Goal: Task Accomplishment & Management: Manage account settings

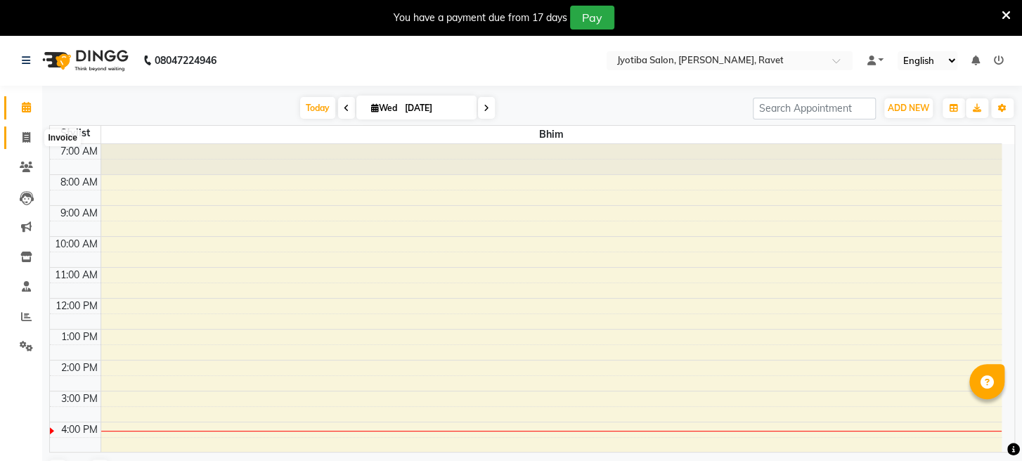
click at [22, 138] on icon at bounding box center [26, 137] width 8 height 11
select select "service"
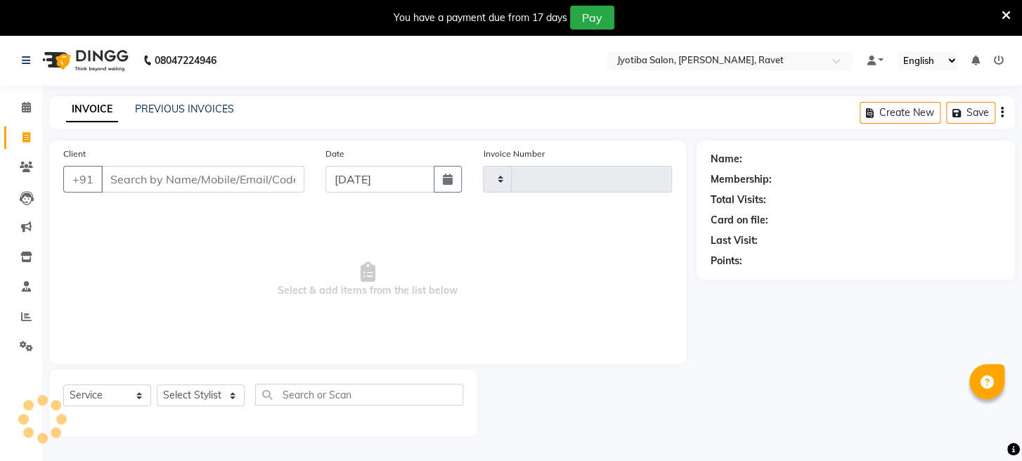
type input "1678"
select select "779"
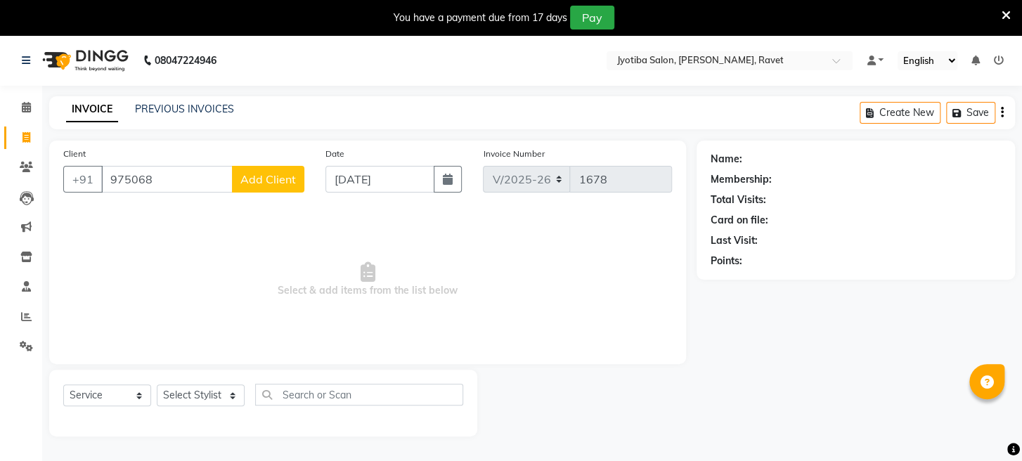
click at [128, 178] on input "975068" at bounding box center [166, 179] width 131 height 27
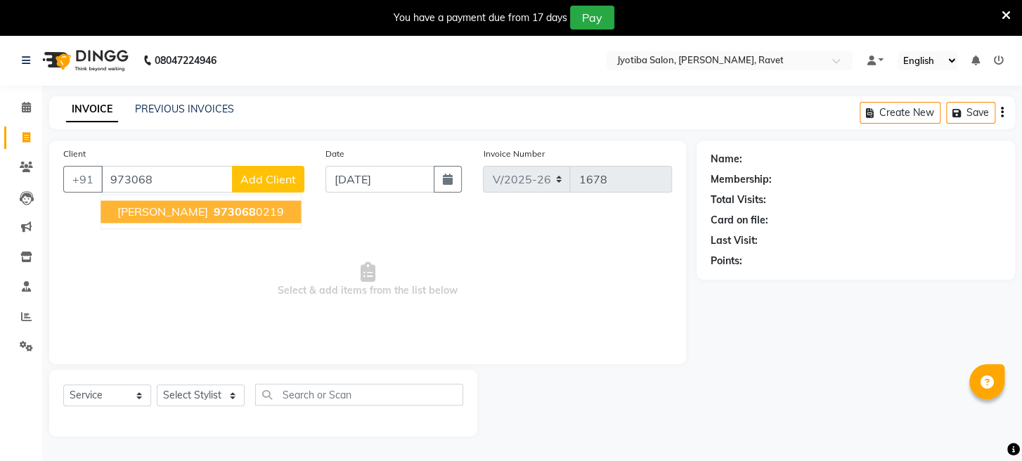
click at [214, 214] on span "973068" at bounding box center [235, 211] width 42 height 14
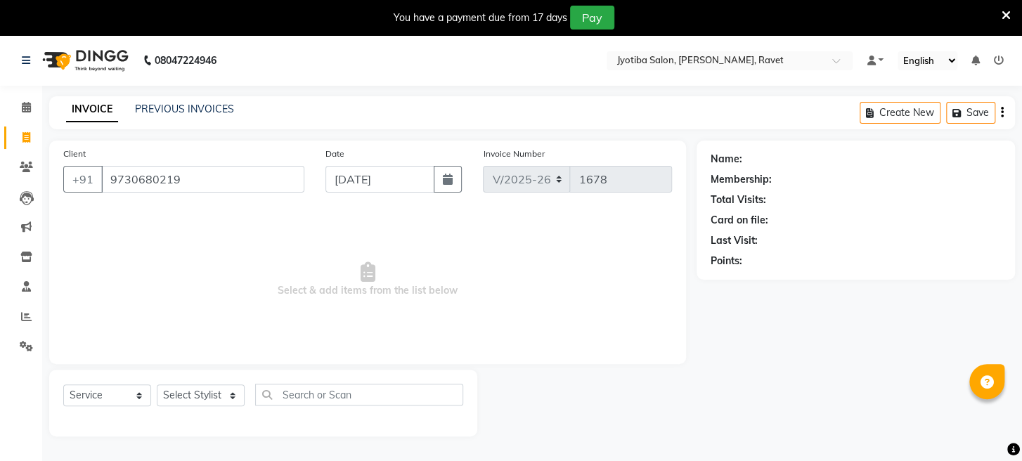
type input "9730680219"
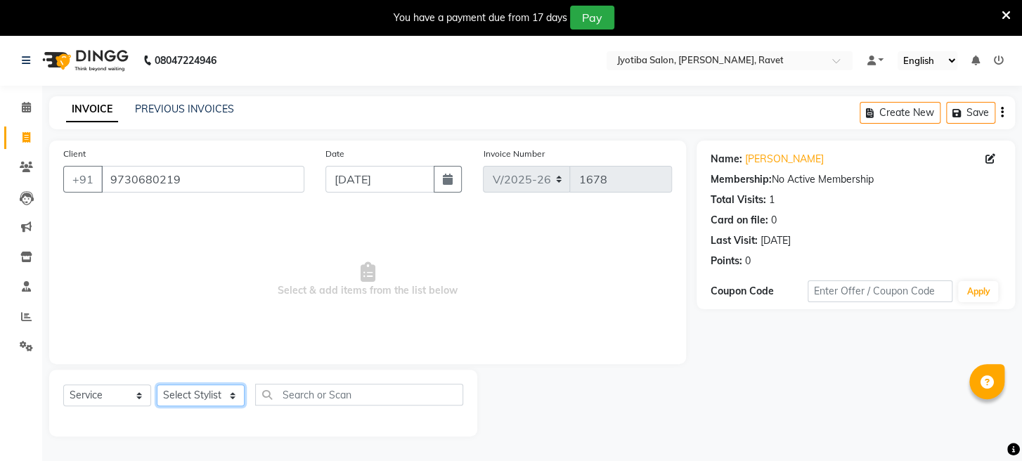
click at [219, 390] on select "Select Stylist Asif Bhim Mahadev Prem Sanjay wajid" at bounding box center [201, 395] width 88 height 22
select select "16429"
click at [157, 384] on select "Select Stylist Asif Bhim Mahadev Prem Sanjay wajid" at bounding box center [201, 395] width 88 height 22
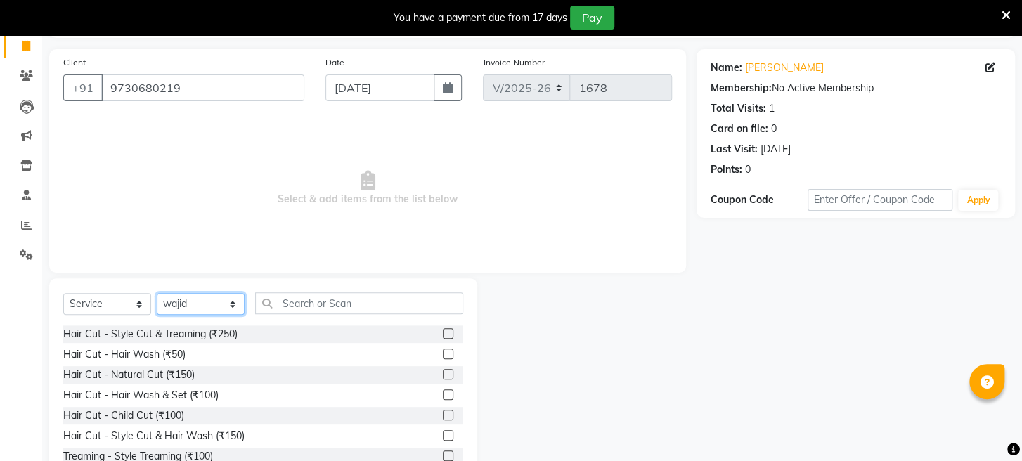
scroll to position [136, 0]
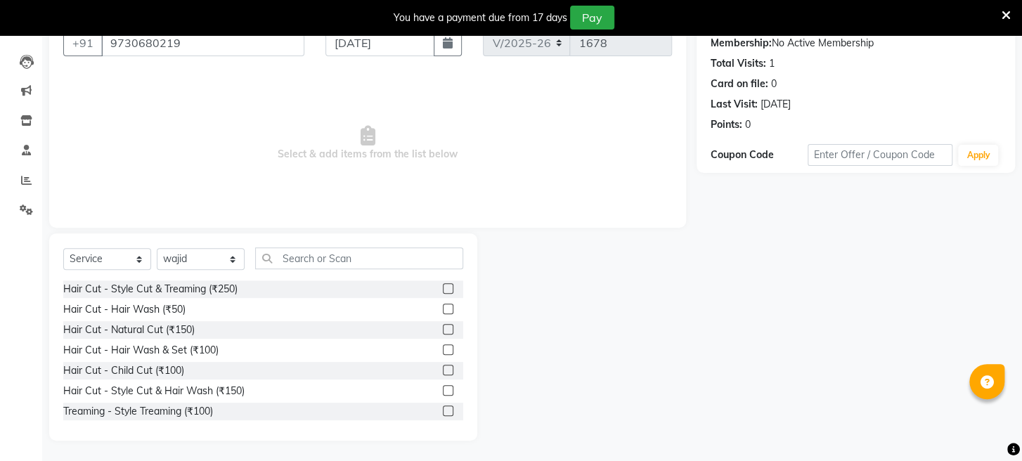
click at [443, 327] on label at bounding box center [448, 329] width 11 height 11
click at [443, 327] on input "checkbox" at bounding box center [447, 329] width 9 height 9
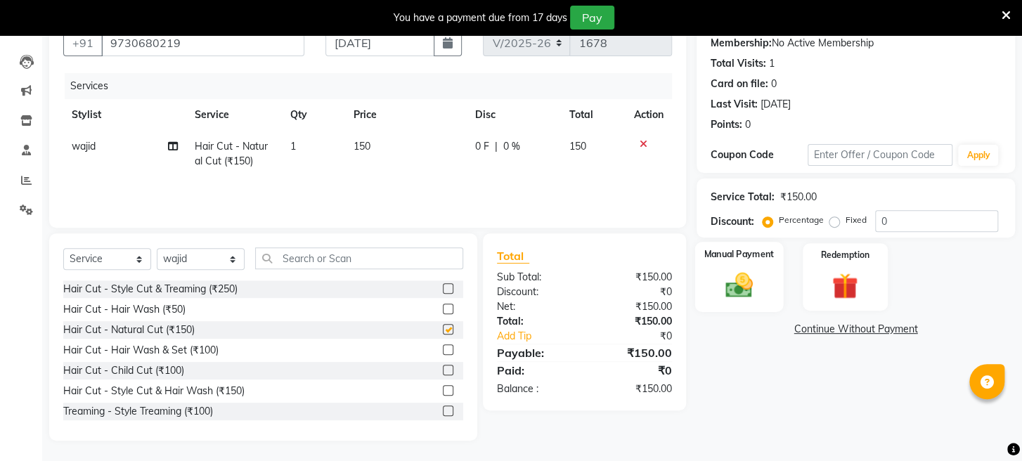
checkbox input "false"
click at [744, 301] on img at bounding box center [739, 286] width 44 height 32
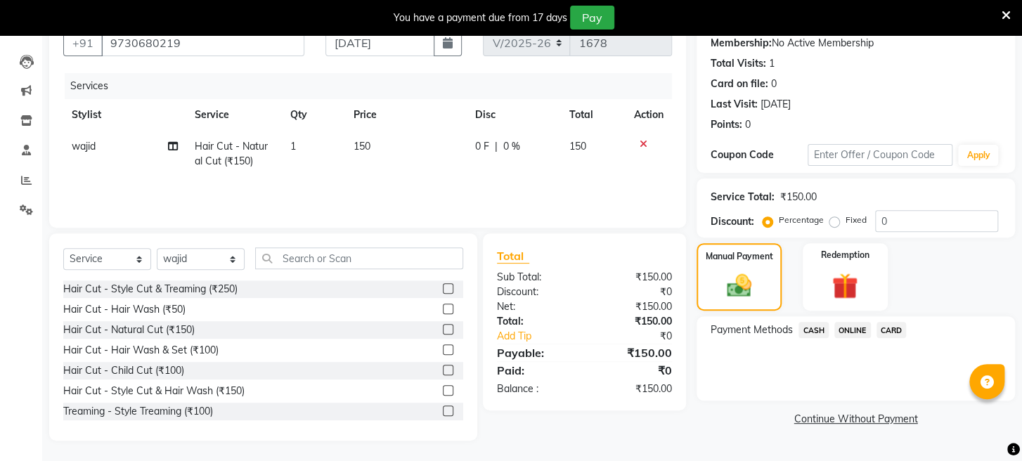
click at [810, 338] on span "CASH" at bounding box center [813, 330] width 30 height 16
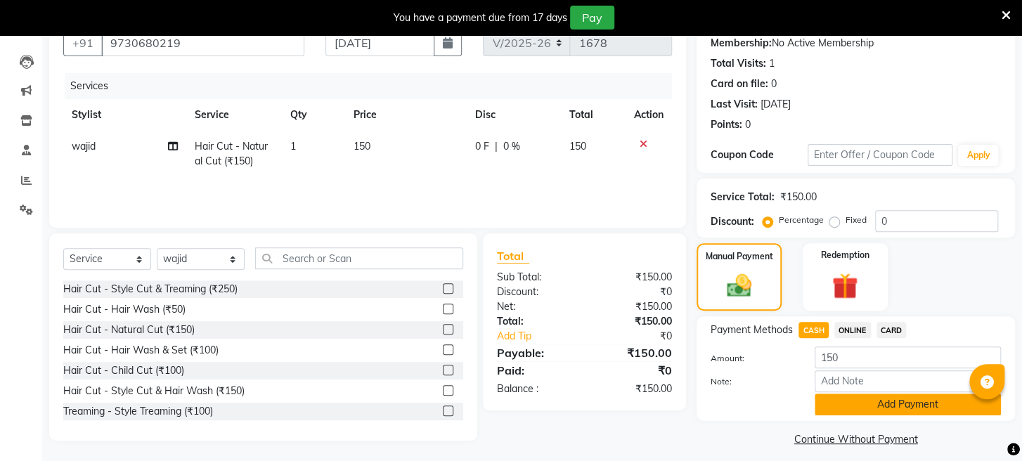
drag, startPoint x: 836, startPoint y: 415, endPoint x: 826, endPoint y: 382, distance: 34.5
click at [836, 415] on button "Add Payment" at bounding box center [907, 405] width 186 height 22
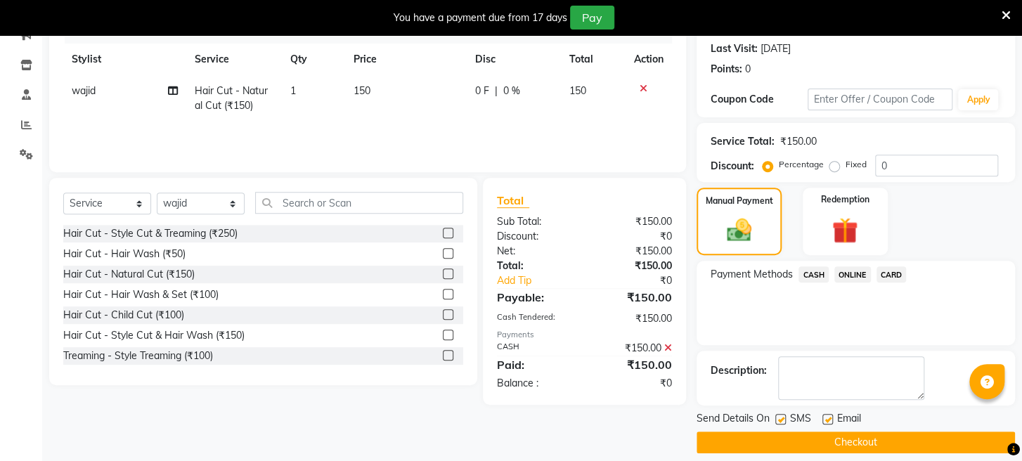
scroll to position [221, 0]
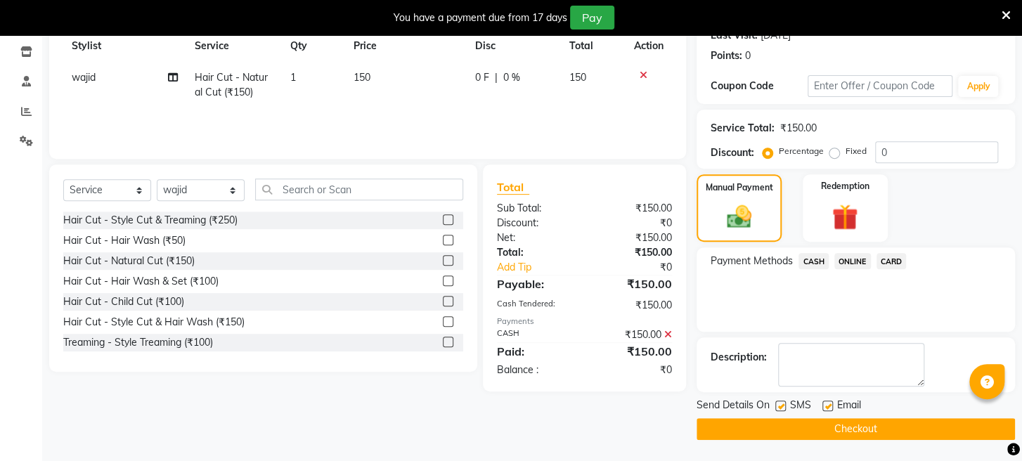
click at [826, 437] on button "Checkout" at bounding box center [855, 429] width 318 height 22
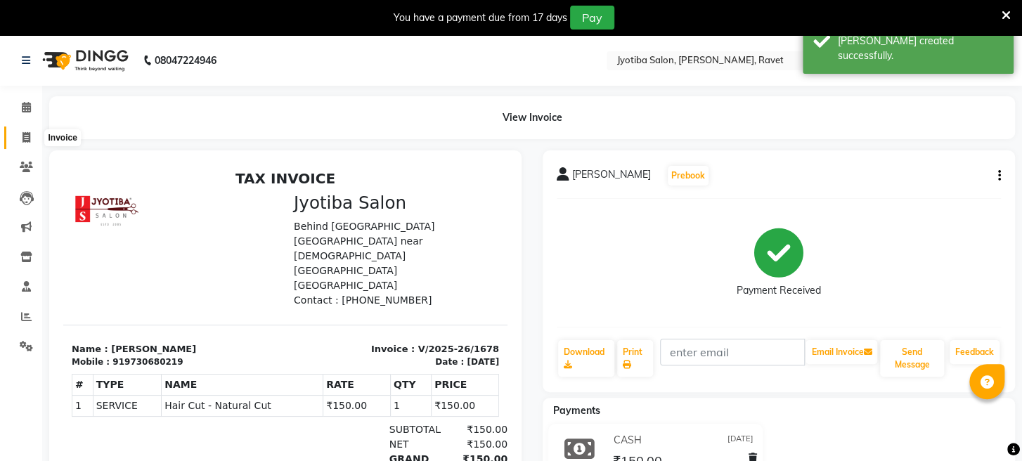
click at [27, 132] on icon at bounding box center [26, 137] width 8 height 11
select select "service"
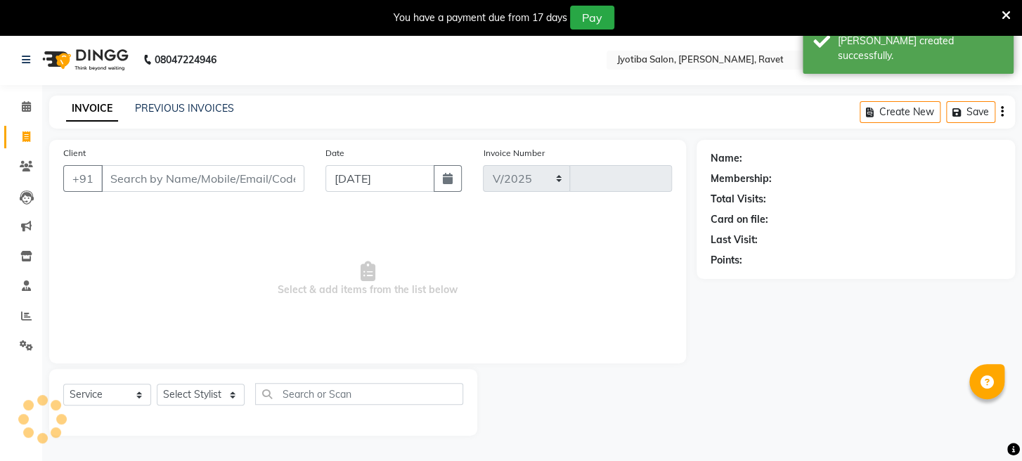
scroll to position [34, 0]
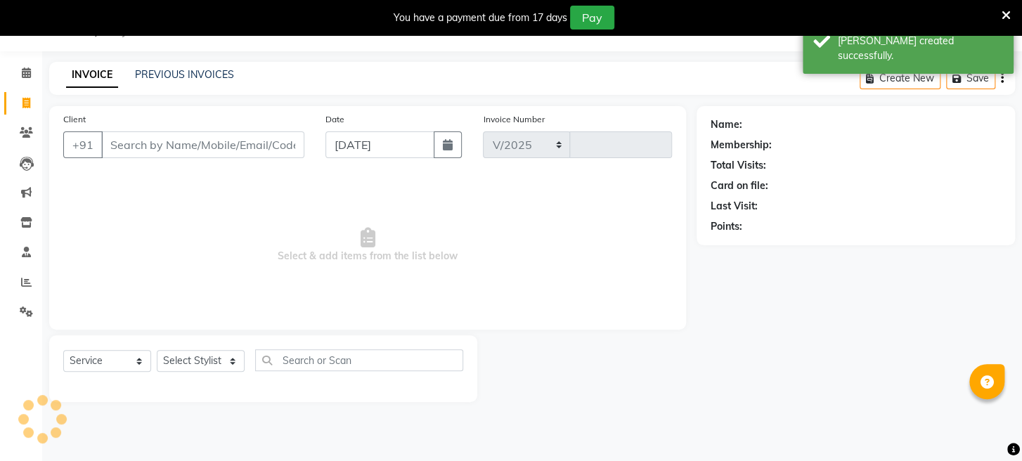
select select "779"
type input "1679"
type input "0"
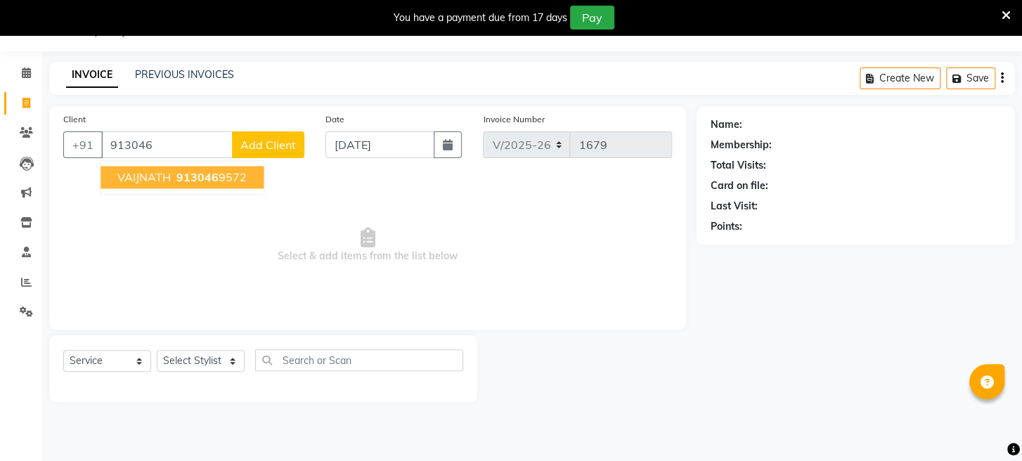
click at [151, 171] on span "VAIJNATH" at bounding box center [143, 177] width 53 height 14
type input "9130469572"
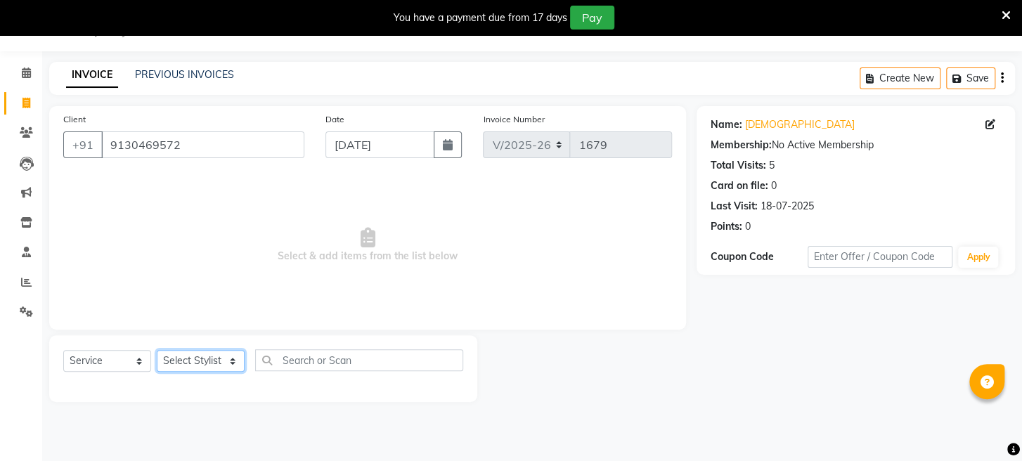
click at [208, 363] on select "Select Stylist Asif Bhim Mahadev Prem Sanjay wajid" at bounding box center [201, 361] width 88 height 22
select select "63247"
click at [157, 350] on select "Select Stylist Asif Bhim Mahadev Prem Sanjay wajid" at bounding box center [201, 361] width 88 height 22
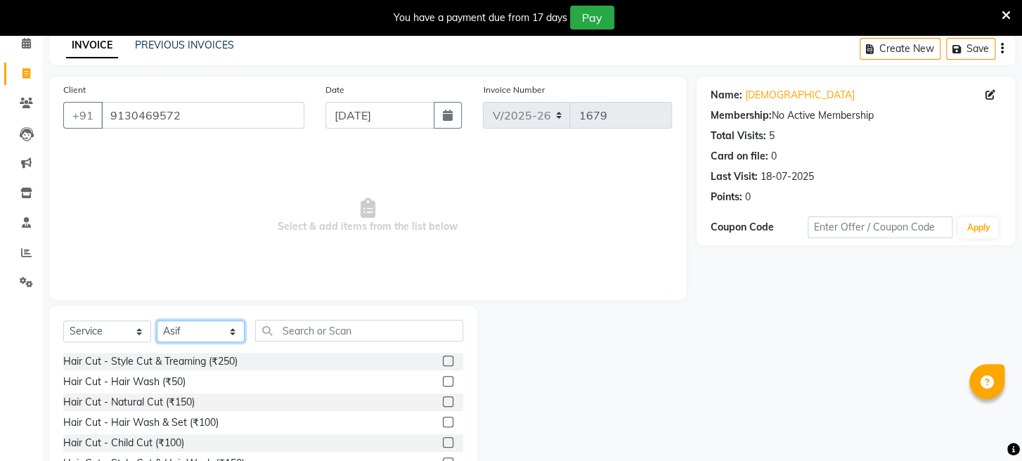
scroll to position [136, 0]
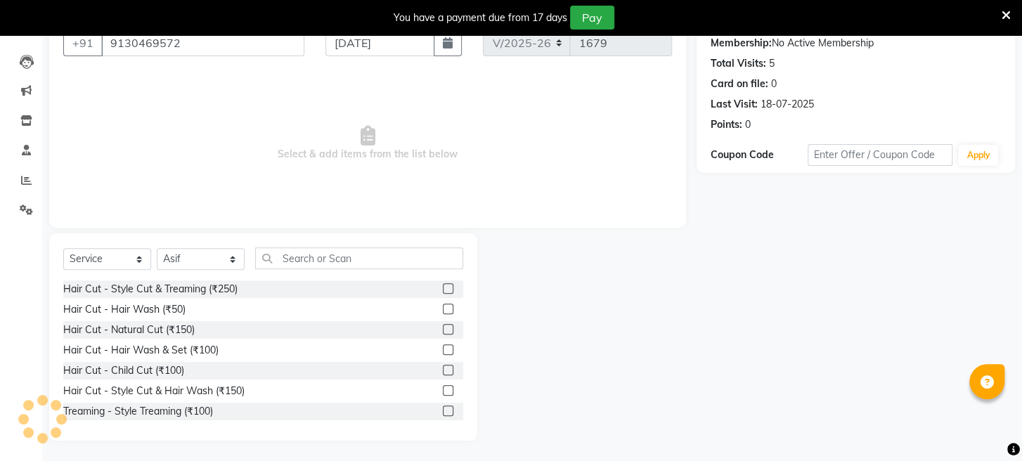
click at [443, 328] on label at bounding box center [448, 329] width 11 height 11
click at [443, 328] on input "checkbox" at bounding box center [447, 329] width 9 height 9
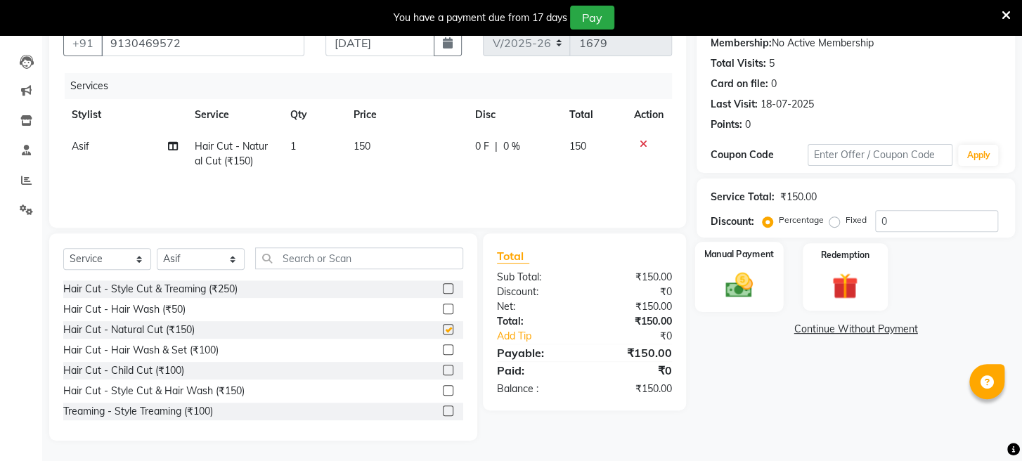
checkbox input "false"
click at [734, 301] on img at bounding box center [739, 286] width 44 height 32
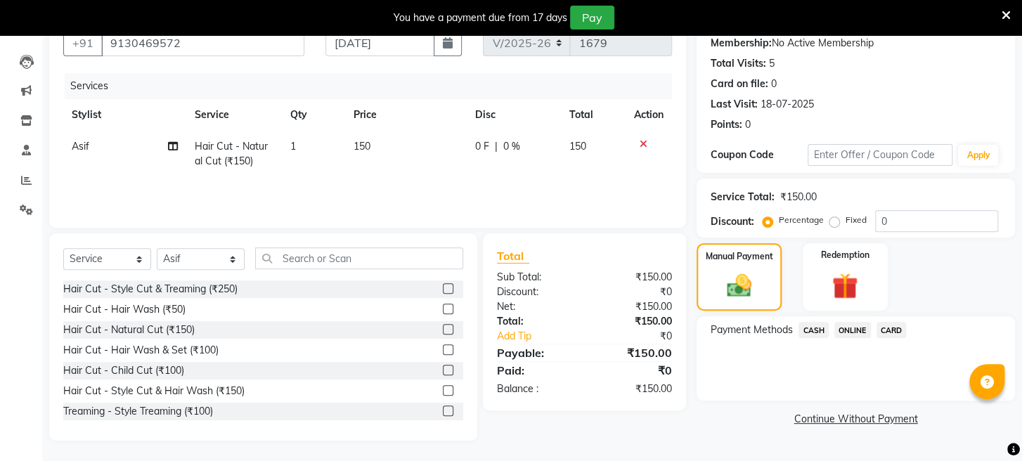
drag, startPoint x: 850, startPoint y: 344, endPoint x: 855, endPoint y: 356, distance: 13.6
click at [851, 338] on span "ONLINE" at bounding box center [852, 330] width 37 height 16
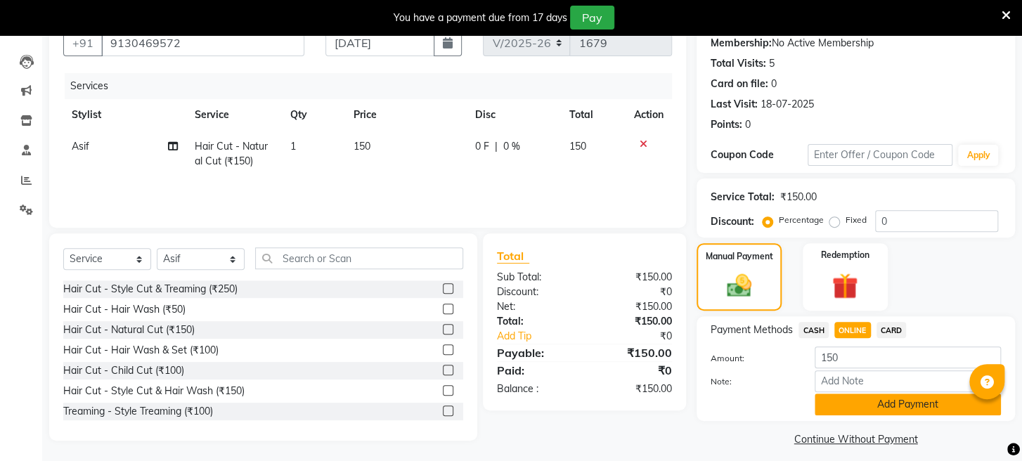
click at [863, 415] on button "Add Payment" at bounding box center [907, 405] width 186 height 22
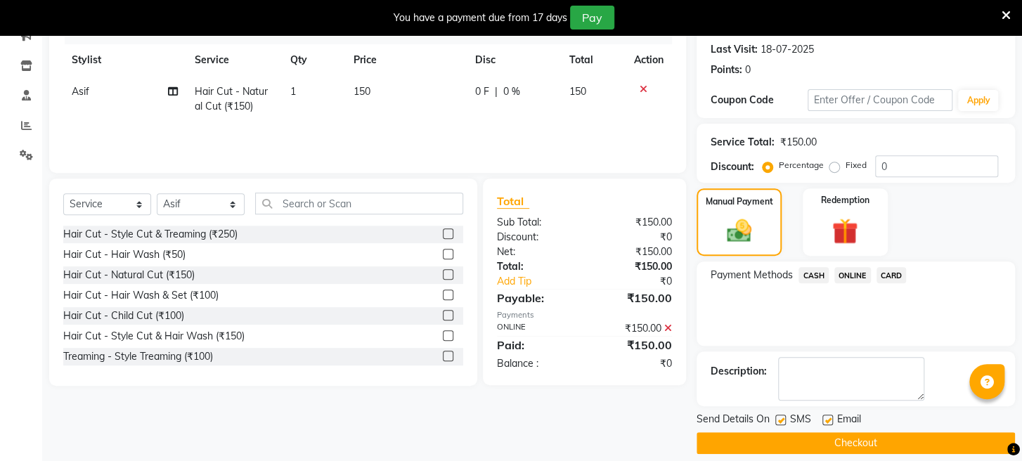
scroll to position [221, 0]
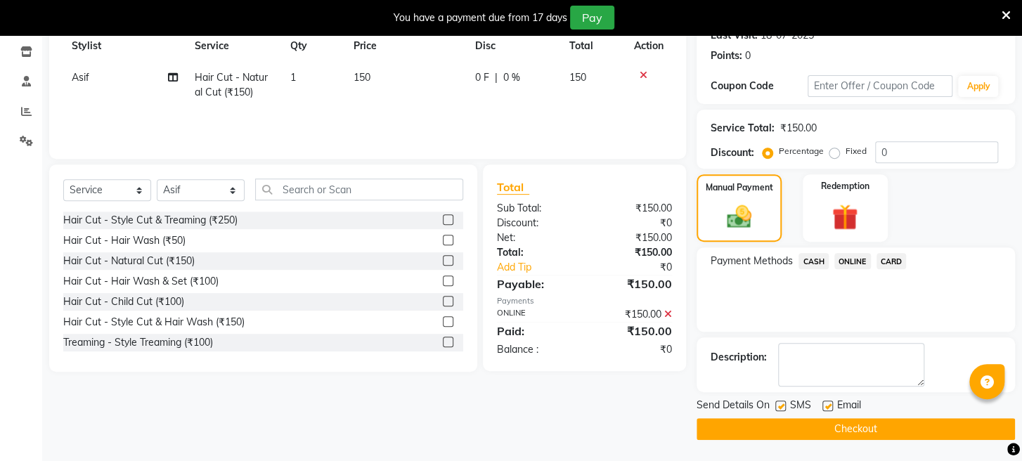
click at [852, 427] on button "Checkout" at bounding box center [855, 429] width 318 height 22
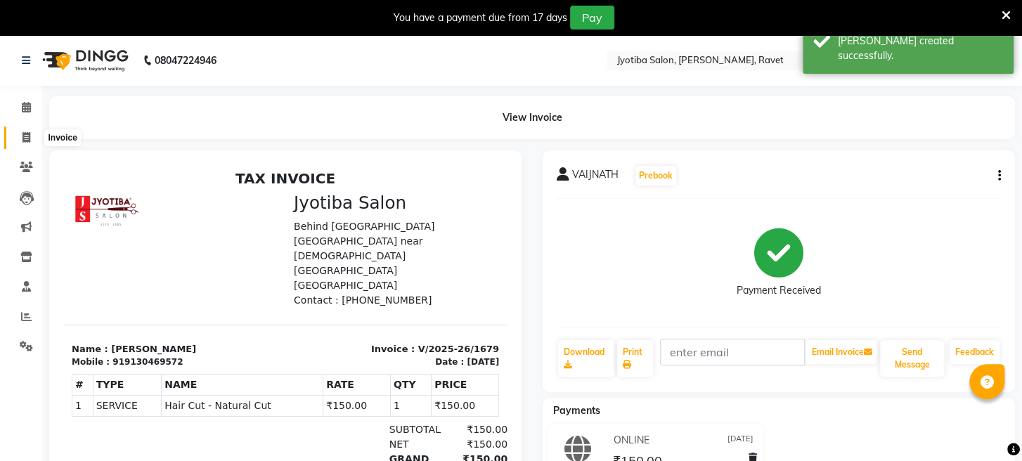
click at [30, 134] on span at bounding box center [26, 138] width 25 height 16
select select "service"
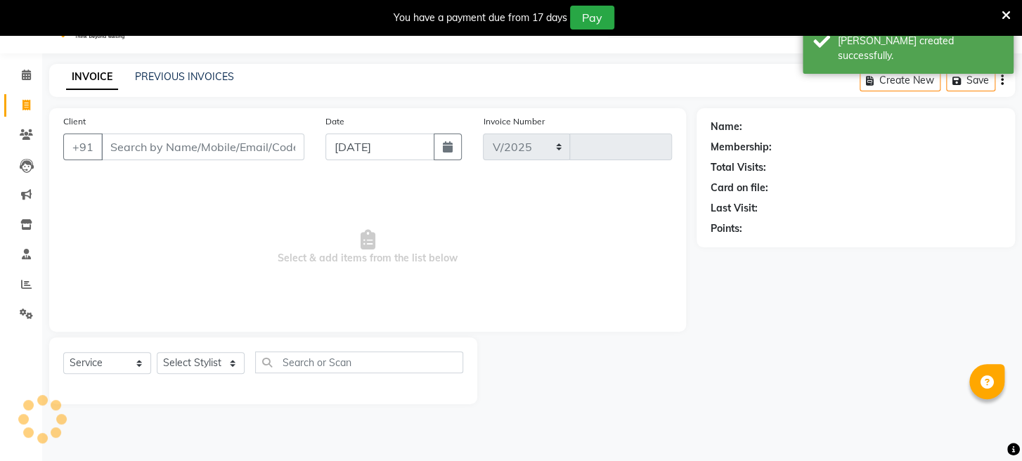
select select "779"
type input "1680"
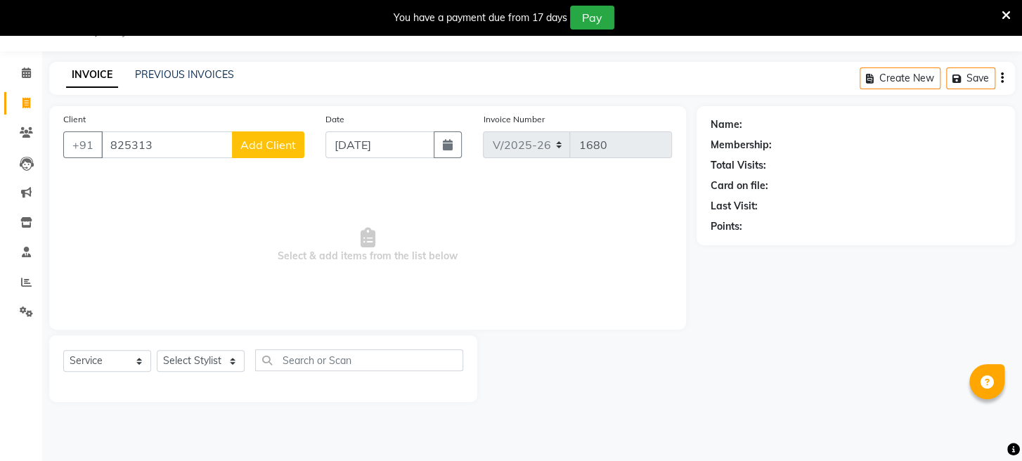
drag, startPoint x: 186, startPoint y: 143, endPoint x: 197, endPoint y: 143, distance: 11.3
click at [188, 143] on input "825313" at bounding box center [166, 144] width 131 height 27
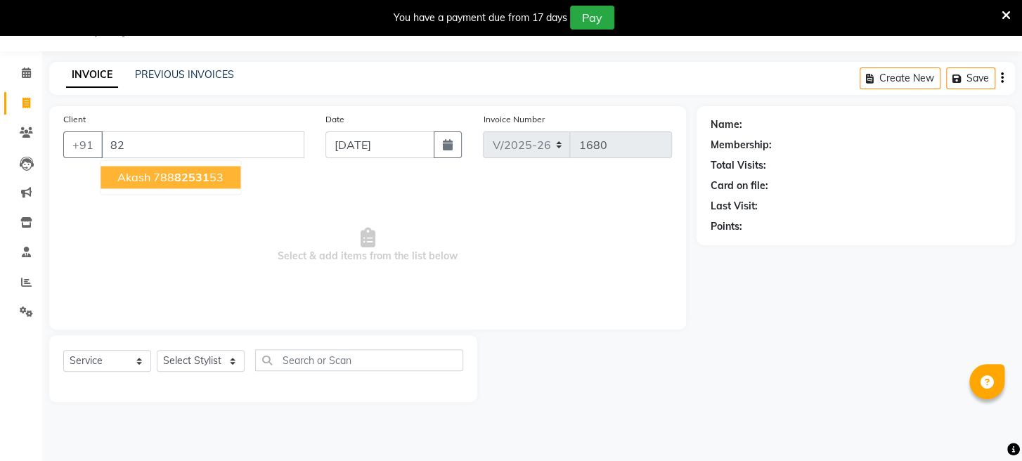
type input "8"
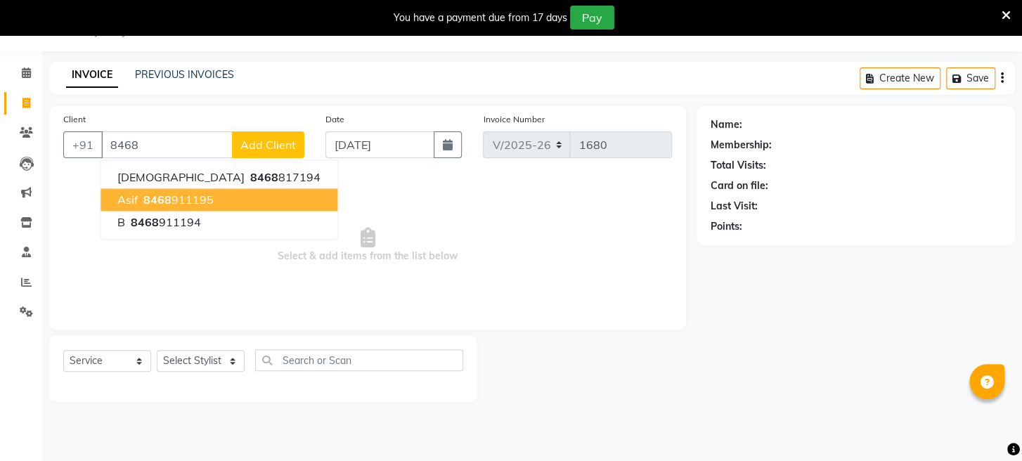
click at [157, 196] on span "8468" at bounding box center [157, 200] width 28 height 14
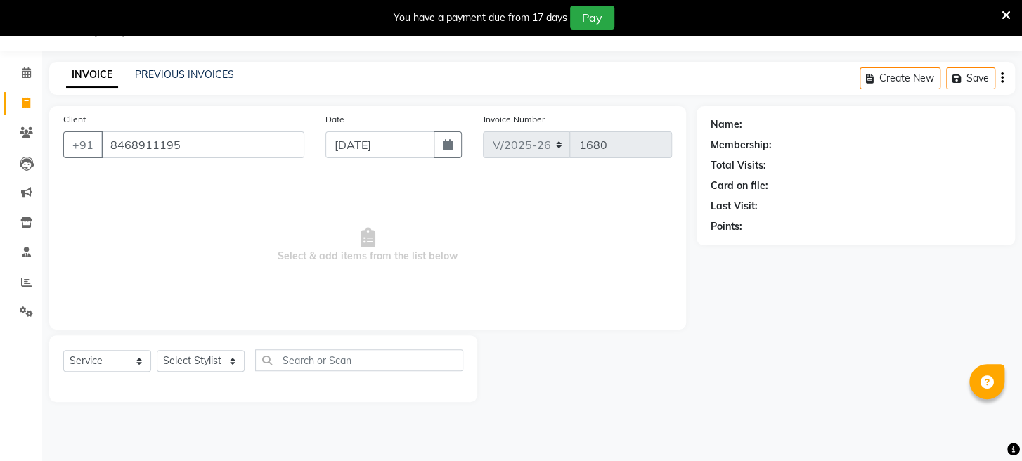
type input "8468911195"
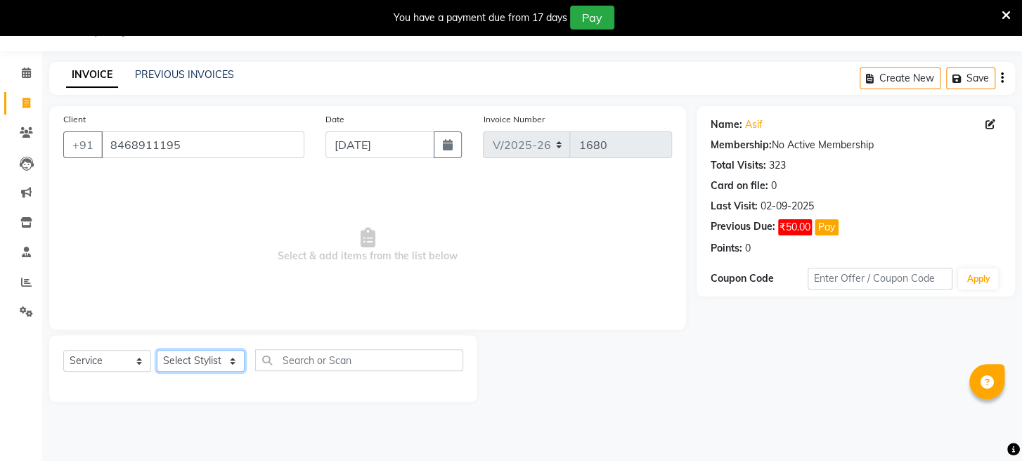
drag, startPoint x: 198, startPoint y: 362, endPoint x: 198, endPoint y: 351, distance: 11.2
click at [198, 362] on select "Select Stylist Asif Bhim Mahadev Prem Sanjay wajid" at bounding box center [201, 361] width 88 height 22
select select "12803"
click at [157, 350] on select "Select Stylist Asif Bhim Mahadev Prem Sanjay wajid" at bounding box center [201, 361] width 88 height 22
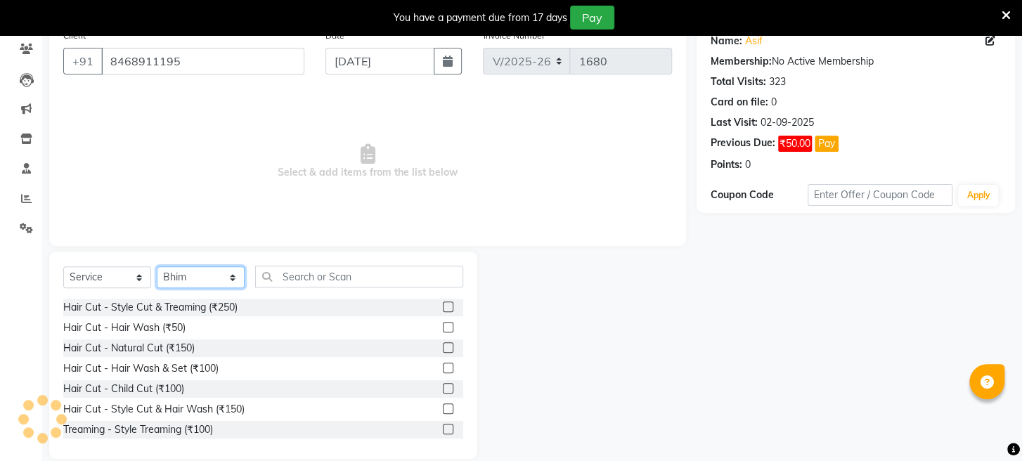
scroll to position [136, 0]
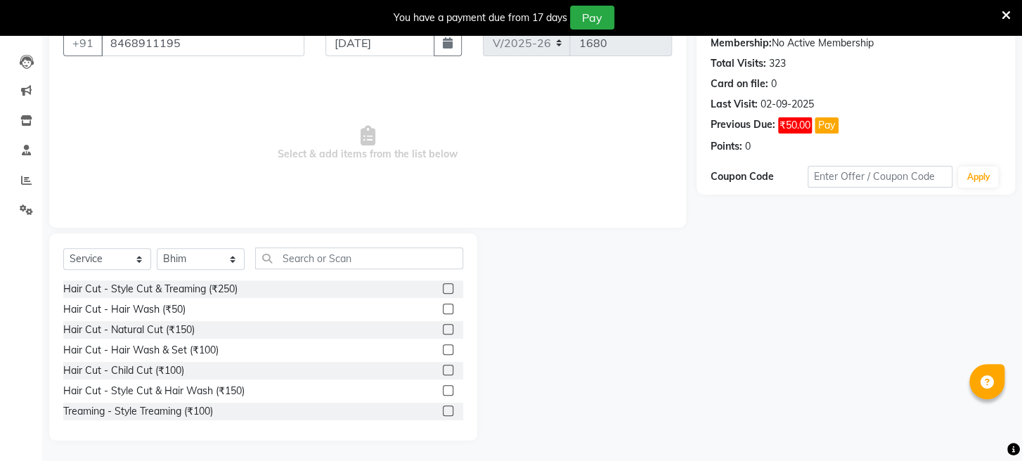
click at [443, 288] on label at bounding box center [448, 288] width 11 height 11
click at [443, 288] on input "checkbox" at bounding box center [447, 289] width 9 height 9
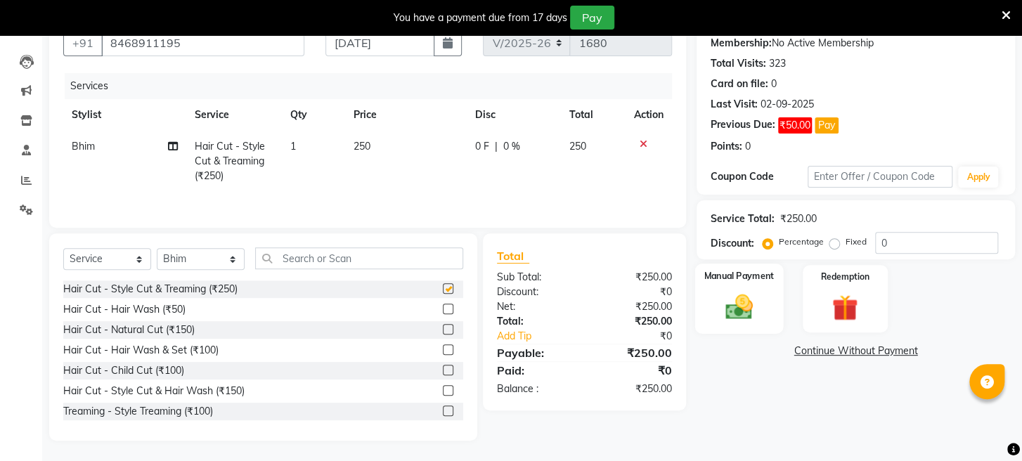
checkbox input "false"
click at [742, 318] on img at bounding box center [739, 308] width 44 height 32
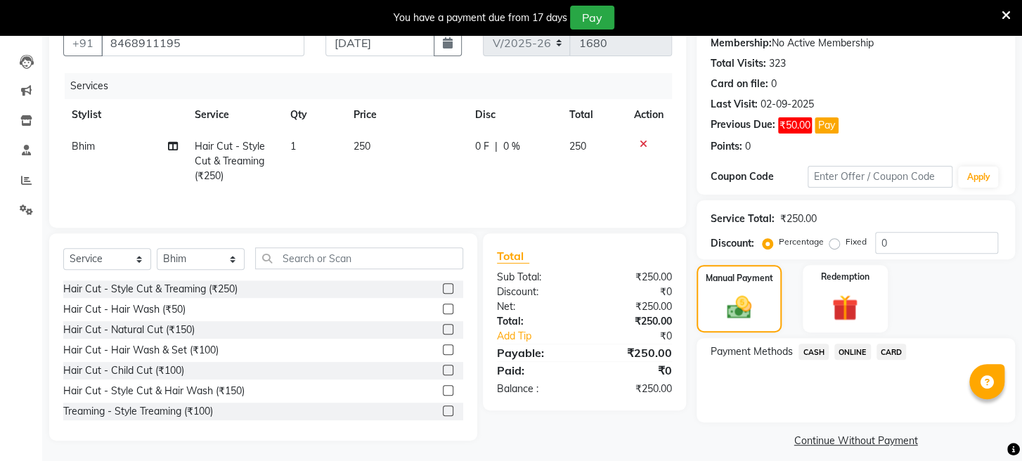
drag, startPoint x: 848, startPoint y: 365, endPoint x: 849, endPoint y: 379, distance: 13.4
click at [848, 360] on span "ONLINE" at bounding box center [852, 352] width 37 height 16
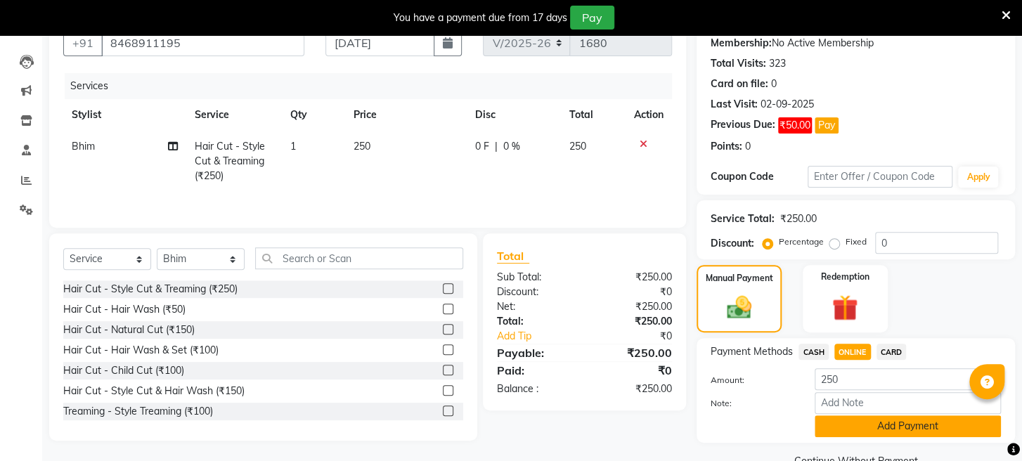
click at [845, 437] on button "Add Payment" at bounding box center [907, 426] width 186 height 22
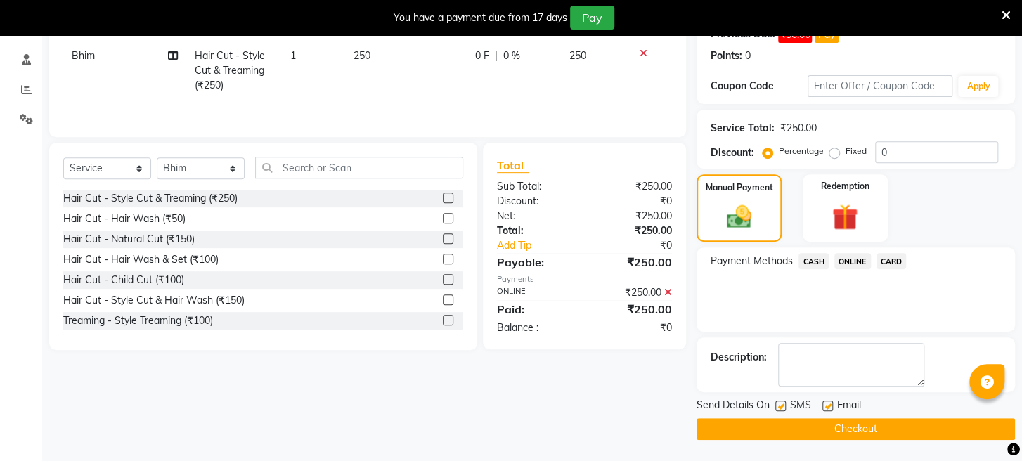
click at [801, 424] on button "Checkout" at bounding box center [855, 429] width 318 height 22
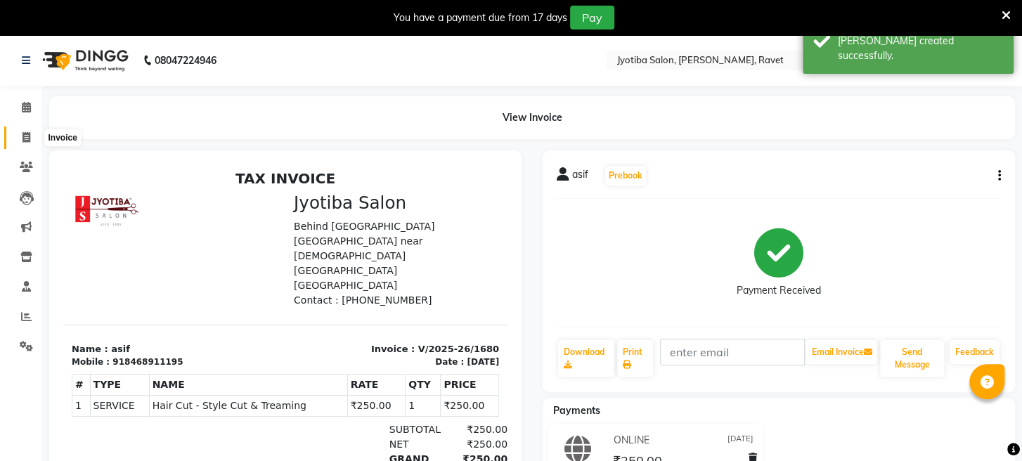
click at [25, 137] on icon at bounding box center [26, 137] width 8 height 11
select select "779"
select select "service"
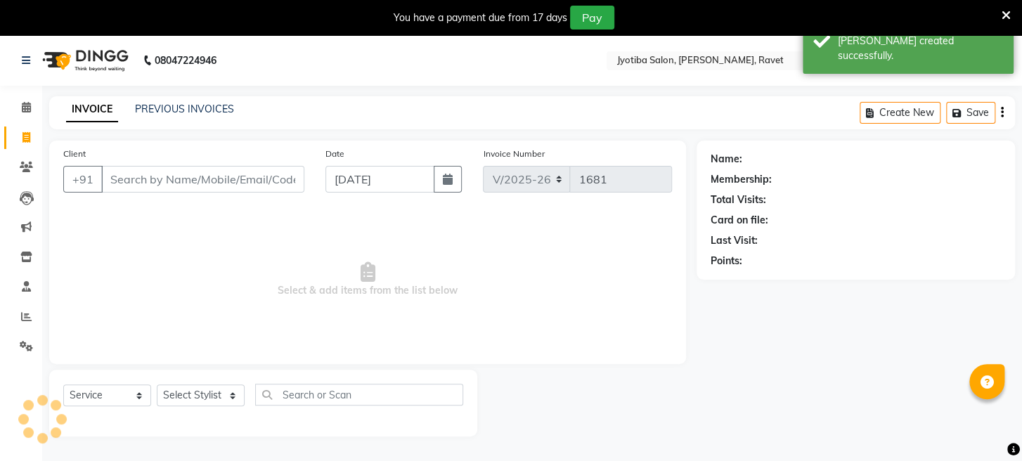
scroll to position [34, 0]
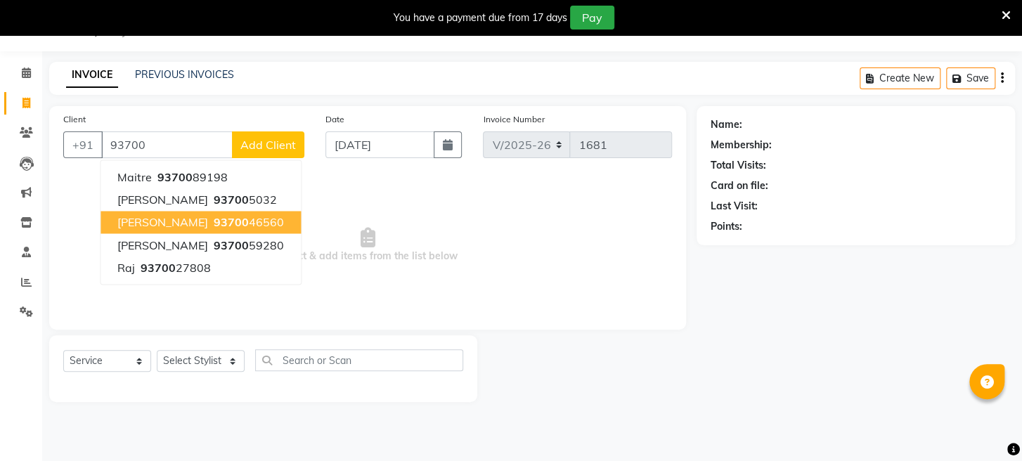
click at [214, 219] on span "93700" at bounding box center [231, 222] width 35 height 14
type input "9370046560"
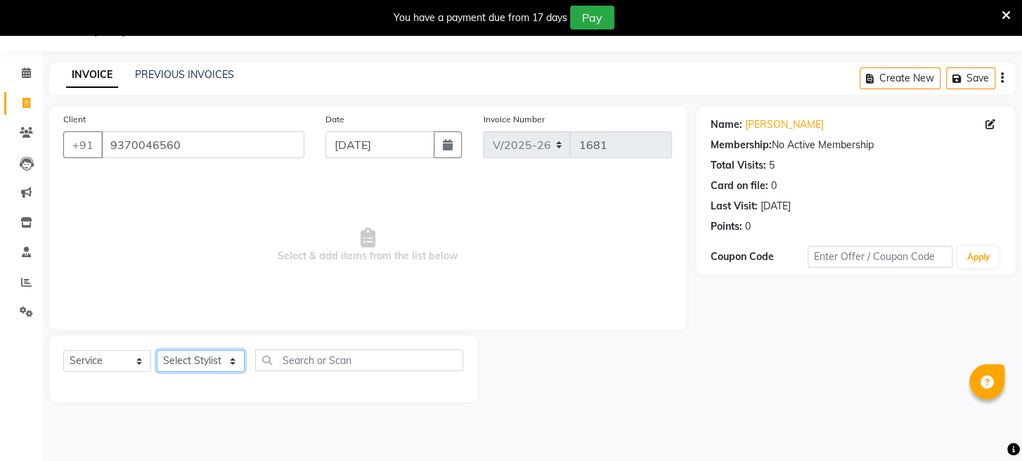
click at [202, 357] on select "Select Stylist Asif Bhim Mahadev Prem Sanjay wajid" at bounding box center [201, 361] width 88 height 22
select select "16429"
click at [157, 350] on select "Select Stylist Asif Bhim Mahadev Prem Sanjay wajid" at bounding box center [201, 361] width 88 height 22
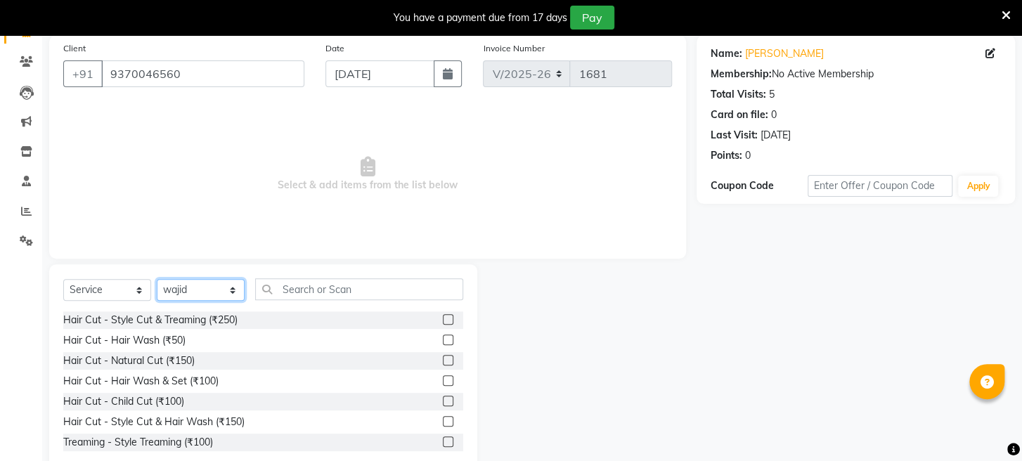
scroll to position [136, 0]
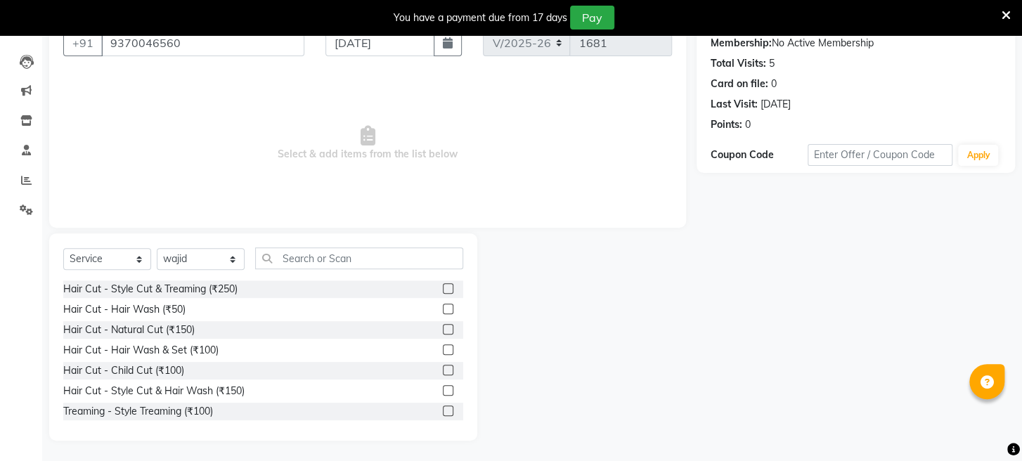
click at [443, 327] on label at bounding box center [448, 329] width 11 height 11
click at [443, 327] on input "checkbox" at bounding box center [447, 329] width 9 height 9
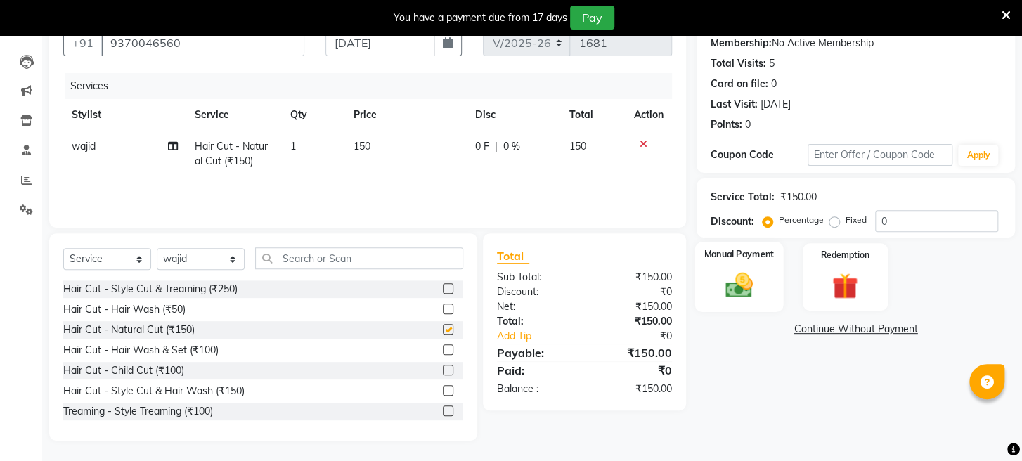
checkbox input "false"
click at [747, 301] on img at bounding box center [739, 286] width 44 height 32
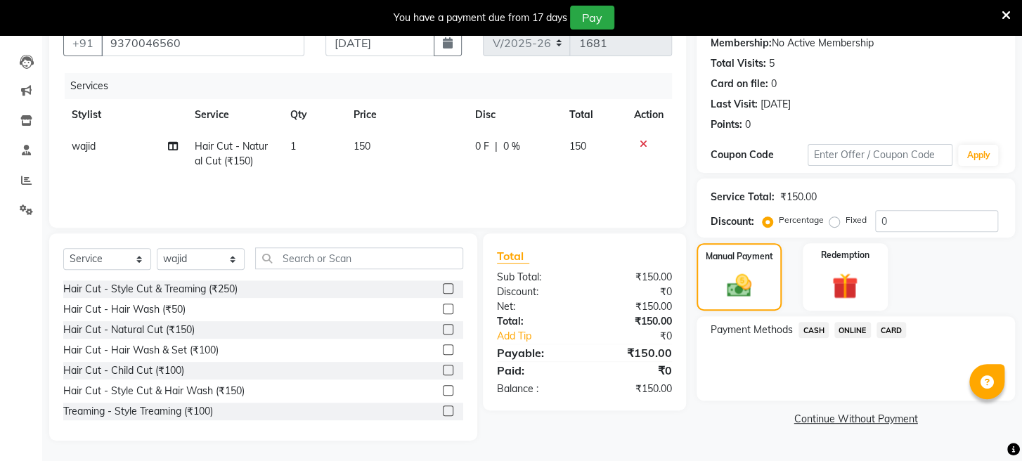
click at [860, 338] on span "ONLINE" at bounding box center [852, 330] width 37 height 16
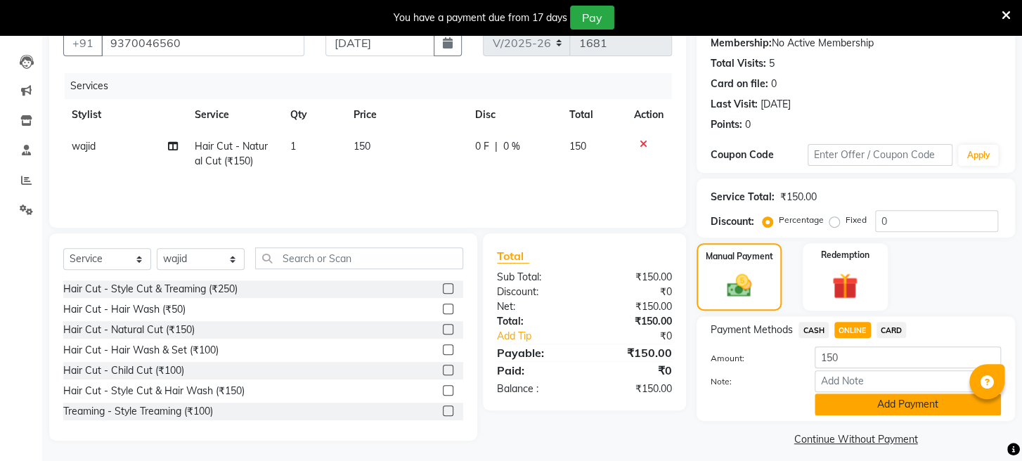
click at [863, 409] on button "Add Payment" at bounding box center [907, 405] width 186 height 22
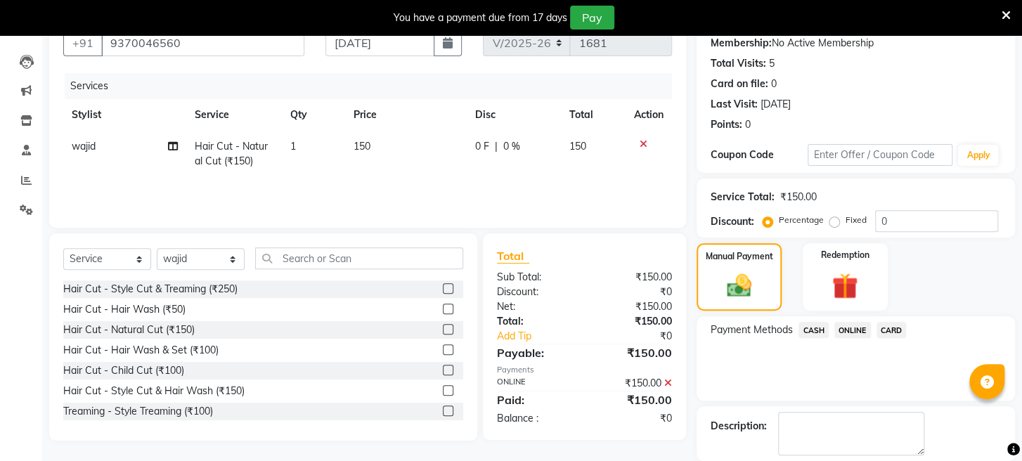
scroll to position [221, 0]
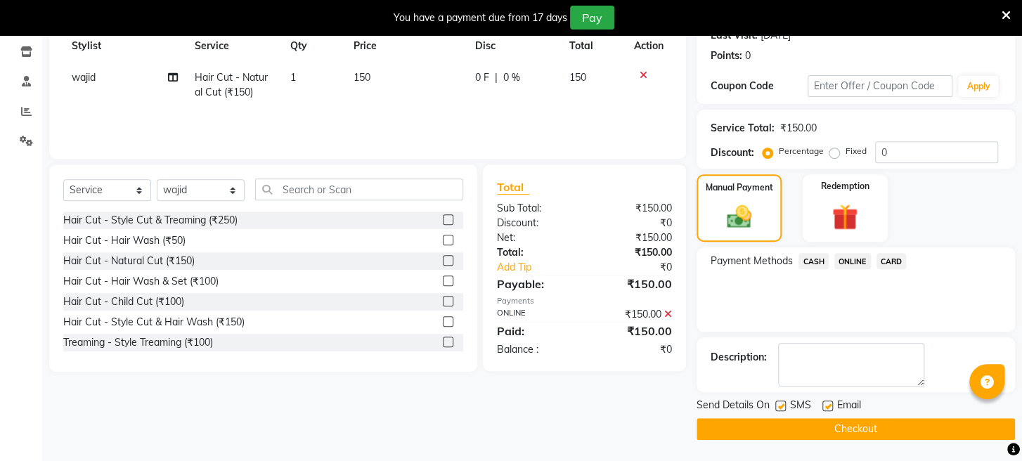
click at [845, 424] on button "Checkout" at bounding box center [855, 429] width 318 height 22
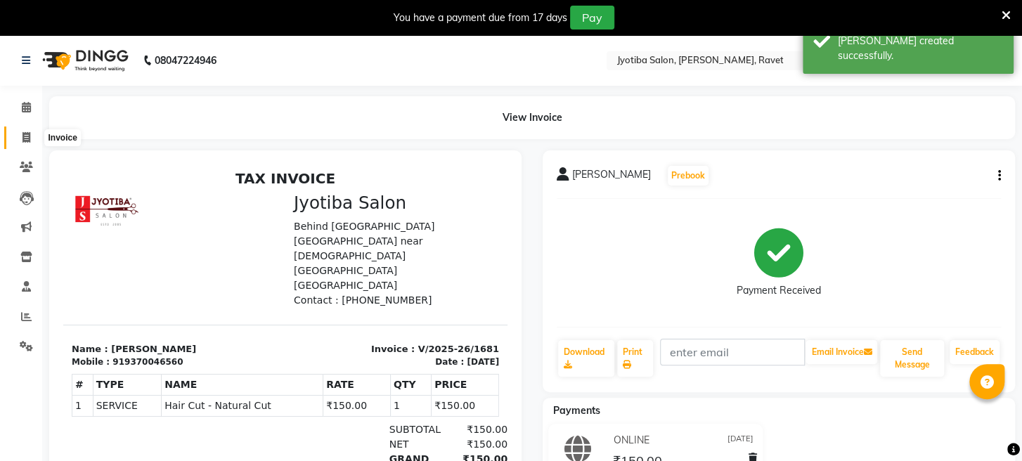
click at [22, 138] on icon at bounding box center [26, 137] width 8 height 11
select select "service"
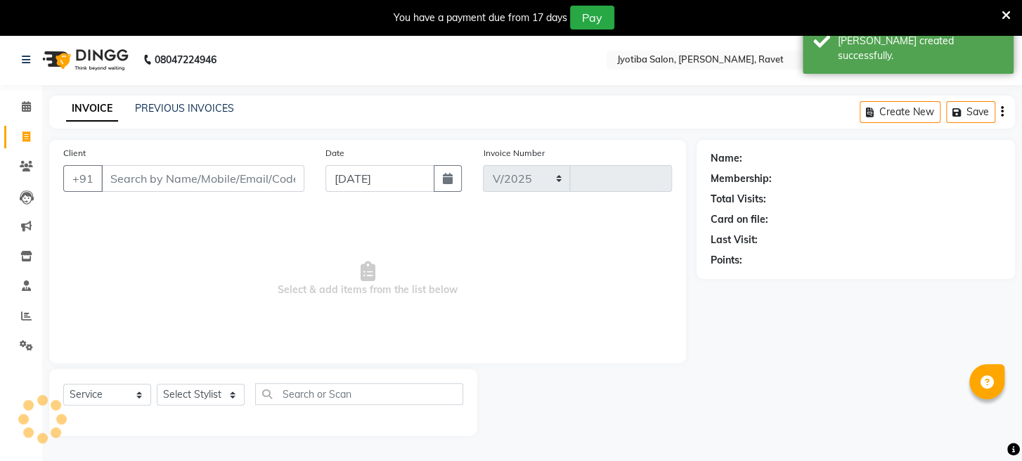
select select "779"
type input "1682"
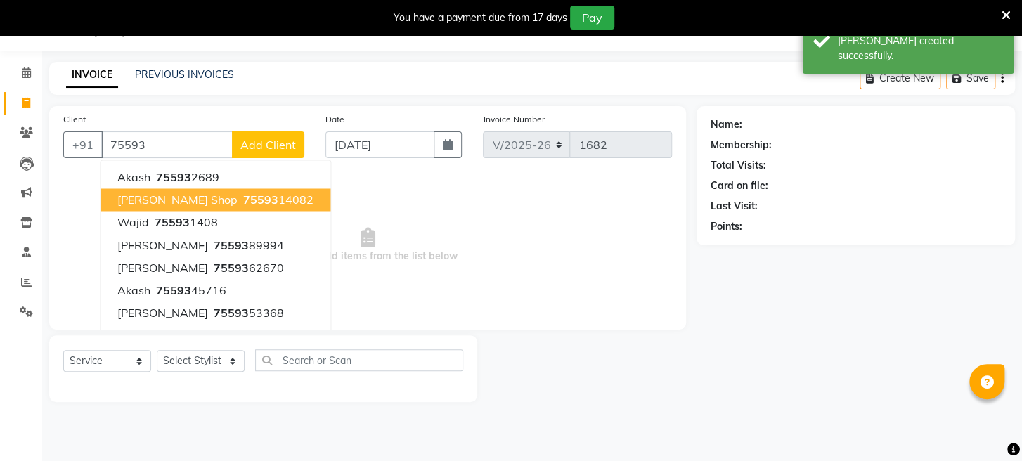
click at [150, 200] on span "Wazid shop" at bounding box center [177, 200] width 120 height 14
type input "7559314082"
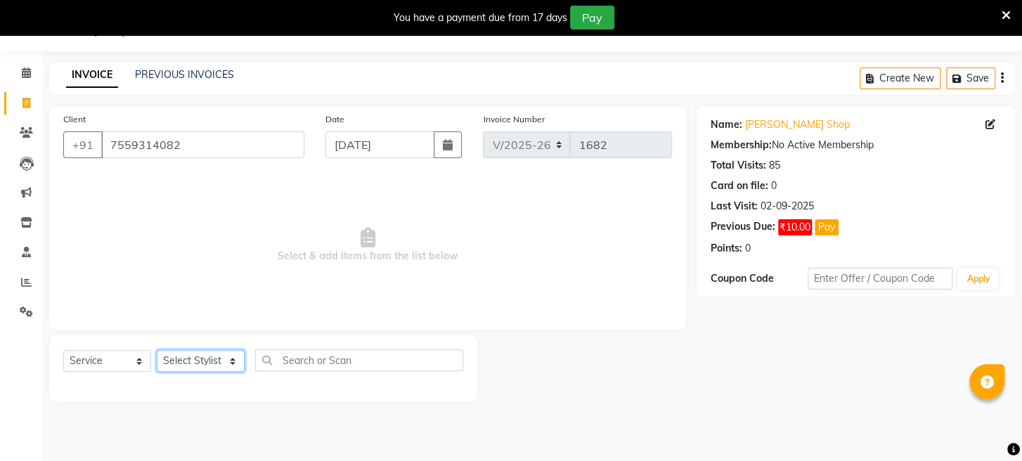
click at [195, 352] on select "Select Stylist Asif Bhim Mahadev Prem Sanjay wajid" at bounding box center [201, 361] width 88 height 22
select select "16429"
click at [157, 350] on select "Select Stylist Asif Bhim Mahadev Prem Sanjay wajid" at bounding box center [201, 361] width 88 height 22
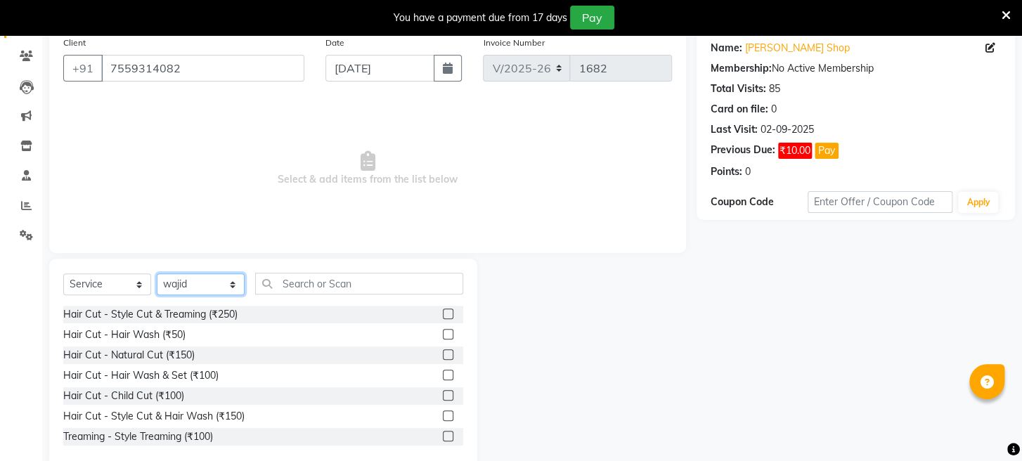
scroll to position [136, 0]
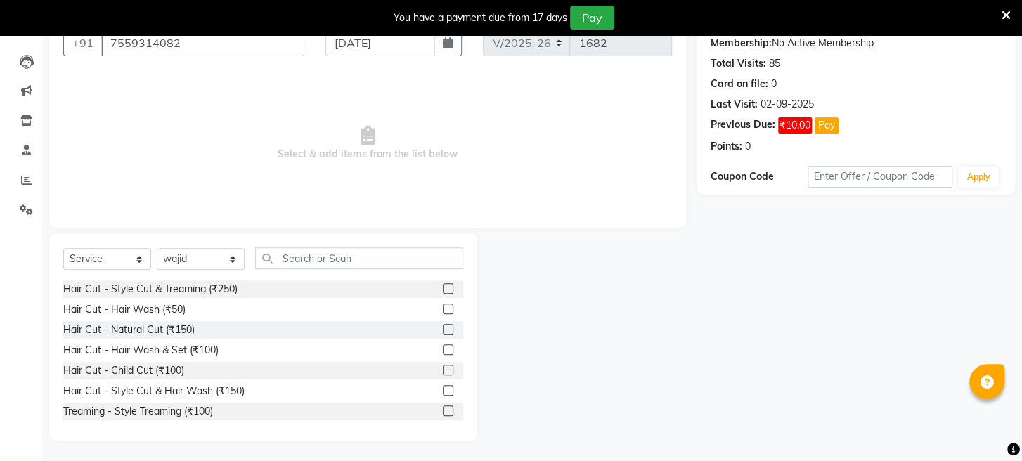
click at [443, 410] on label at bounding box center [448, 410] width 11 height 11
click at [443, 410] on input "checkbox" at bounding box center [447, 411] width 9 height 9
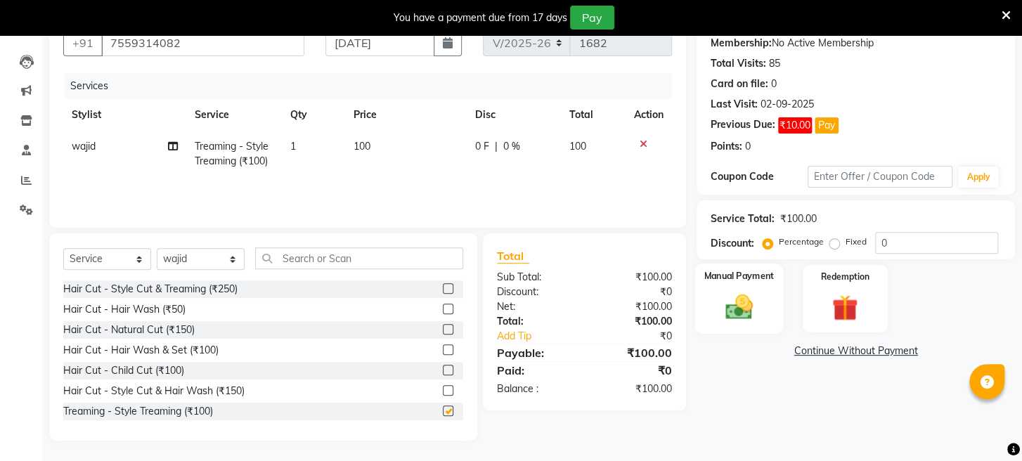
checkbox input "false"
click at [753, 320] on img at bounding box center [739, 308] width 44 height 32
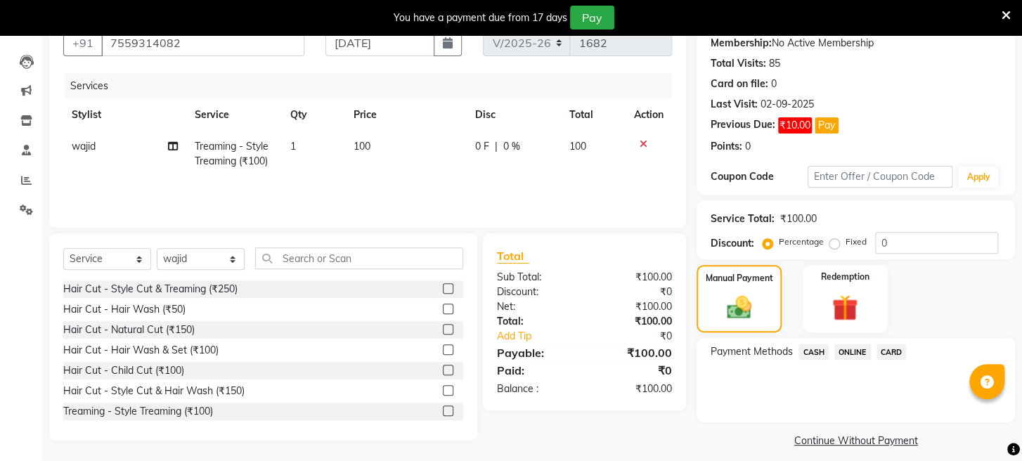
drag, startPoint x: 807, startPoint y: 363, endPoint x: 823, endPoint y: 377, distance: 21.4
click at [808, 360] on span "CASH" at bounding box center [813, 352] width 30 height 16
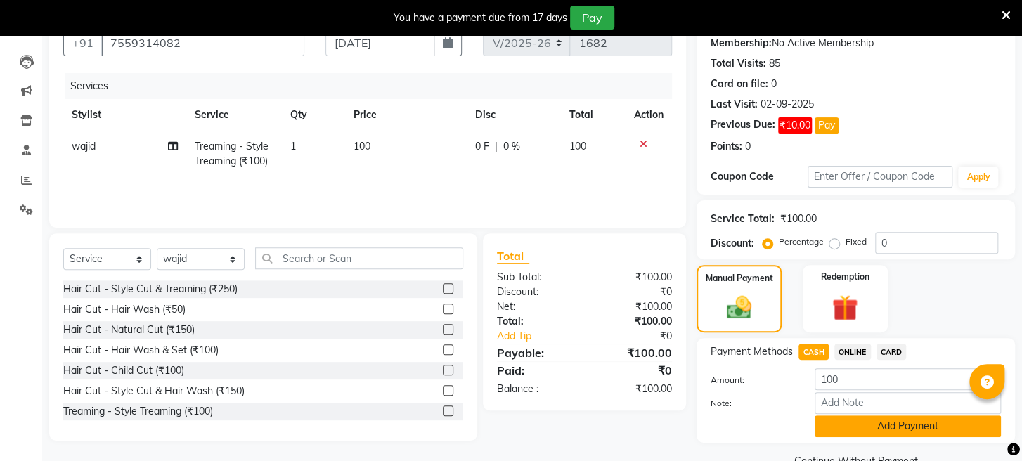
click at [850, 437] on button "Add Payment" at bounding box center [907, 426] width 186 height 22
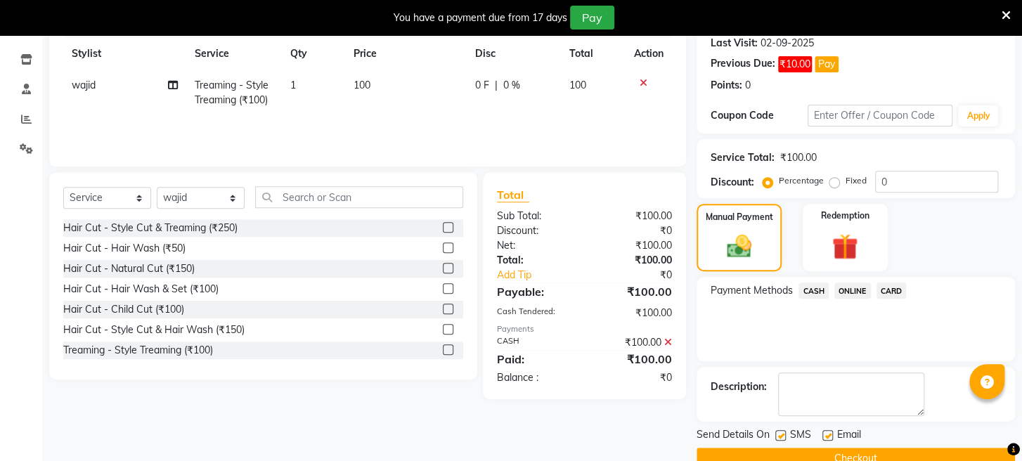
scroll to position [242, 0]
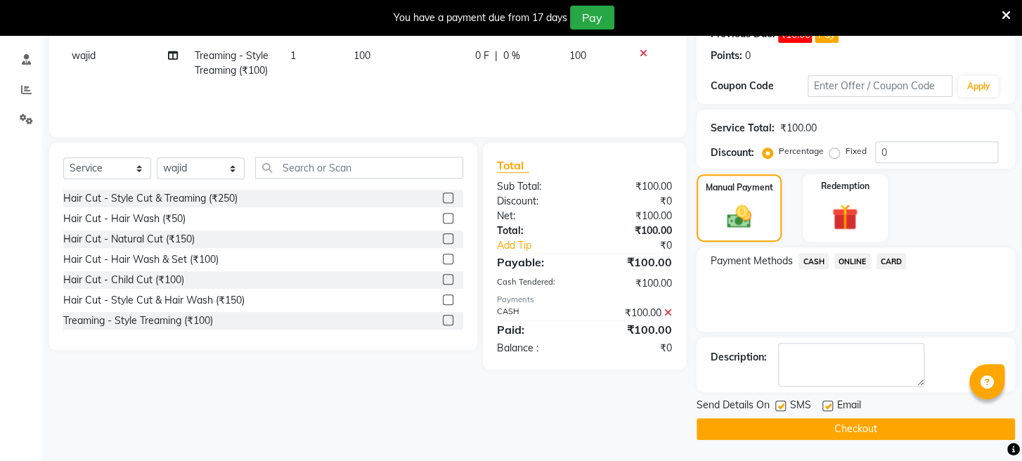
click at [843, 427] on button "Checkout" at bounding box center [855, 429] width 318 height 22
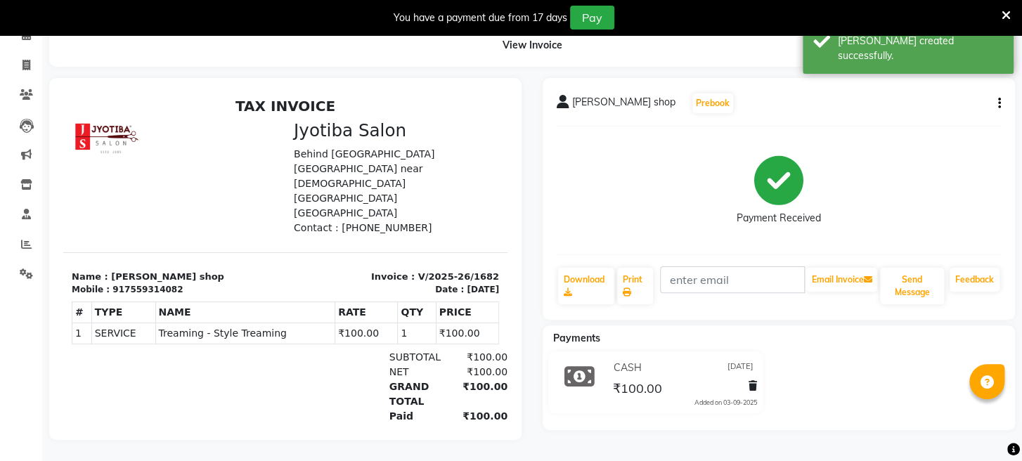
click at [843, 426] on div "Wazid shop Prebook Payment Received Download Print Email Invoice Send Message F…" at bounding box center [778, 259] width 493 height 362
click at [916, 389] on html "08047224946 Select Location × Jyotiba Salon, Akurdi Rd, Ravet Default Panel My …" at bounding box center [511, 158] width 1022 height 461
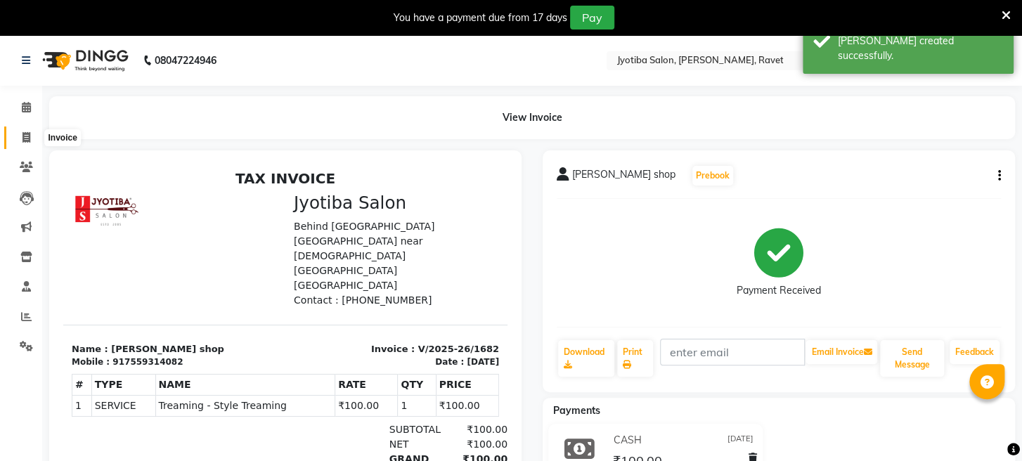
click at [27, 134] on icon at bounding box center [26, 137] width 8 height 11
select select "service"
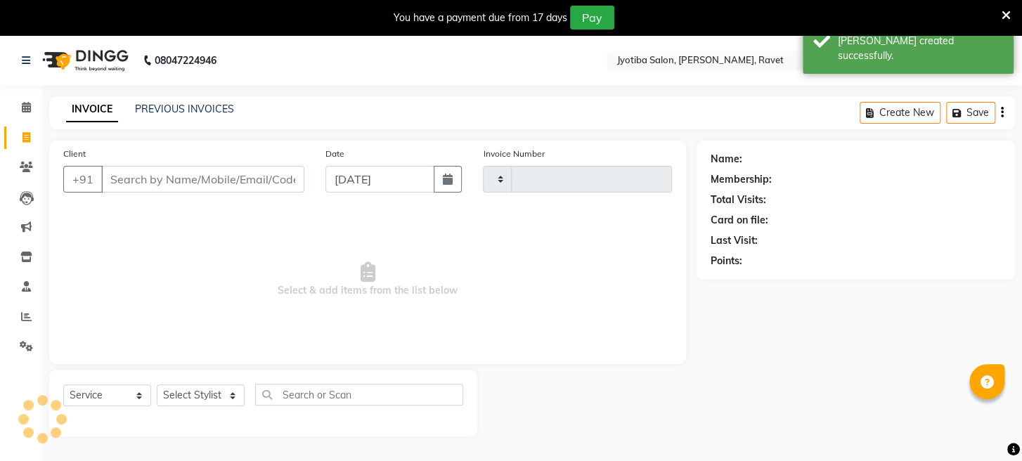
scroll to position [34, 0]
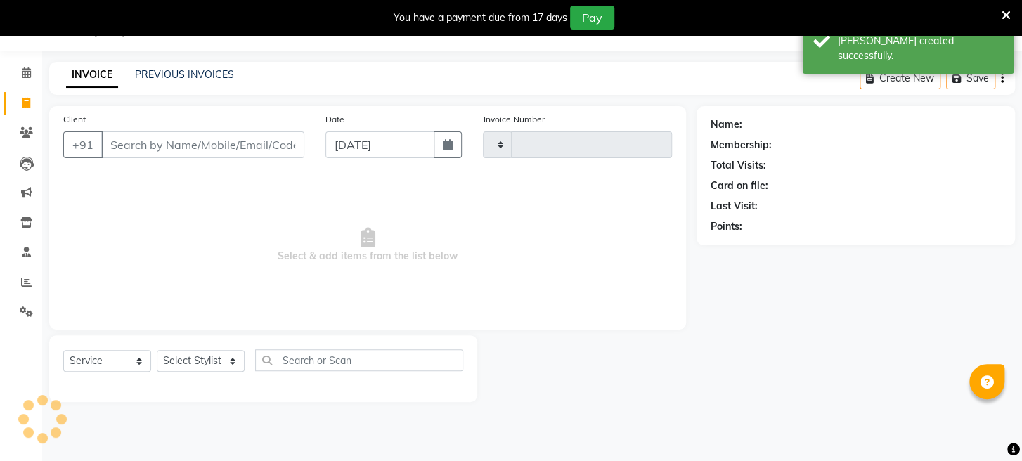
type input "1683"
select select "779"
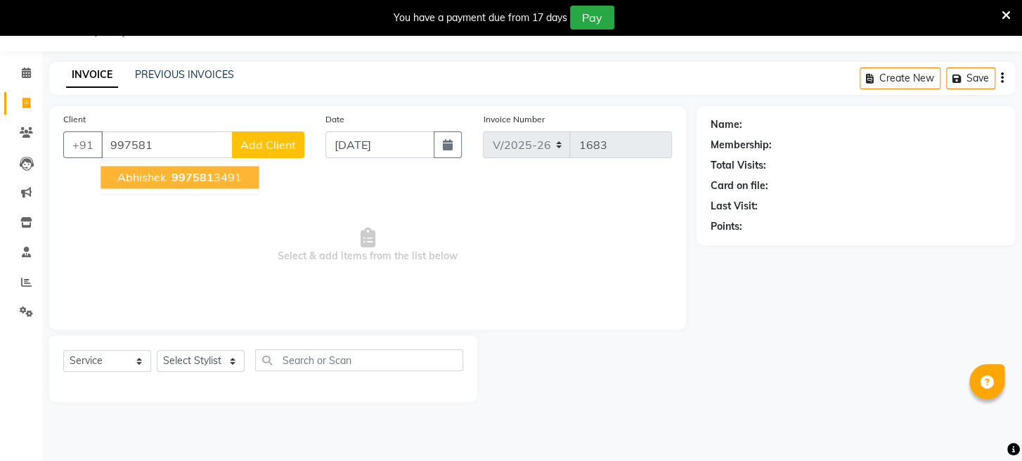
click at [142, 170] on span "abhishek" at bounding box center [141, 177] width 48 height 14
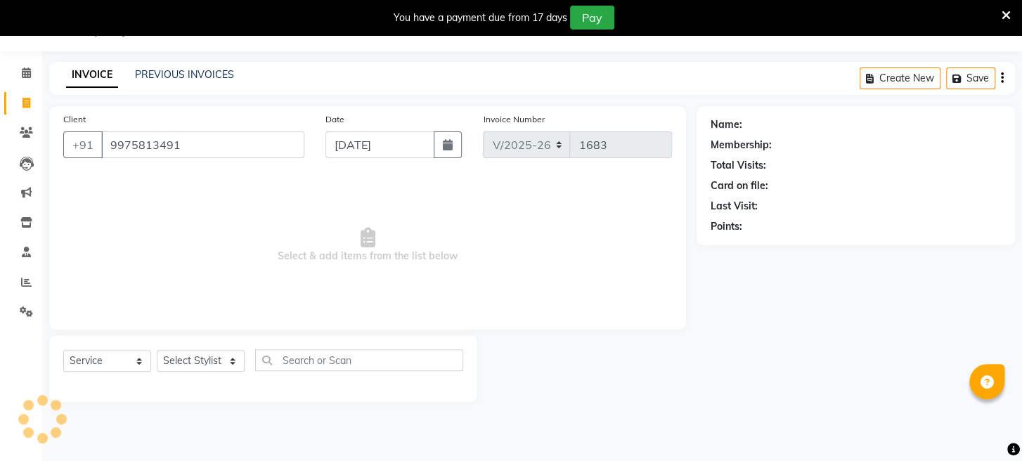
type input "9975813491"
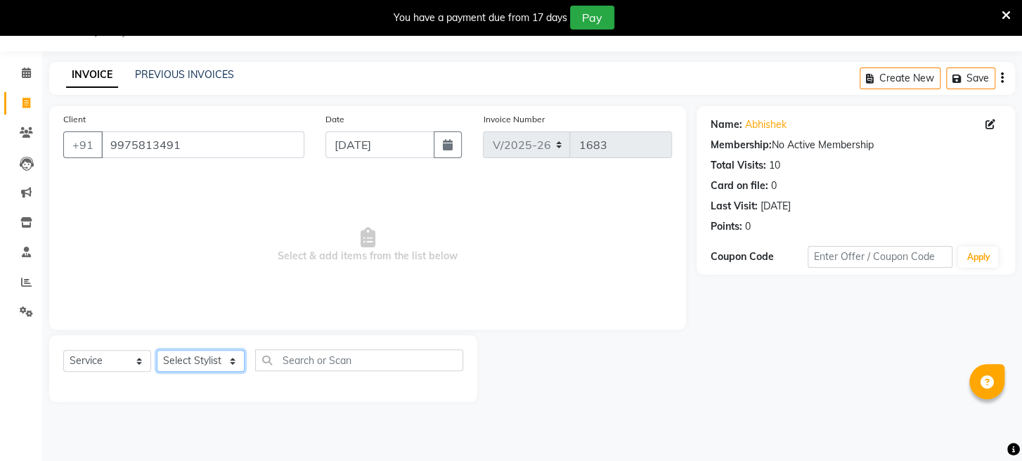
click at [199, 363] on select "Select Stylist Asif Bhim Mahadev Prem Sanjay wajid" at bounding box center [201, 361] width 88 height 22
select select "12803"
click at [157, 350] on select "Select Stylist Asif Bhim Mahadev Prem Sanjay wajid" at bounding box center [201, 361] width 88 height 22
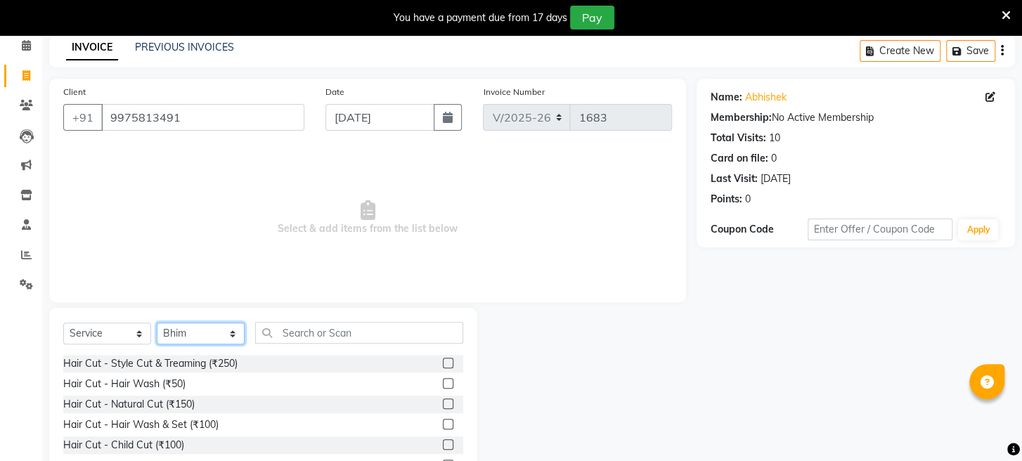
scroll to position [136, 0]
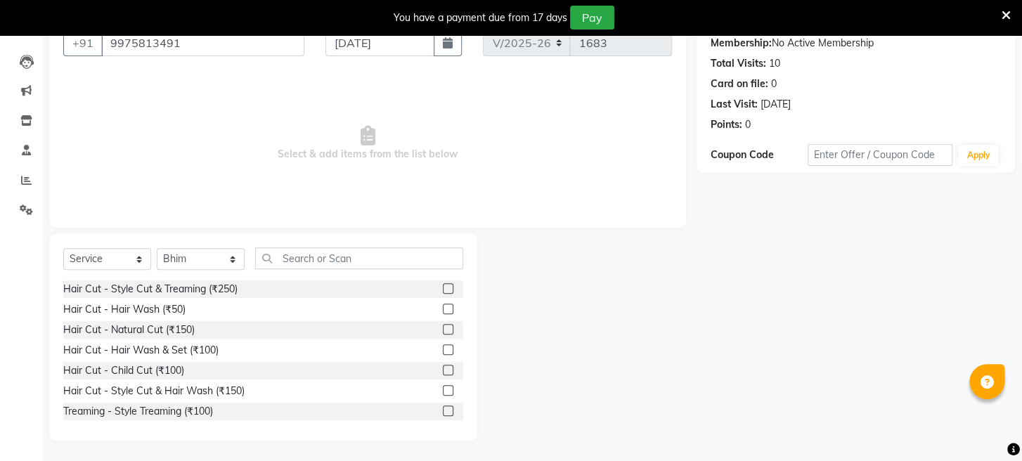
click at [443, 287] on label at bounding box center [448, 288] width 11 height 11
click at [443, 287] on input "checkbox" at bounding box center [447, 289] width 9 height 9
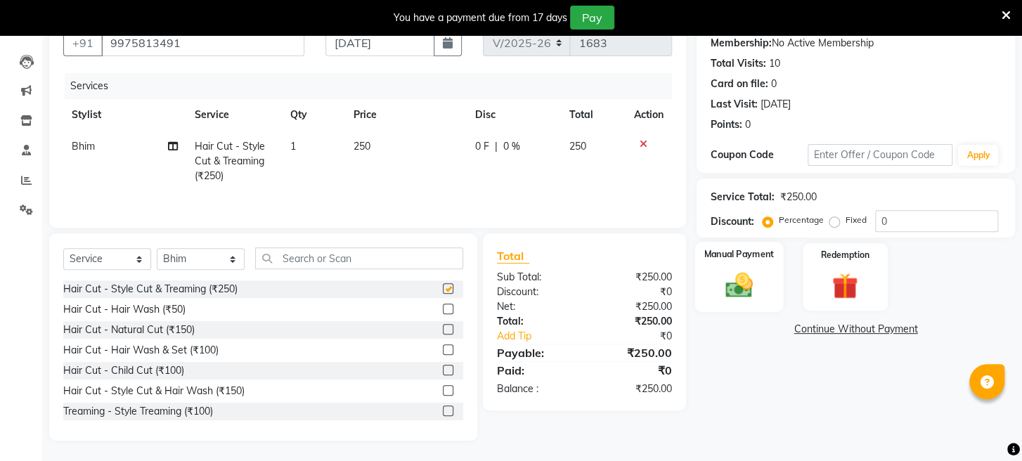
checkbox input "false"
click at [739, 301] on img at bounding box center [739, 286] width 44 height 32
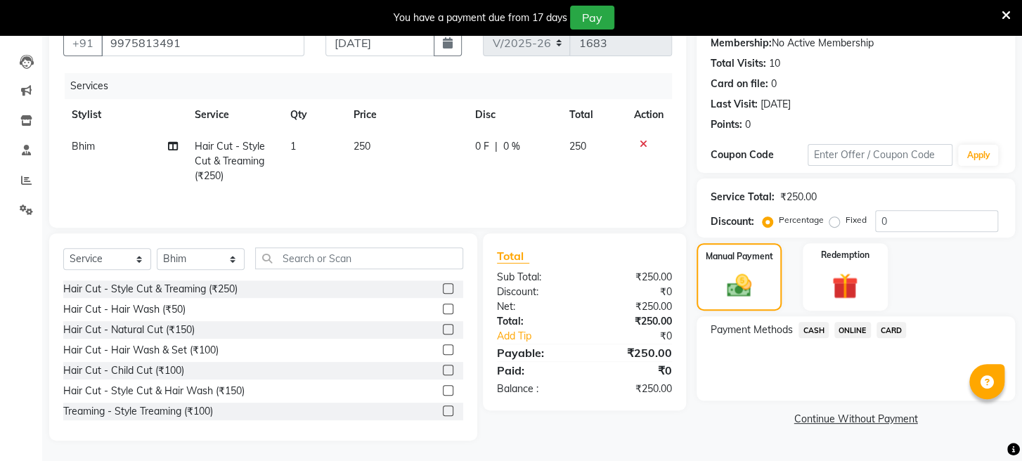
click at [857, 338] on span "ONLINE" at bounding box center [852, 330] width 37 height 16
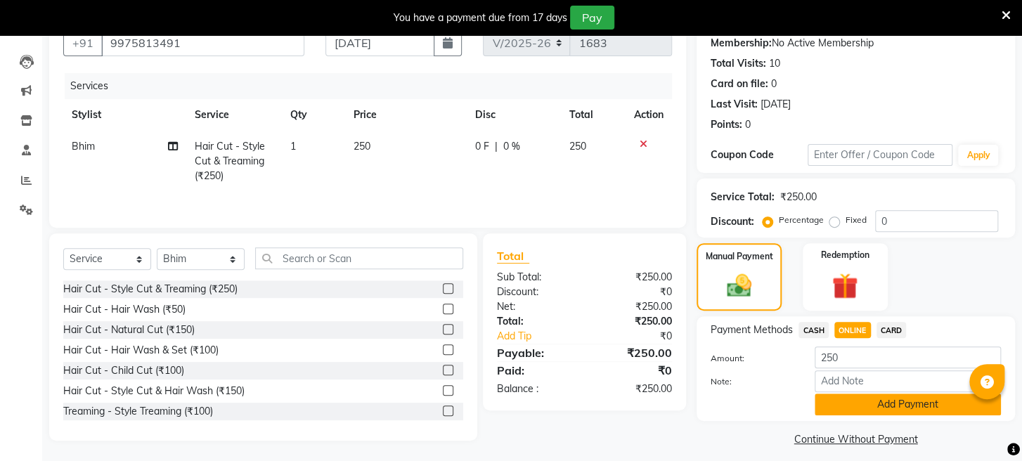
click at [860, 415] on button "Add Payment" at bounding box center [907, 405] width 186 height 22
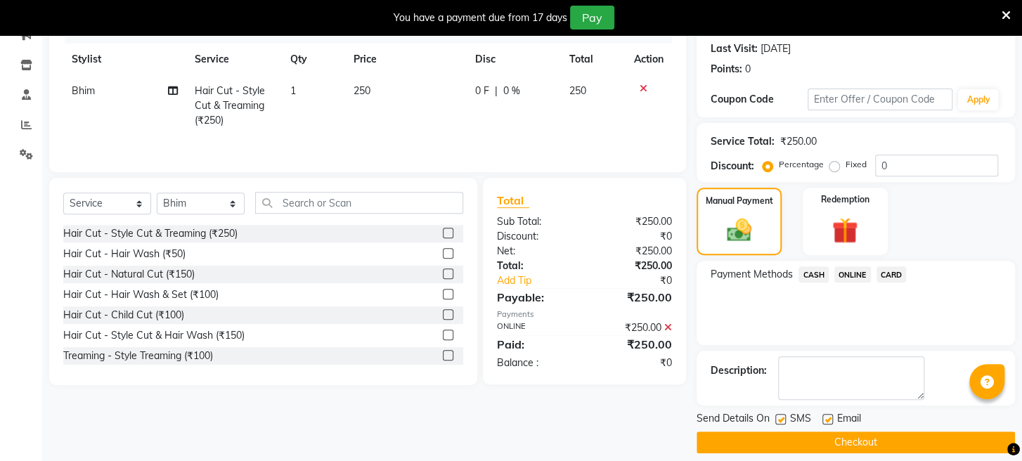
scroll to position [221, 0]
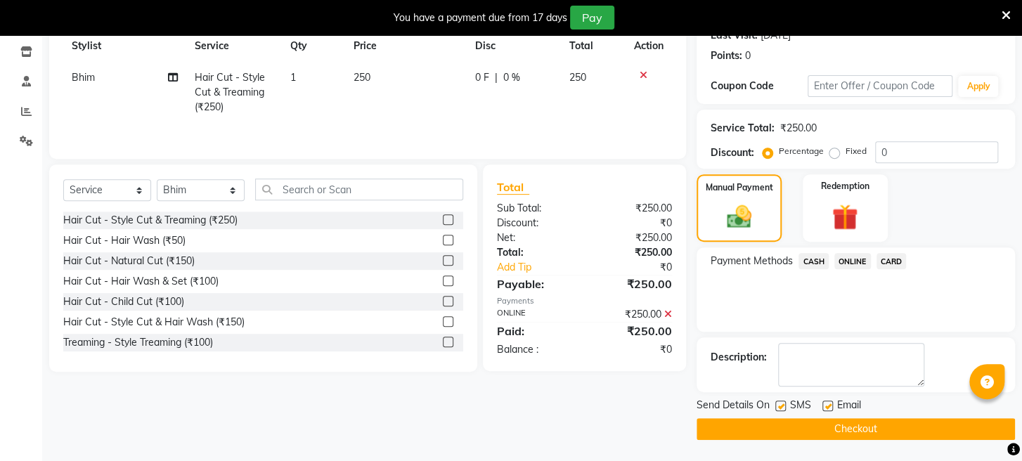
click at [843, 424] on button "Checkout" at bounding box center [855, 429] width 318 height 22
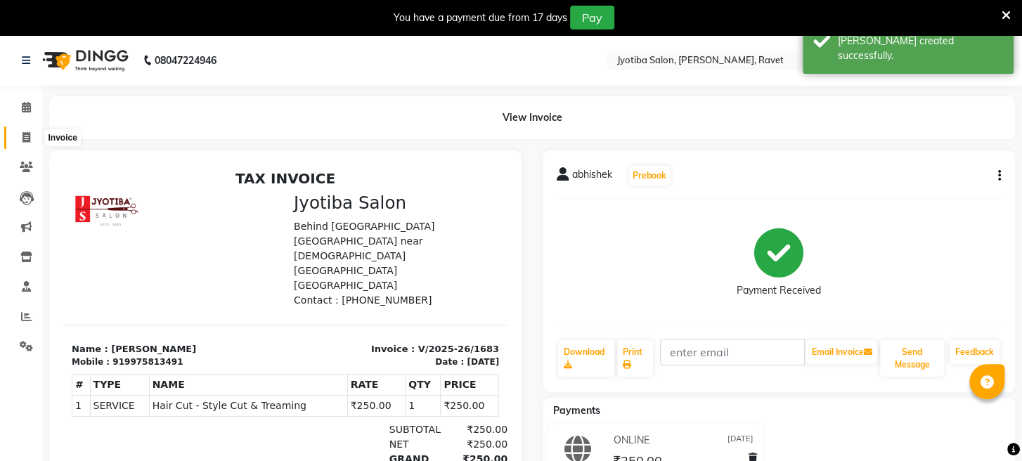
click at [30, 134] on span at bounding box center [26, 138] width 25 height 16
select select "service"
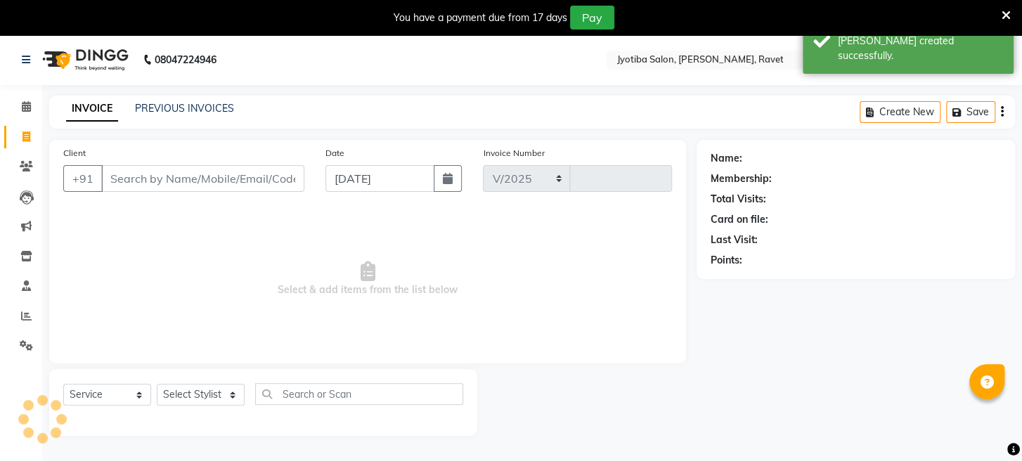
select select "779"
type input "1684"
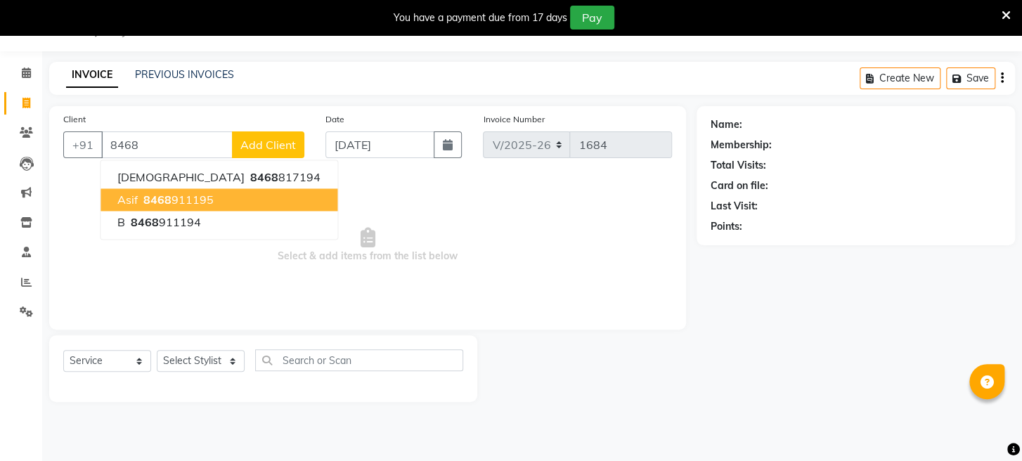
click at [194, 197] on ngb-highlight "8468 911195" at bounding box center [177, 200] width 73 height 14
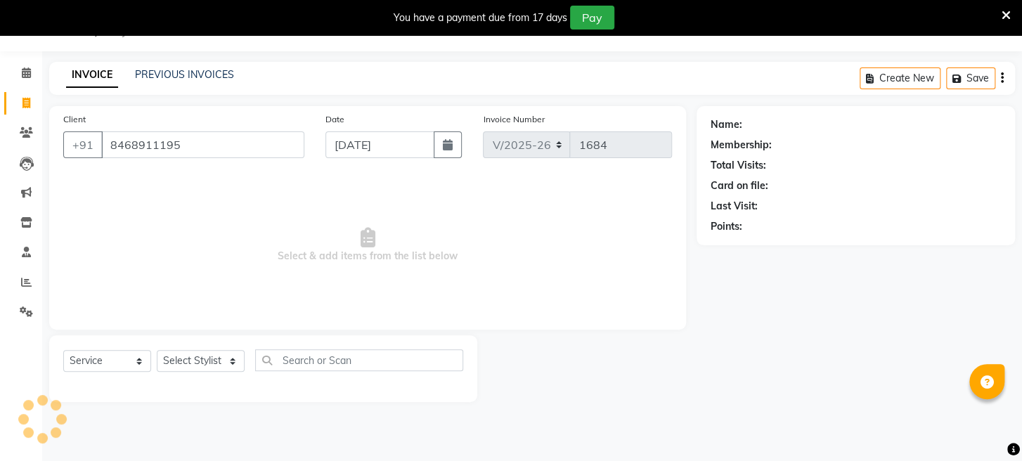
type input "8468911195"
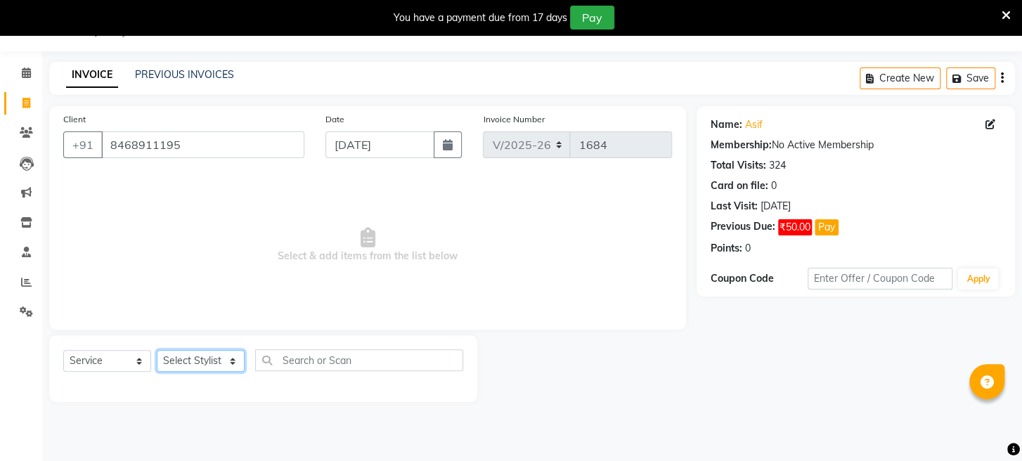
click at [201, 363] on select "Select Stylist Asif Bhim Mahadev Prem Sanjay wajid" at bounding box center [201, 361] width 88 height 22
select select "63247"
click at [157, 350] on select "Select Stylist Asif Bhim Mahadev Prem Sanjay wajid" at bounding box center [201, 361] width 88 height 22
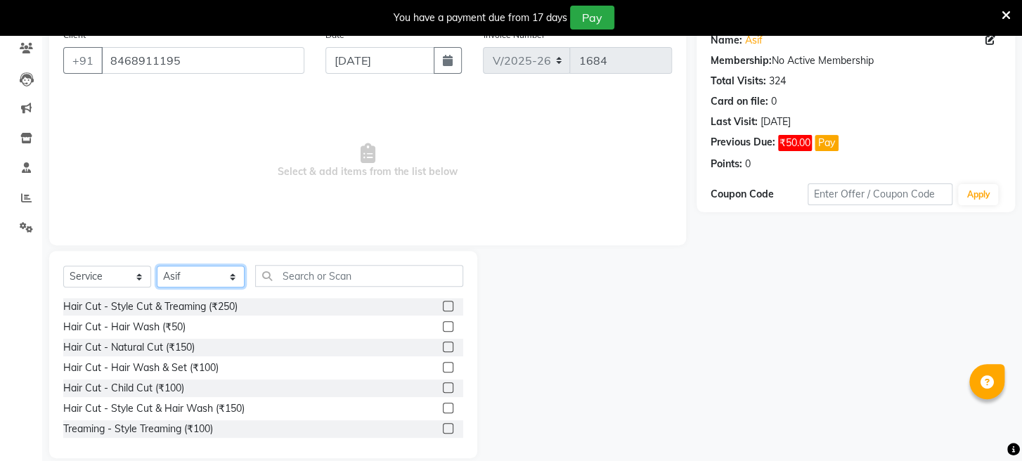
scroll to position [136, 0]
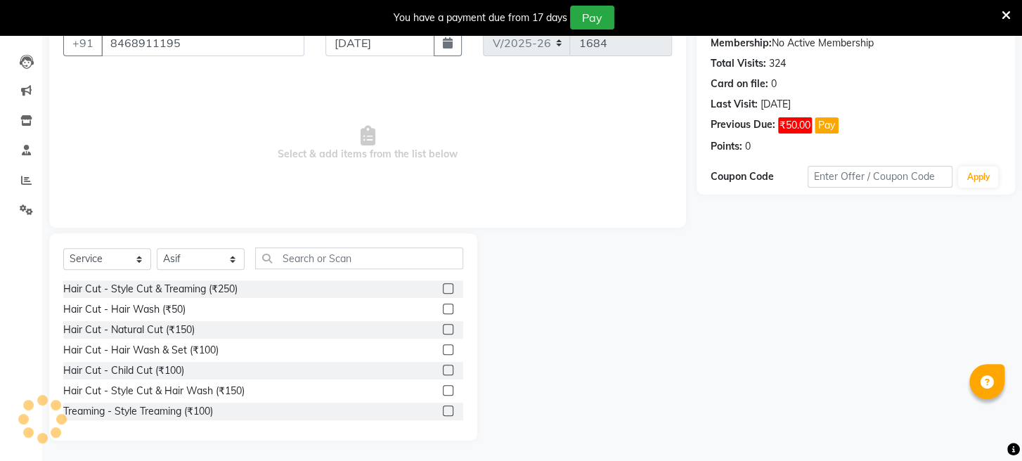
click at [443, 288] on label at bounding box center [448, 288] width 11 height 11
click at [443, 288] on input "checkbox" at bounding box center [447, 289] width 9 height 9
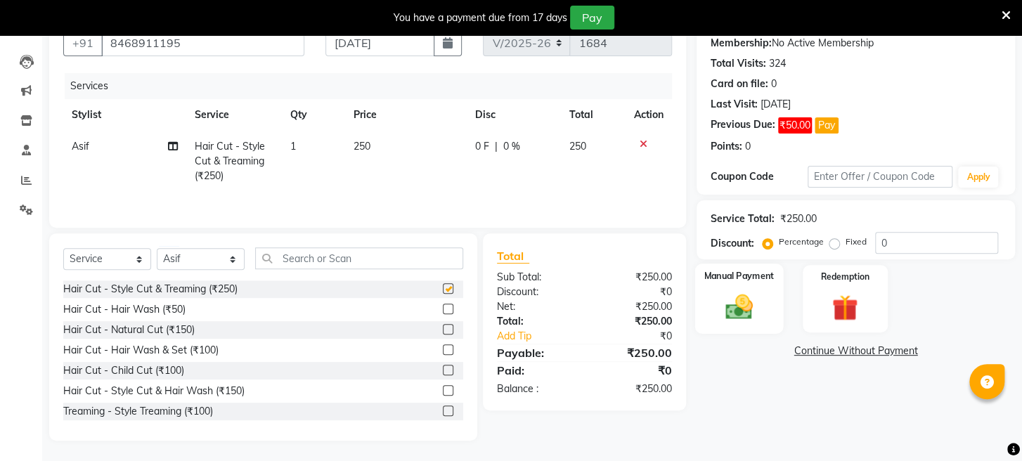
checkbox input "false"
drag, startPoint x: 746, startPoint y: 327, endPoint x: 792, endPoint y: 346, distance: 50.4
click at [746, 322] on img at bounding box center [738, 307] width 43 height 30
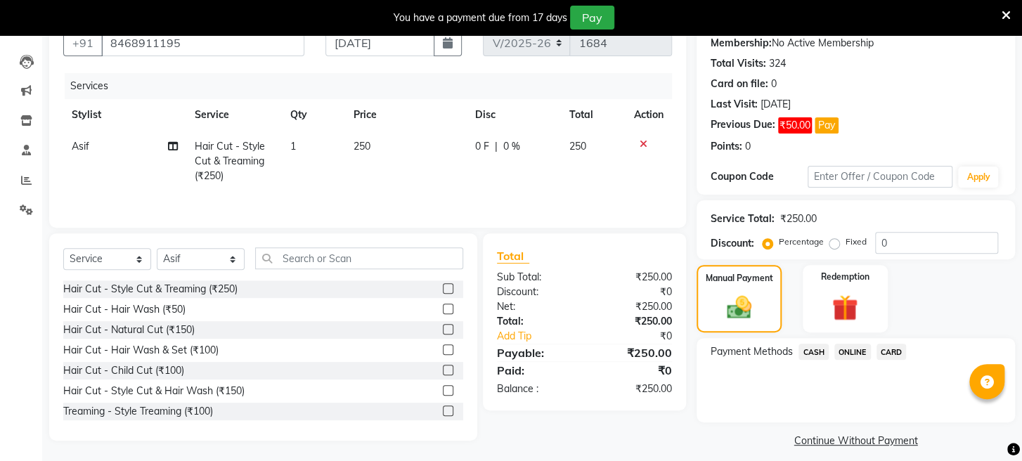
click at [845, 360] on span "ONLINE" at bounding box center [852, 352] width 37 height 16
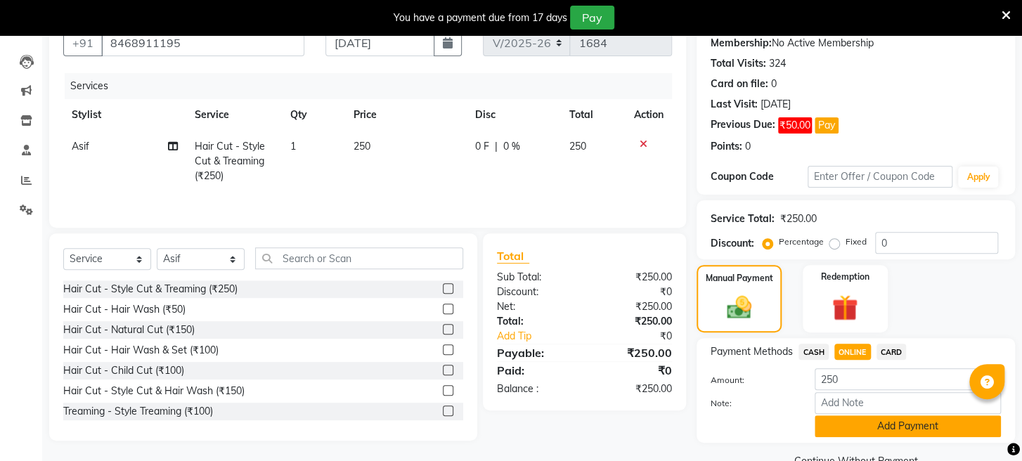
click at [851, 437] on button "Add Payment" at bounding box center [907, 426] width 186 height 22
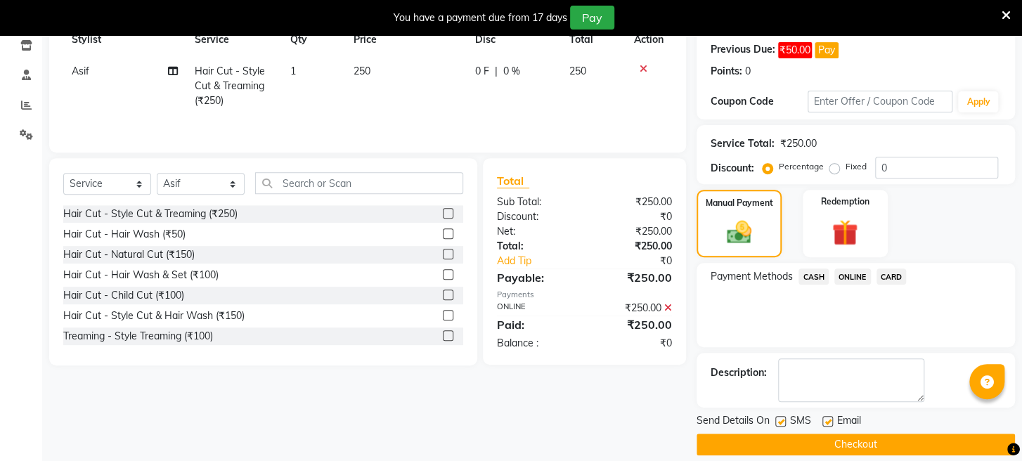
scroll to position [242, 0]
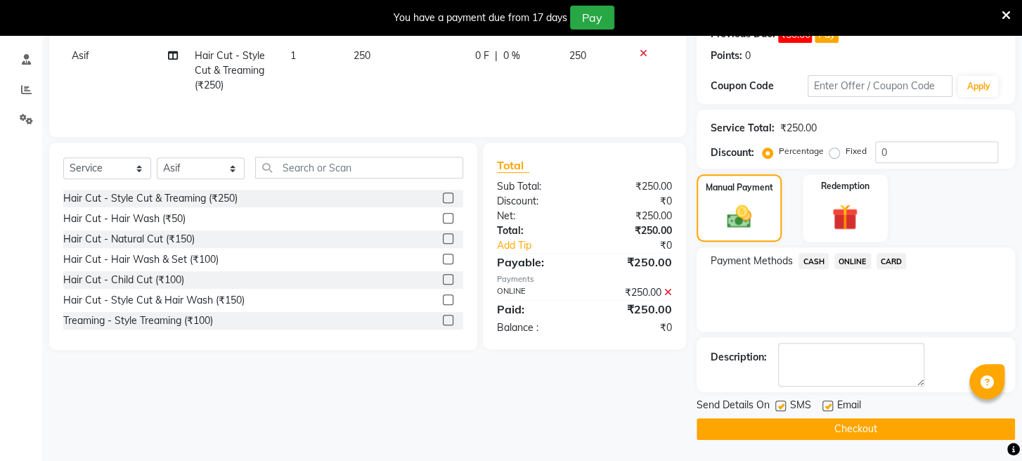
click at [844, 431] on button "Checkout" at bounding box center [855, 429] width 318 height 22
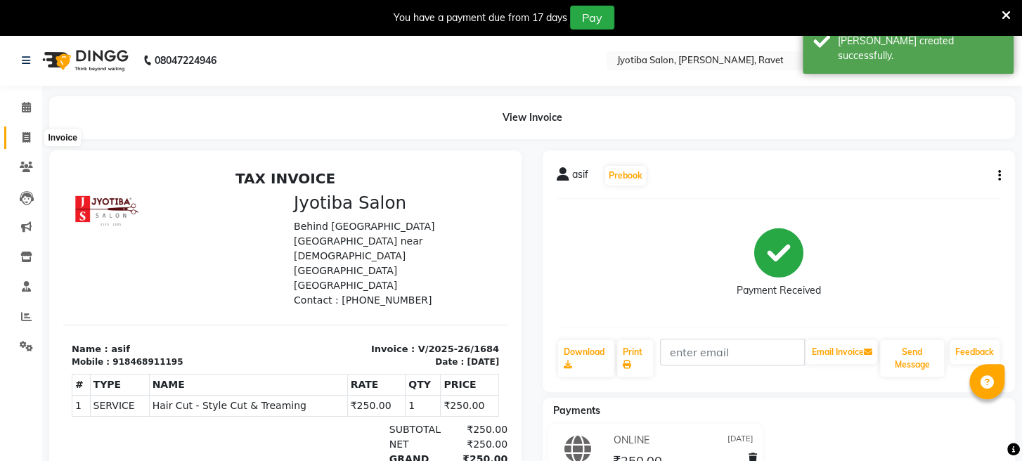
click at [24, 134] on icon at bounding box center [26, 137] width 8 height 11
select select "service"
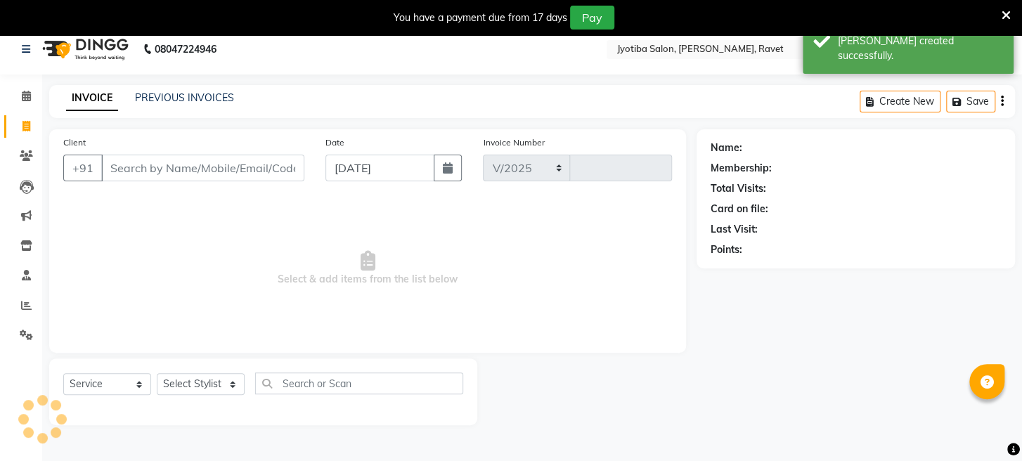
select select "779"
type input "1685"
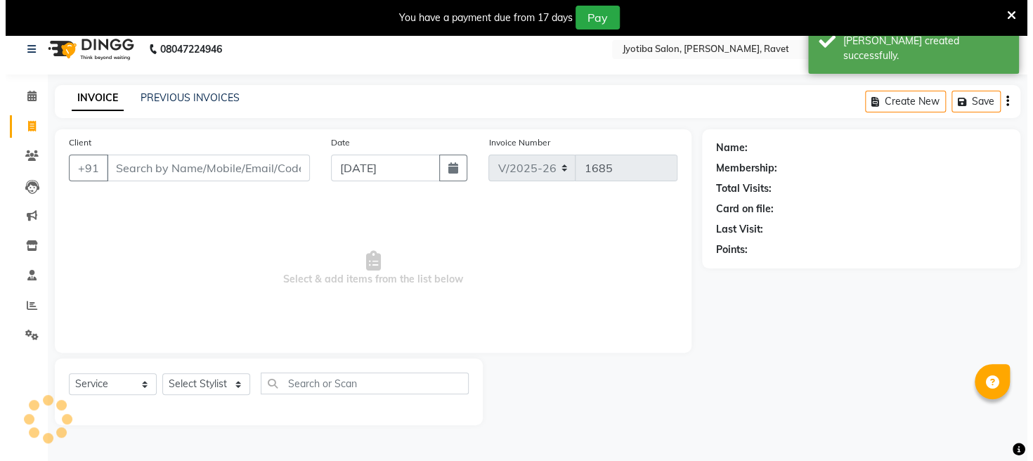
scroll to position [34, 0]
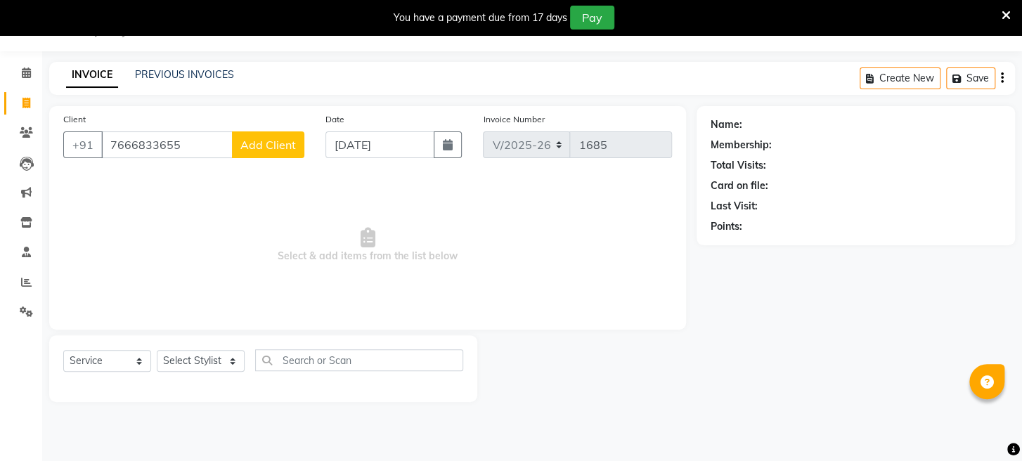
type input "7666833655"
click at [292, 140] on span "Add Client" at bounding box center [268, 145] width 56 height 14
select select "22"
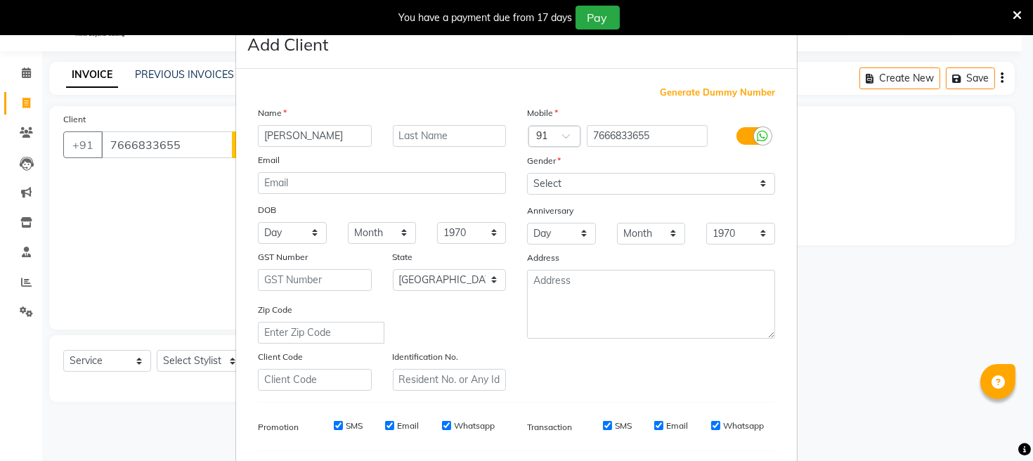
type input "durgesh"
click at [545, 176] on select "Select Male Female Other Prefer Not To Say" at bounding box center [651, 184] width 248 height 22
select select "male"
click at [527, 173] on select "Select Male Female Other Prefer Not To Say" at bounding box center [651, 184] width 248 height 22
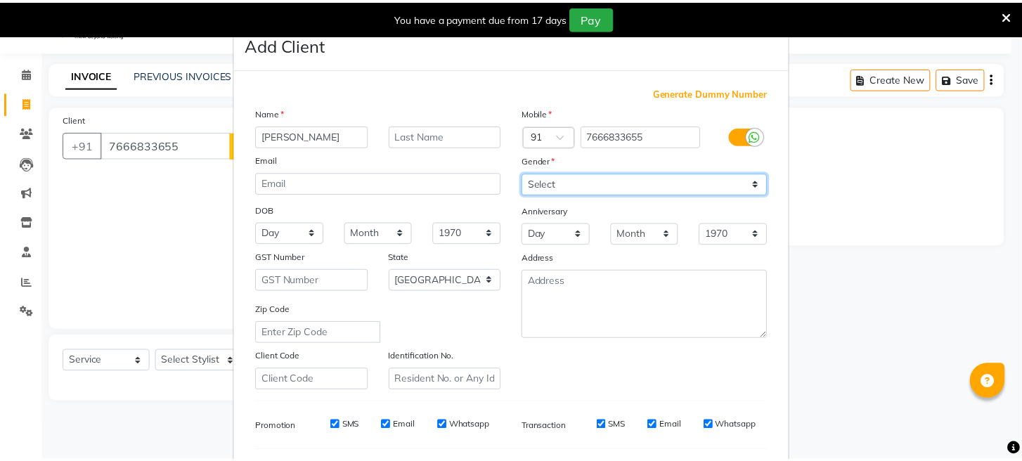
scroll to position [186, 0]
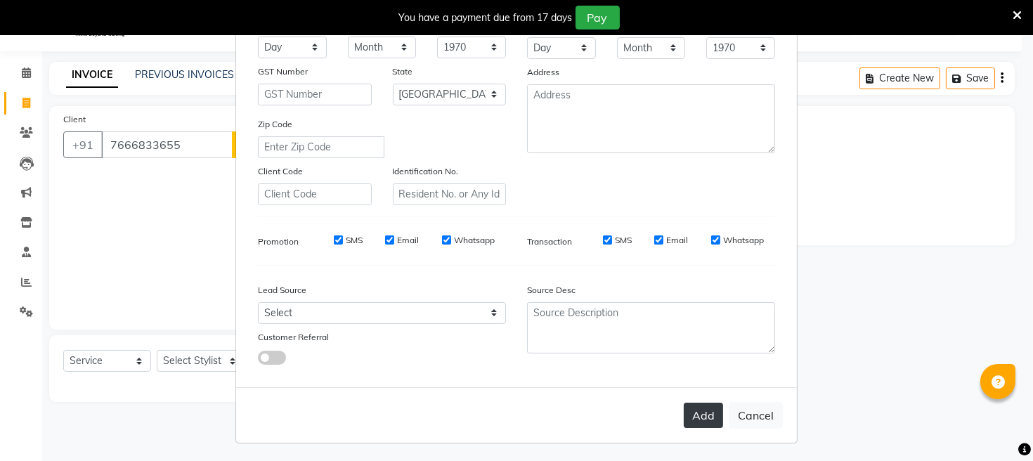
click at [694, 414] on button "Add" at bounding box center [703, 415] width 39 height 25
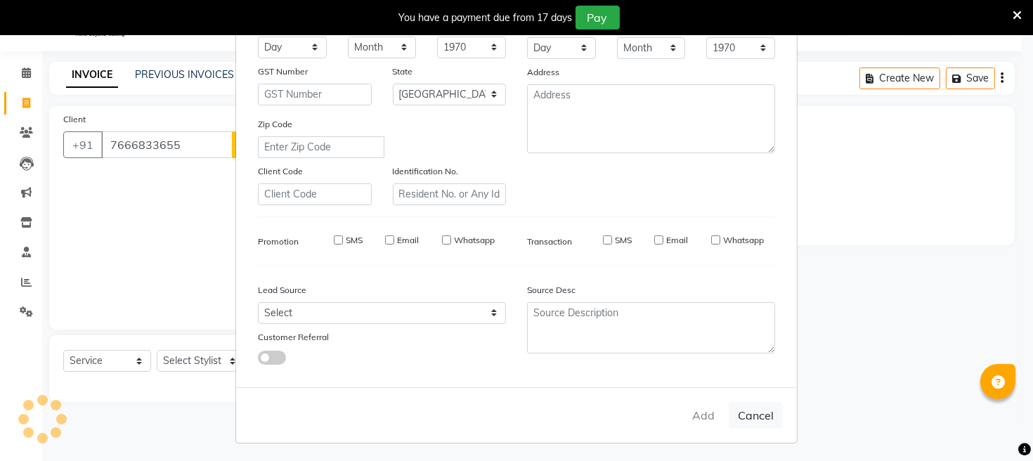
select select
select select "null"
select select
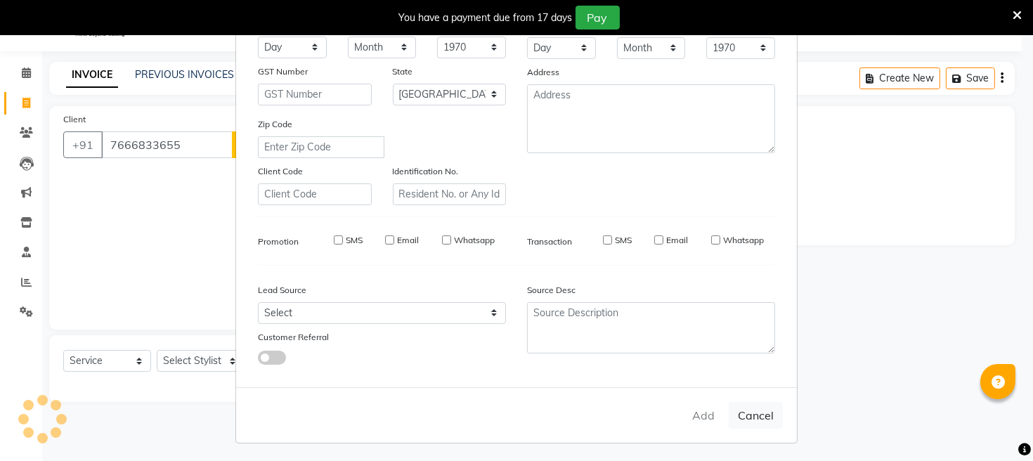
select select
checkbox input "false"
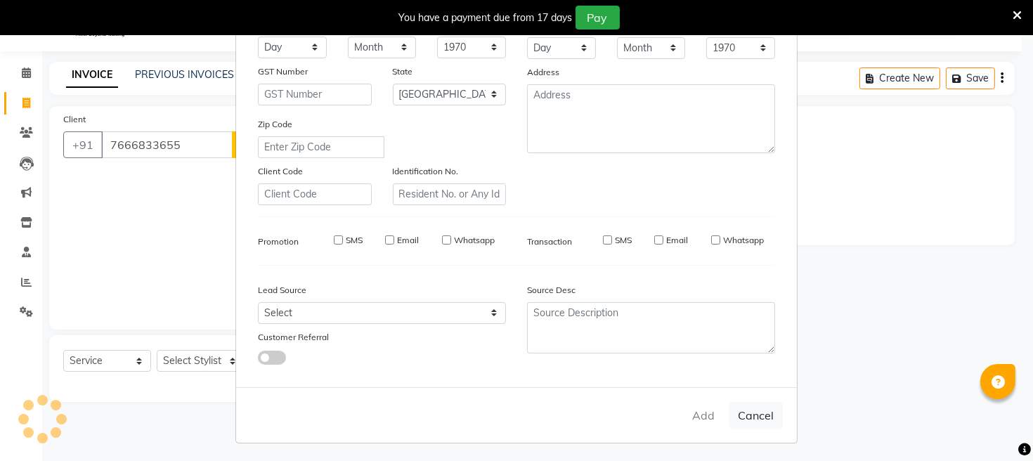
checkbox input "false"
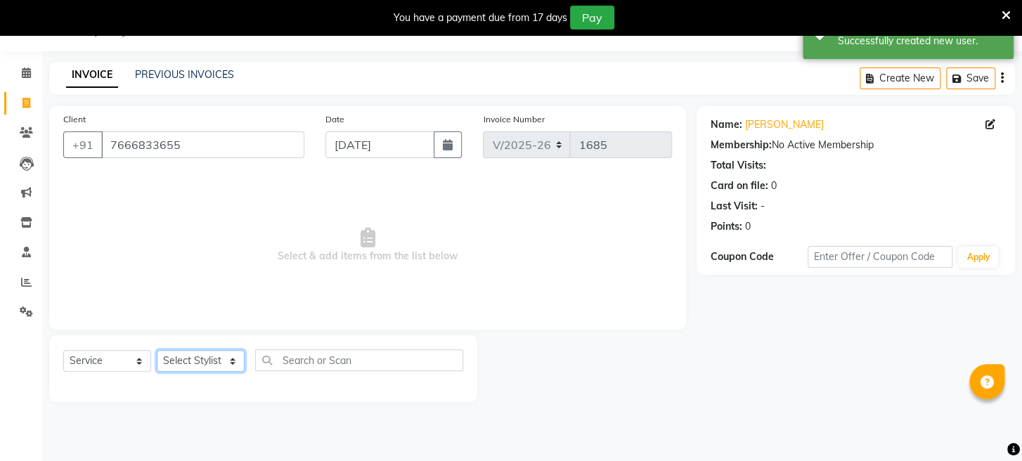
click at [186, 360] on select "Select Stylist Asif Bhim Mahadev Prem Sanjay wajid" at bounding box center [201, 361] width 88 height 22
select select "16429"
click at [157, 350] on select "Select Stylist Asif Bhim Mahadev Prem Sanjay wajid" at bounding box center [201, 361] width 88 height 22
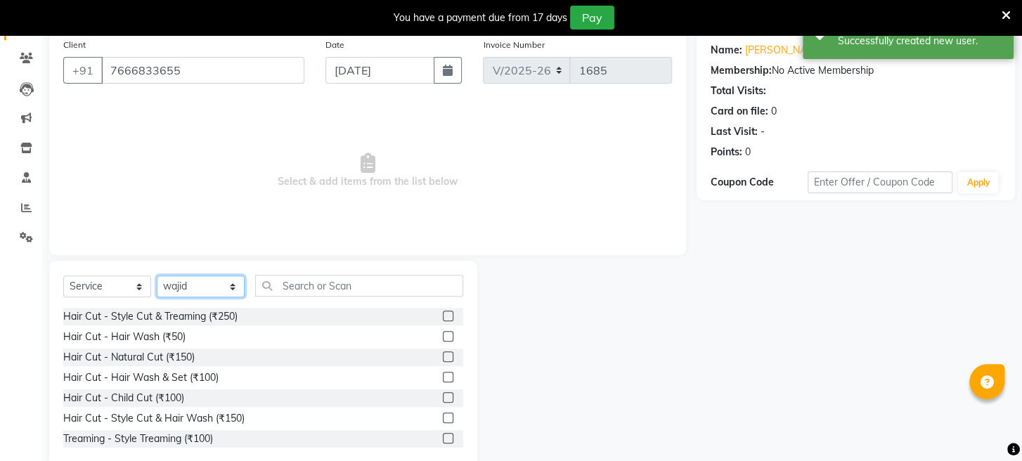
scroll to position [136, 0]
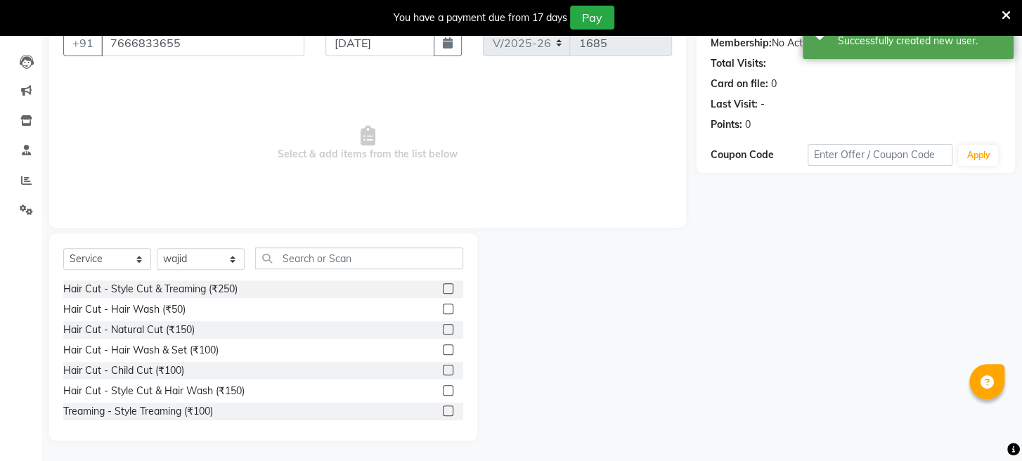
click at [443, 327] on label at bounding box center [448, 329] width 11 height 11
click at [443, 327] on input "checkbox" at bounding box center [447, 329] width 9 height 9
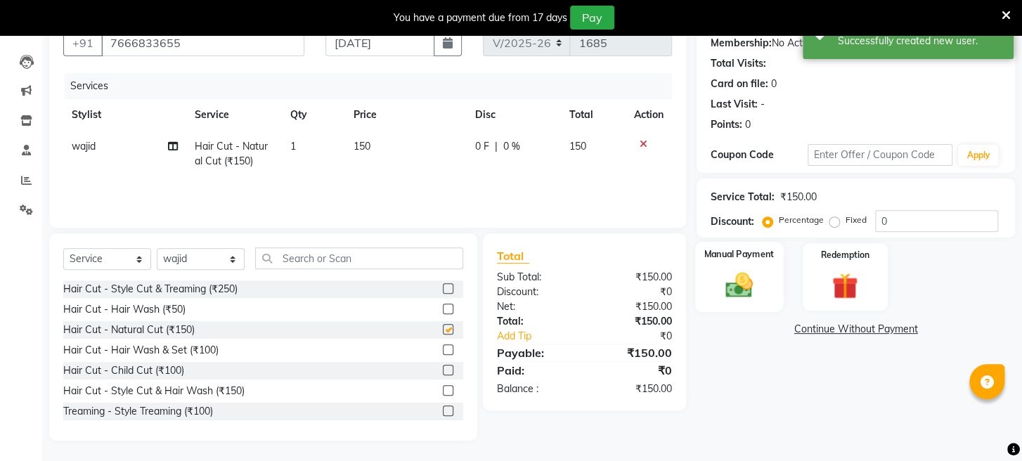
checkbox input "false"
click at [742, 301] on img at bounding box center [739, 286] width 44 height 32
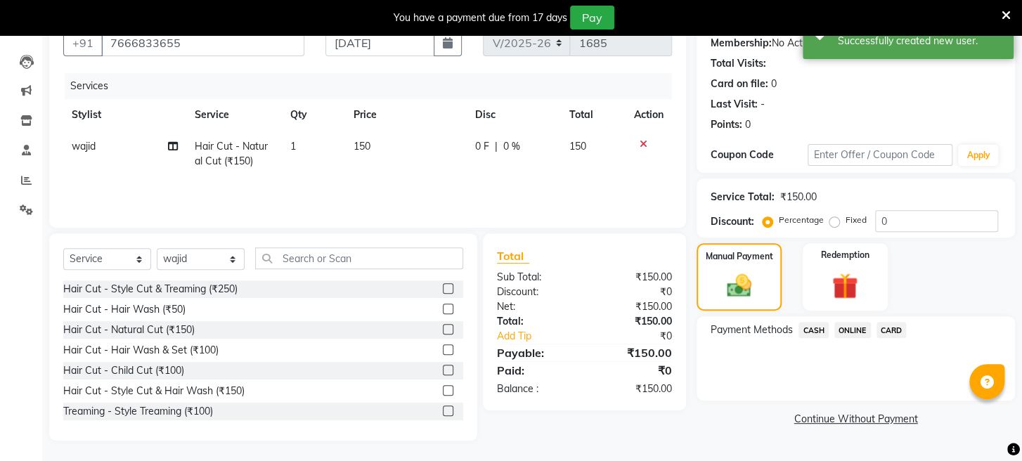
click at [846, 338] on span "ONLINE" at bounding box center [852, 330] width 37 height 16
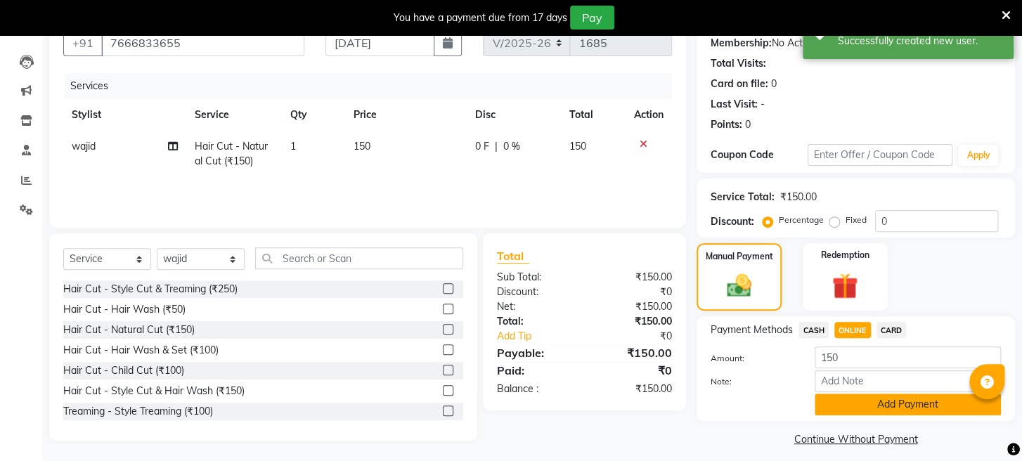
click at [847, 415] on button "Add Payment" at bounding box center [907, 405] width 186 height 22
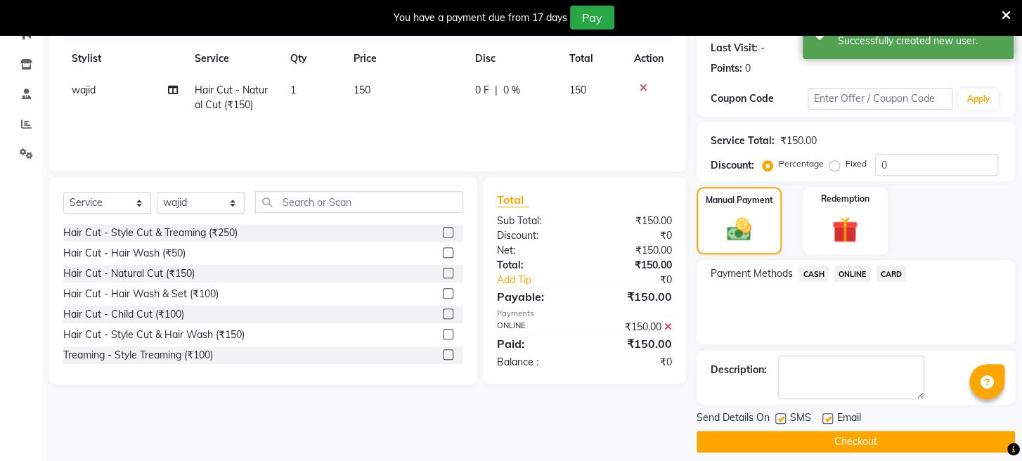
scroll to position [221, 0]
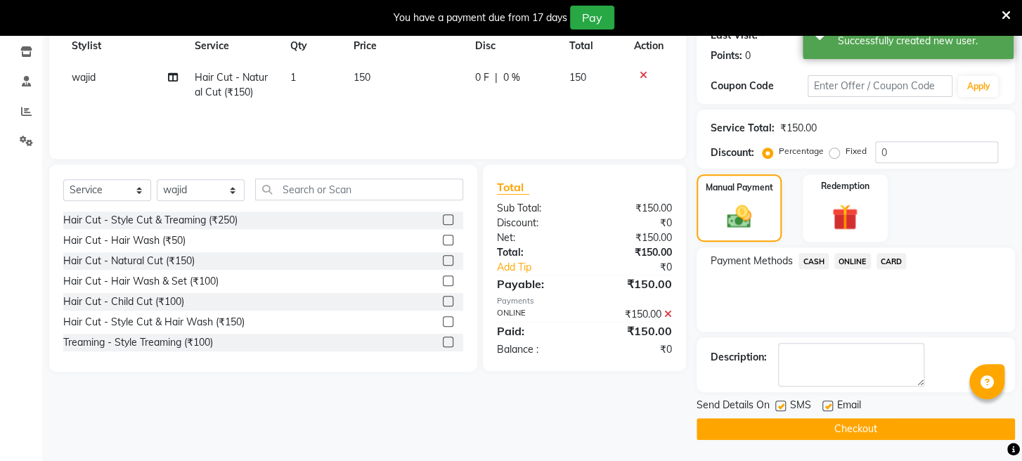
click at [836, 429] on button "Checkout" at bounding box center [855, 429] width 318 height 22
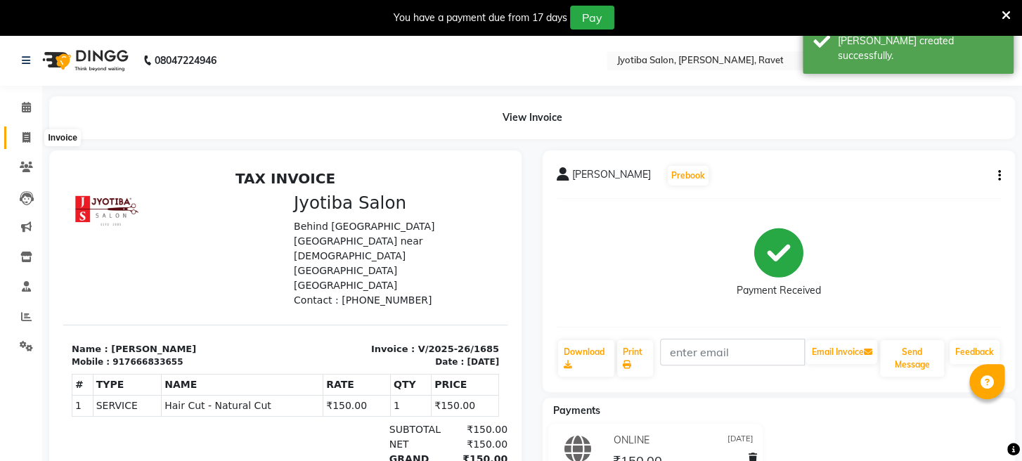
click at [28, 132] on icon at bounding box center [26, 137] width 8 height 11
select select "service"
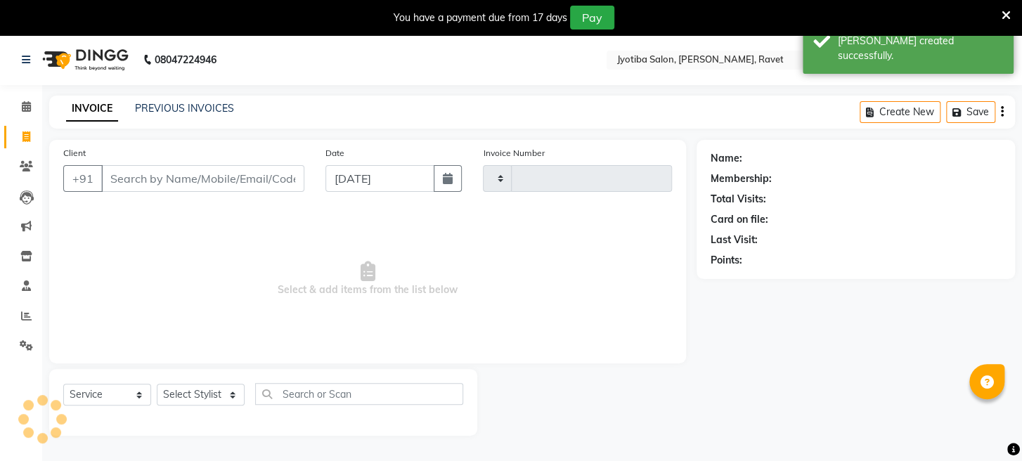
type input "1686"
select select "779"
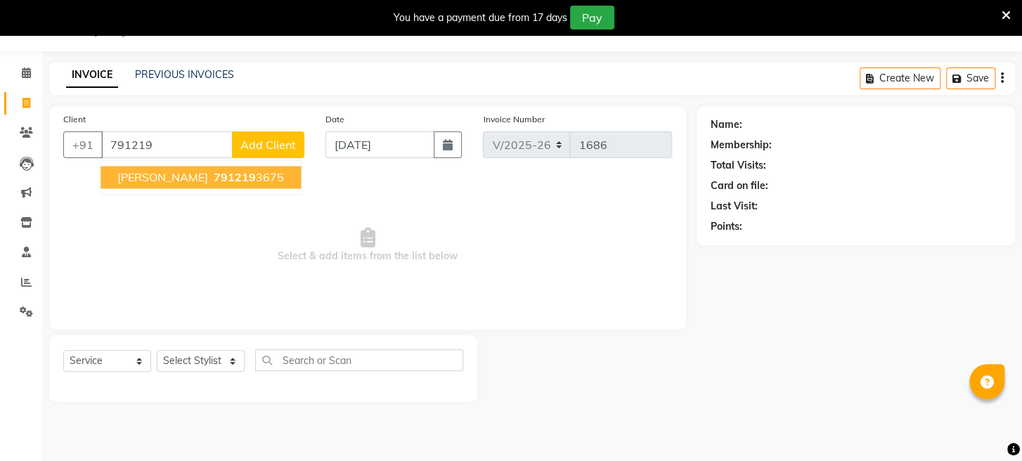
click at [214, 171] on span "791219" at bounding box center [235, 177] width 42 height 14
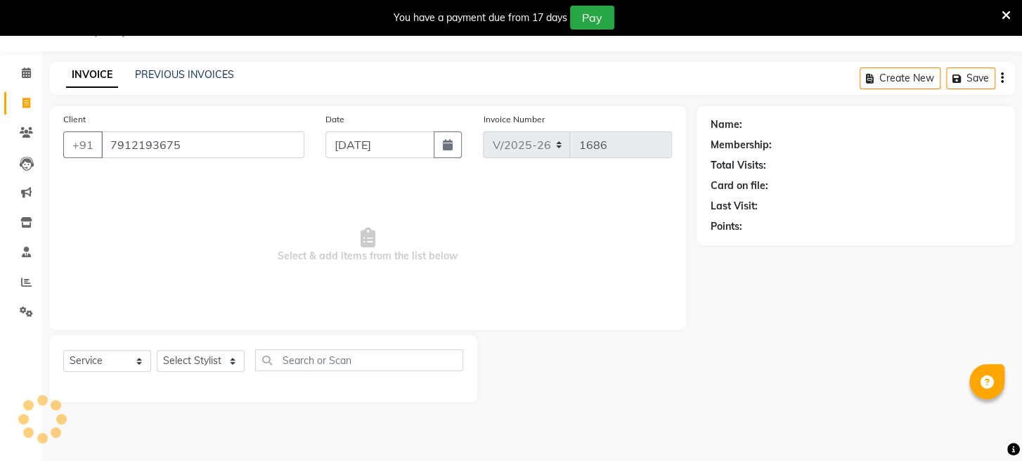
type input "7912193675"
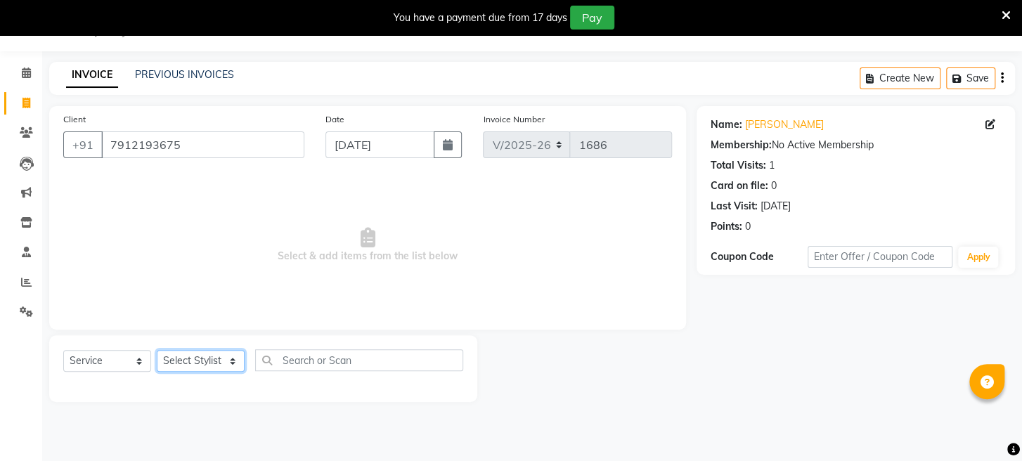
click at [211, 360] on select "Select Stylist Asif Bhim Mahadev Prem Sanjay wajid" at bounding box center [201, 361] width 88 height 22
select select "63247"
click at [157, 350] on select "Select Stylist Asif Bhim Mahadev Prem Sanjay wajid" at bounding box center [201, 361] width 88 height 22
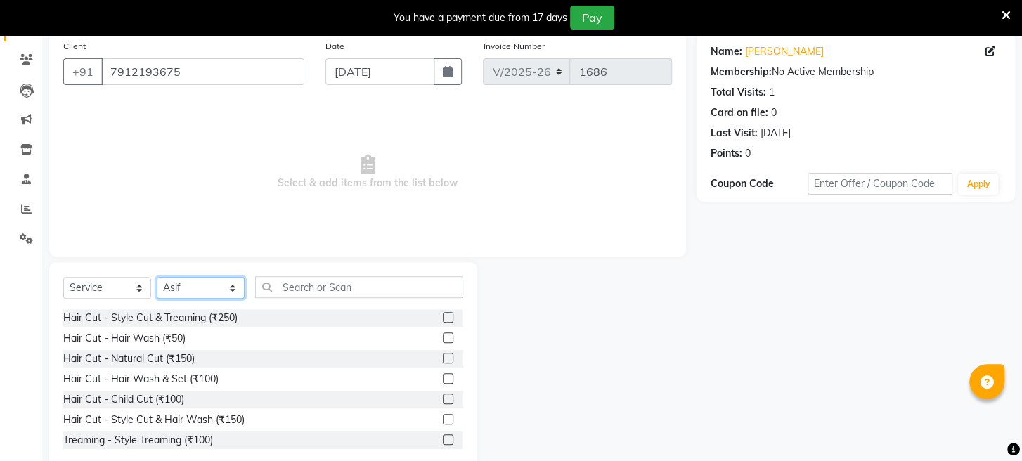
scroll to position [136, 0]
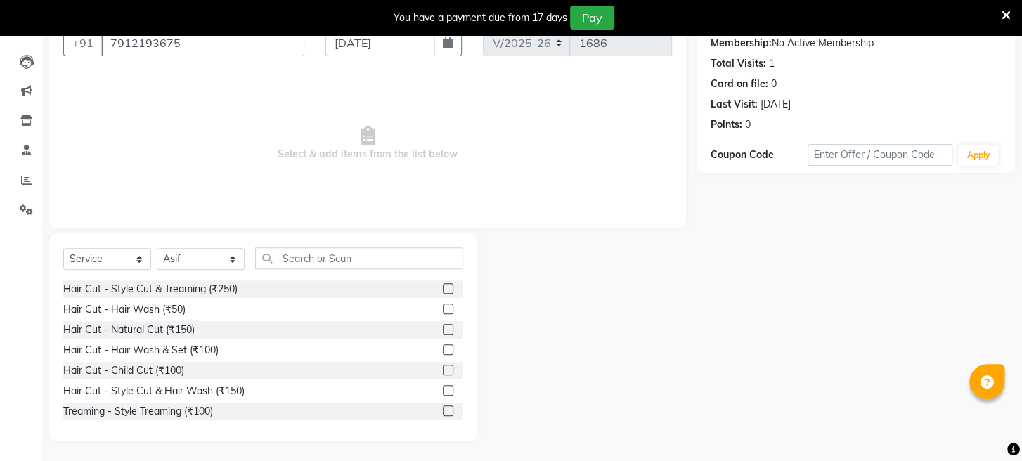
click at [443, 327] on label at bounding box center [448, 329] width 11 height 11
click at [443, 327] on input "checkbox" at bounding box center [447, 329] width 9 height 9
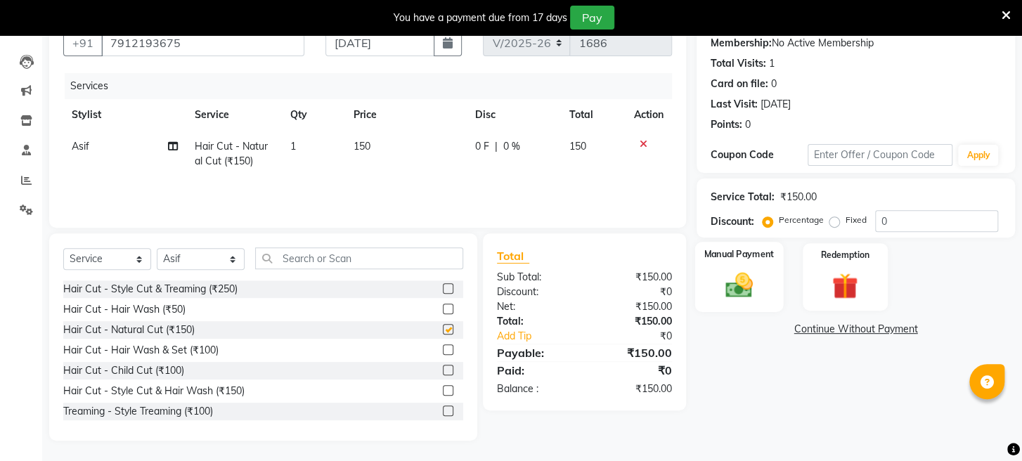
checkbox input "false"
click at [733, 301] on img at bounding box center [739, 286] width 44 height 32
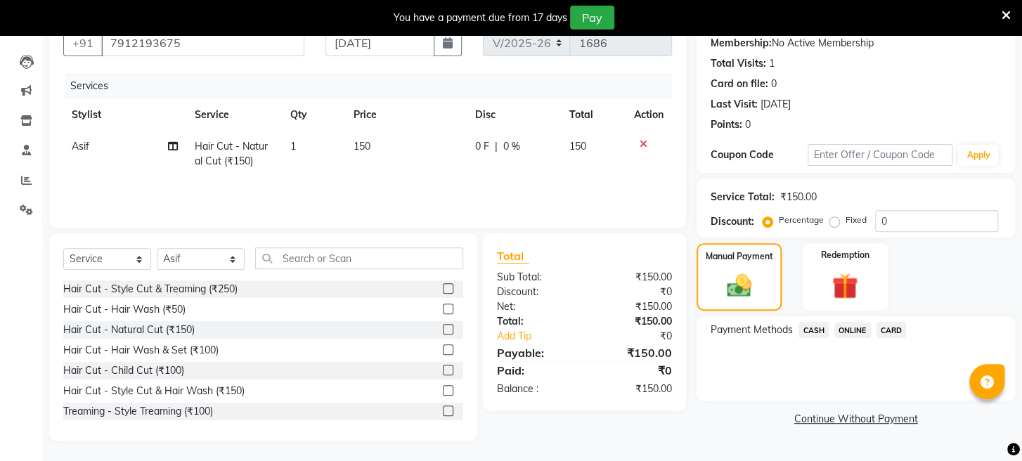
drag, startPoint x: 847, startPoint y: 342, endPoint x: 850, endPoint y: 353, distance: 10.9
click at [848, 338] on span "ONLINE" at bounding box center [852, 330] width 37 height 16
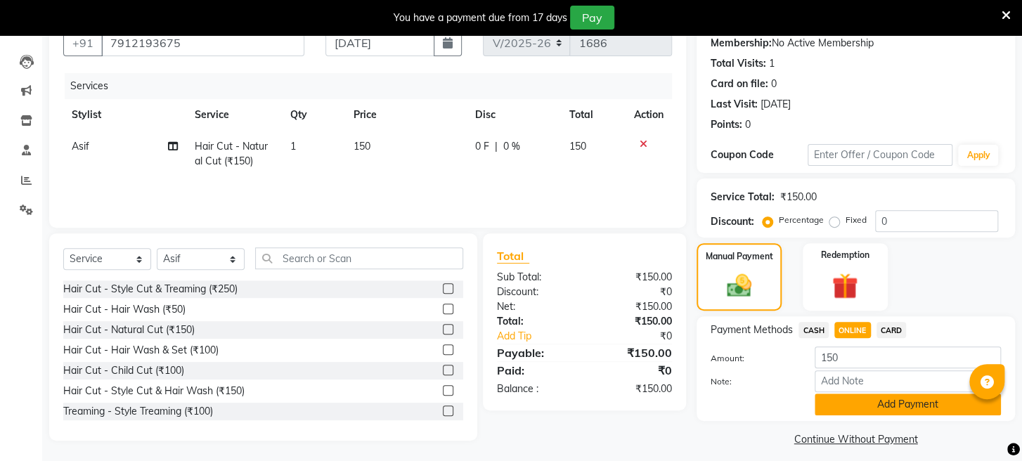
click at [856, 415] on button "Add Payment" at bounding box center [907, 405] width 186 height 22
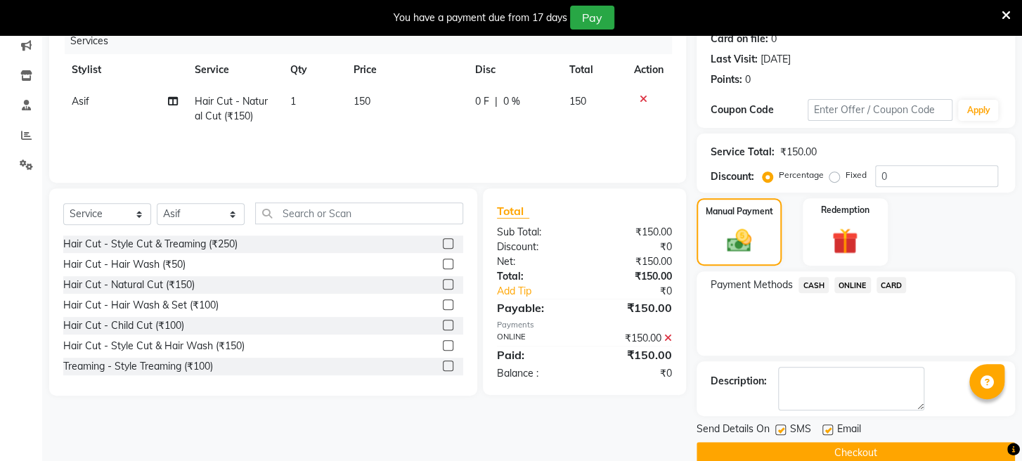
scroll to position [221, 0]
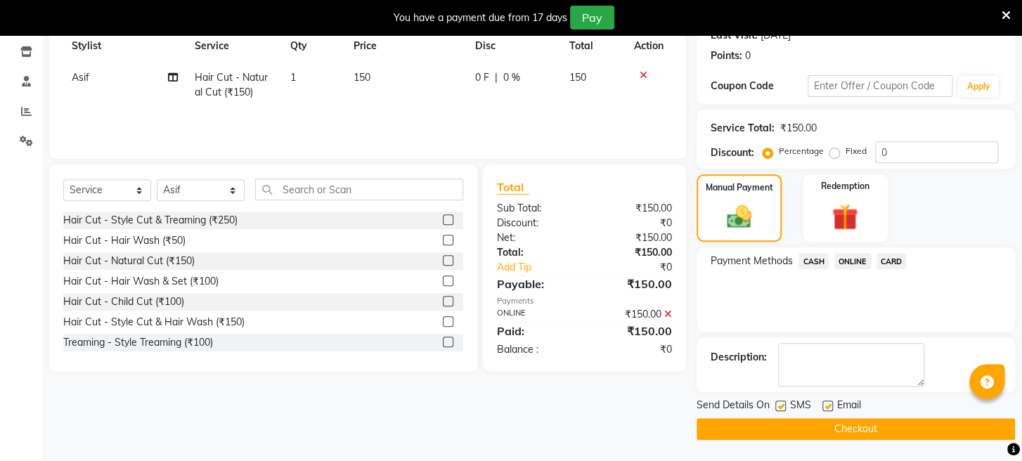
click at [817, 430] on button "Checkout" at bounding box center [855, 429] width 318 height 22
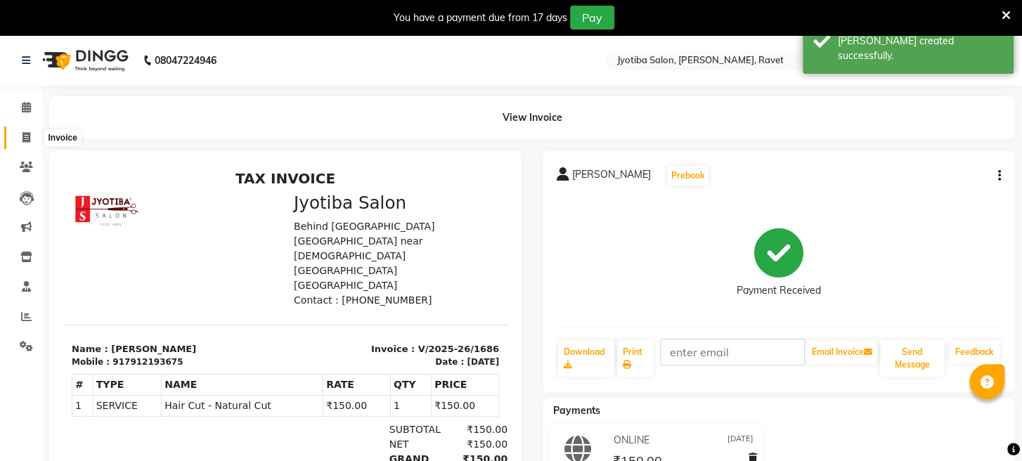
click at [21, 136] on span at bounding box center [26, 138] width 25 height 16
select select "service"
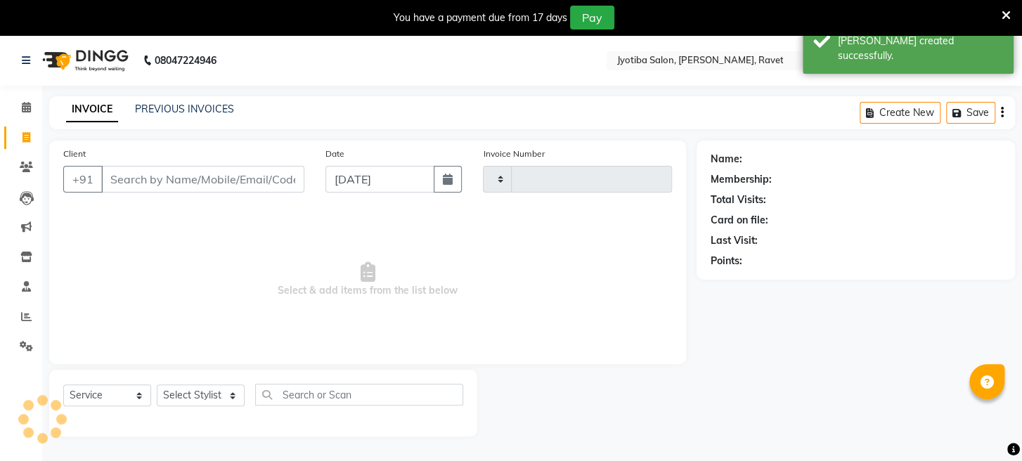
scroll to position [34, 0]
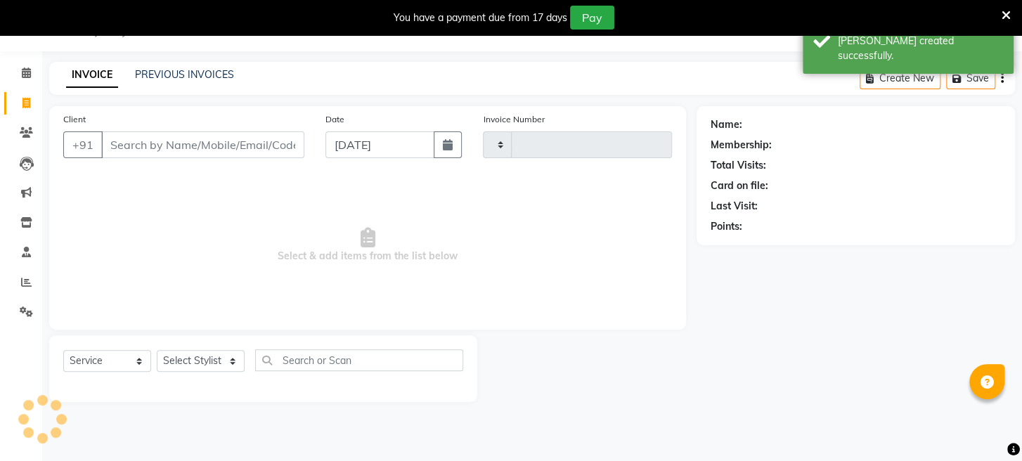
type input "1687"
select select "779"
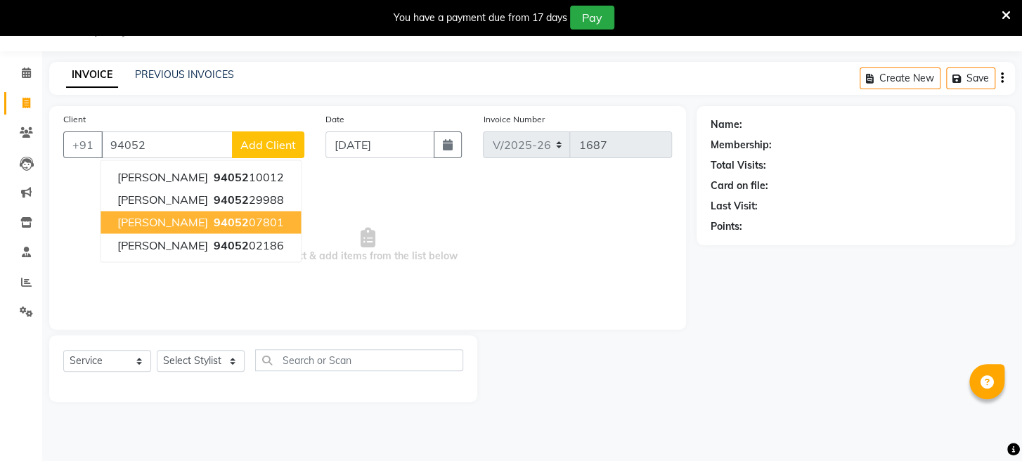
click at [134, 217] on span "prasanna" at bounding box center [162, 222] width 91 height 14
type input "9405207801"
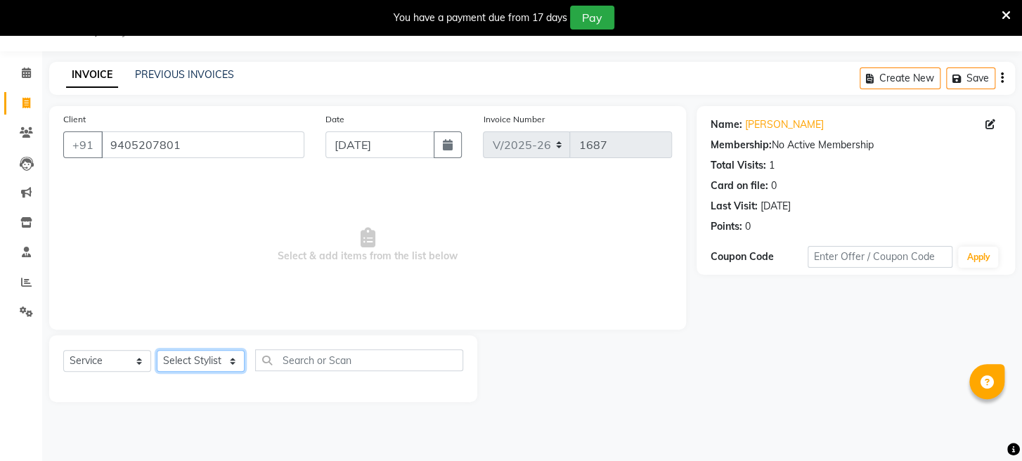
click at [192, 360] on select "Select Stylist Asif Bhim Mahadev Prem Sanjay wajid" at bounding box center [201, 361] width 88 height 22
select select "12803"
click at [157, 350] on select "Select Stylist Asif Bhim Mahadev Prem Sanjay wajid" at bounding box center [201, 361] width 88 height 22
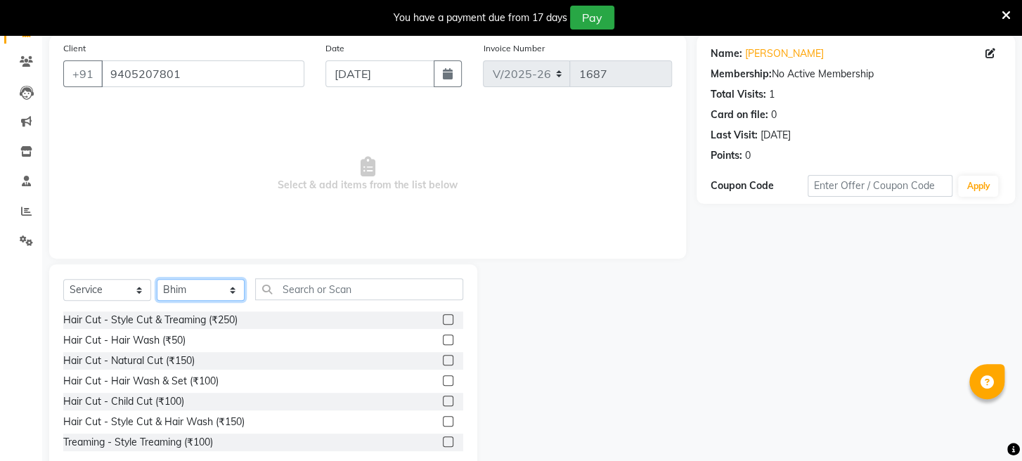
scroll to position [136, 0]
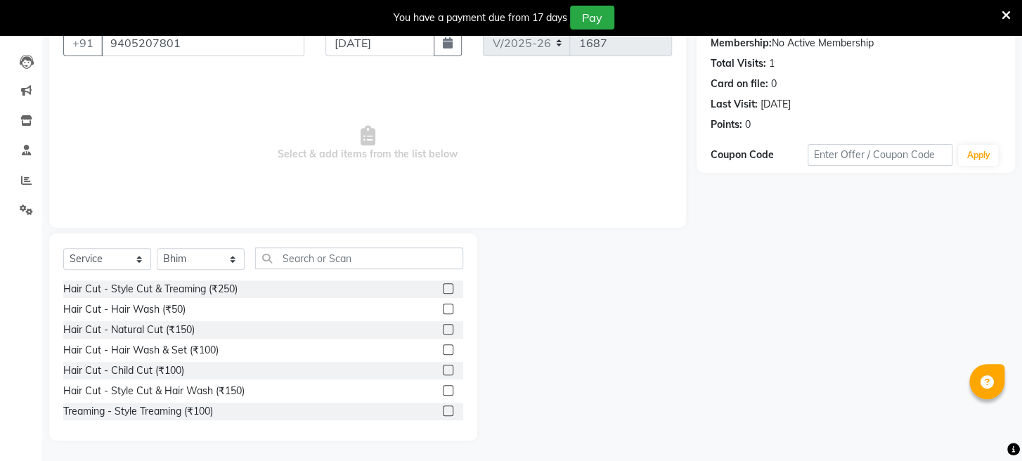
click at [443, 285] on label at bounding box center [448, 288] width 11 height 11
click at [443, 285] on input "checkbox" at bounding box center [447, 289] width 9 height 9
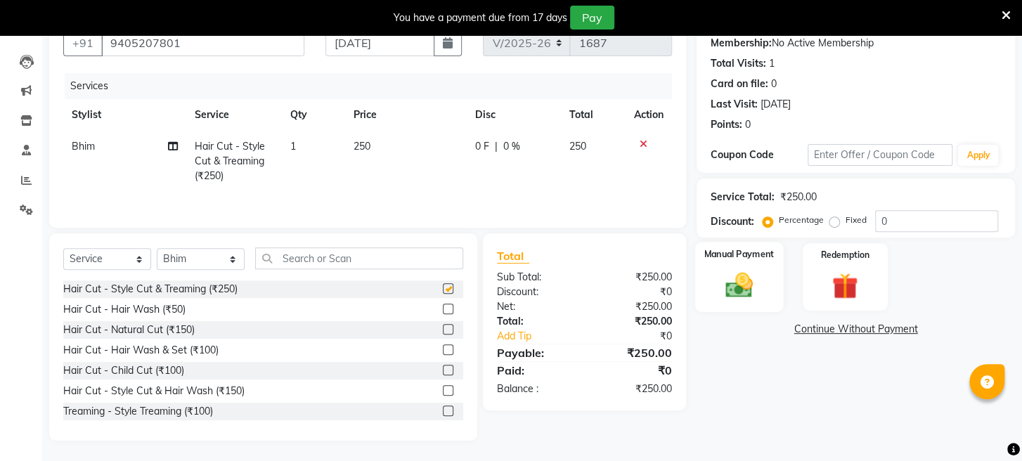
checkbox input "false"
click at [755, 294] on img at bounding box center [739, 286] width 44 height 32
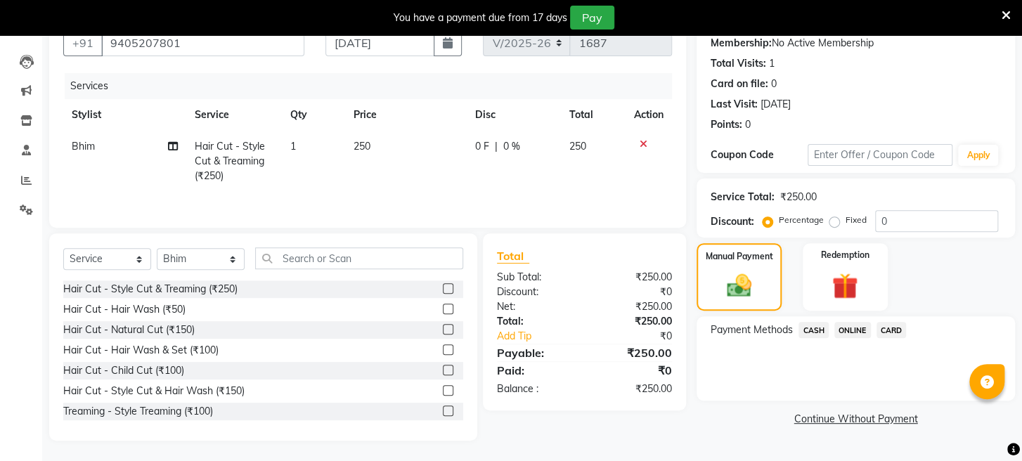
click at [854, 338] on span "ONLINE" at bounding box center [852, 330] width 37 height 16
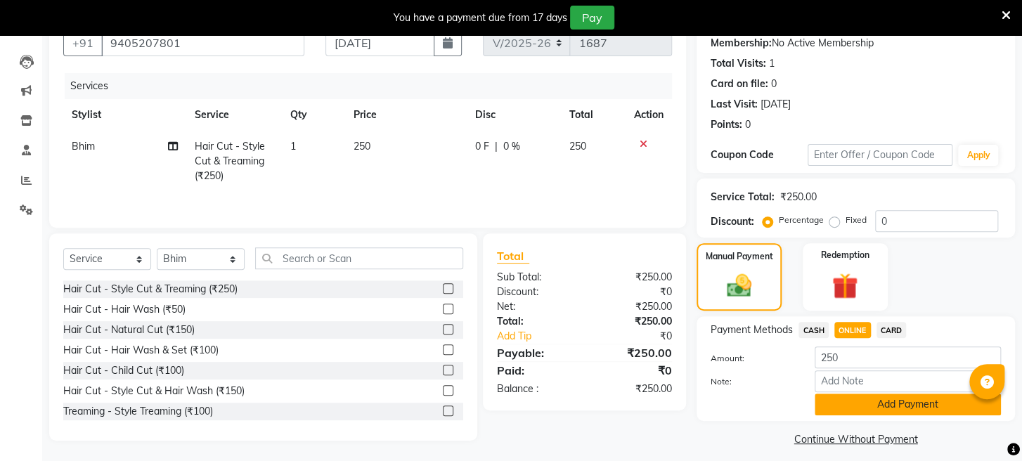
click at [861, 415] on button "Add Payment" at bounding box center [907, 405] width 186 height 22
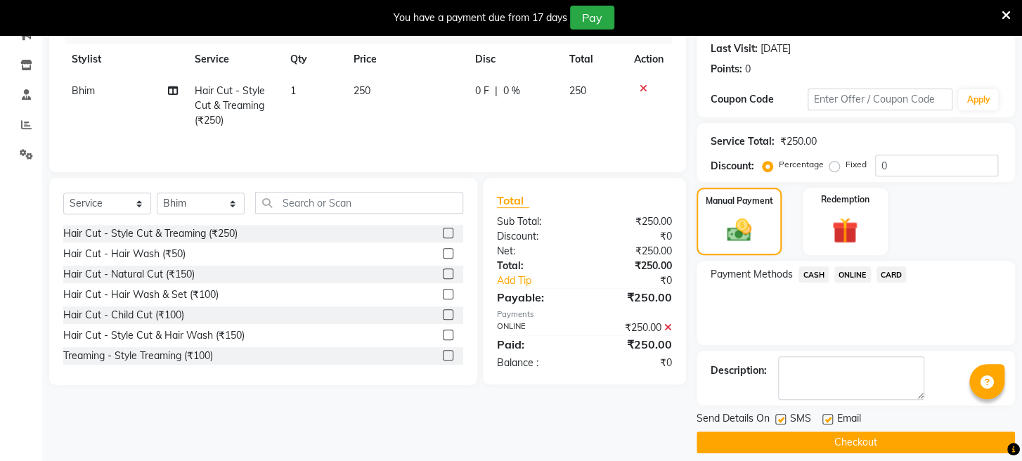
scroll to position [221, 0]
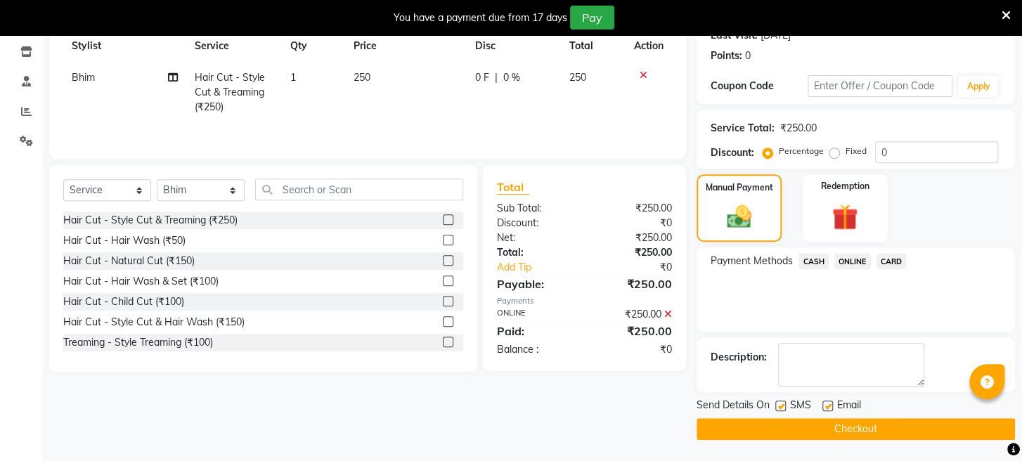
click at [830, 415] on div "Send Details On SMS Email Checkout" at bounding box center [855, 419] width 318 height 42
click at [830, 422] on button "Checkout" at bounding box center [855, 429] width 318 height 22
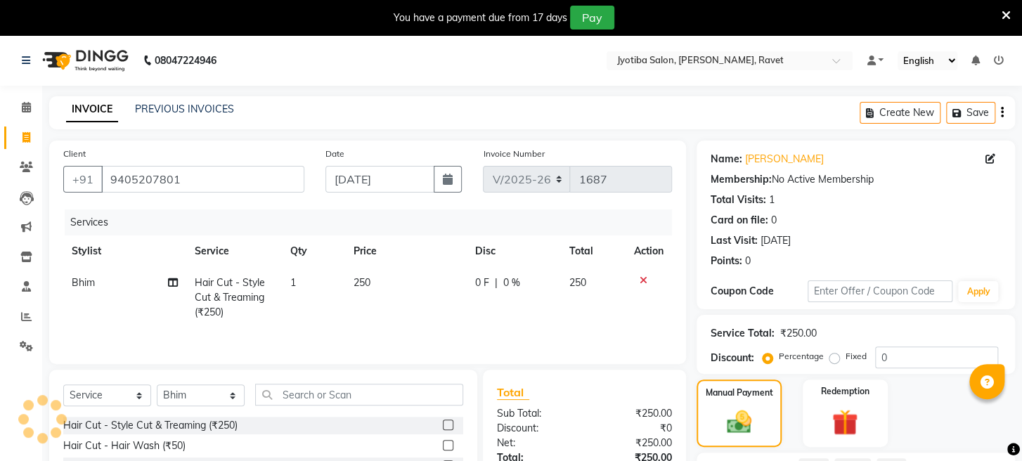
scroll to position [0, 0]
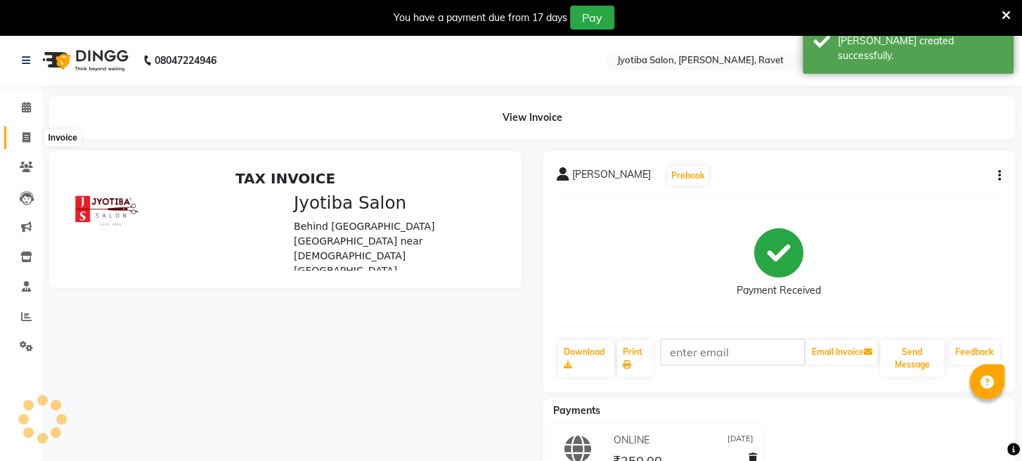
click at [27, 133] on icon at bounding box center [26, 137] width 8 height 11
select select "service"
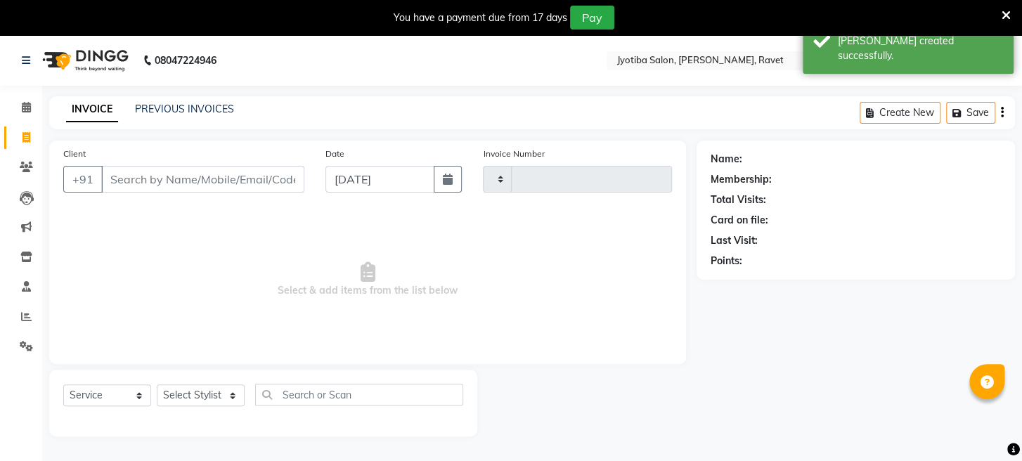
scroll to position [34, 0]
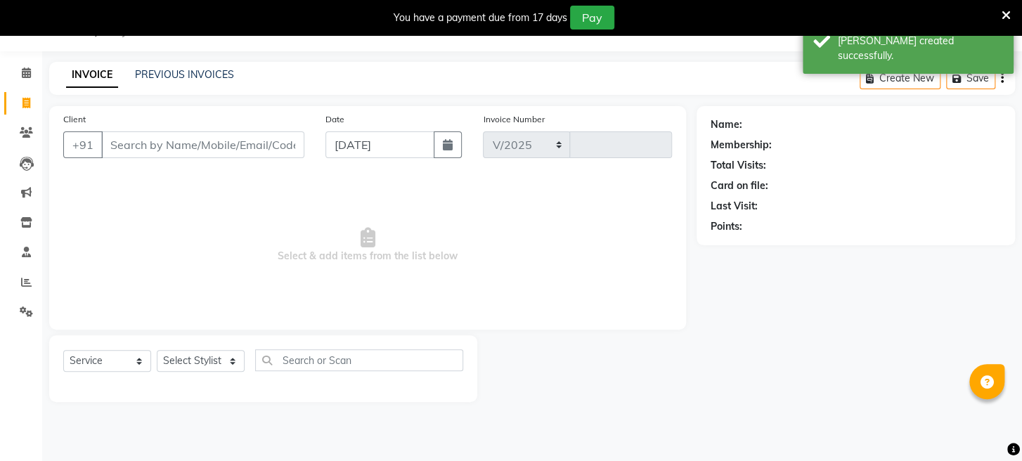
select select "779"
type input "1688"
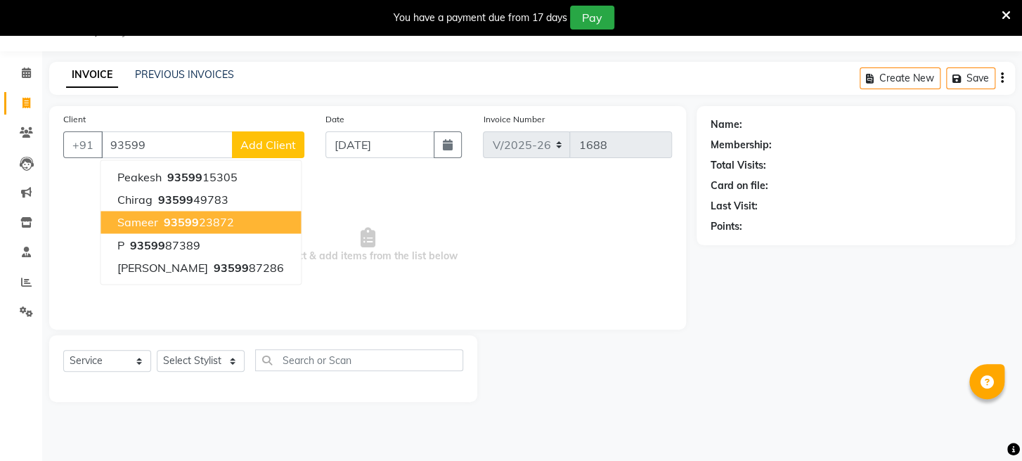
click at [143, 217] on span "sameer" at bounding box center [137, 222] width 41 height 14
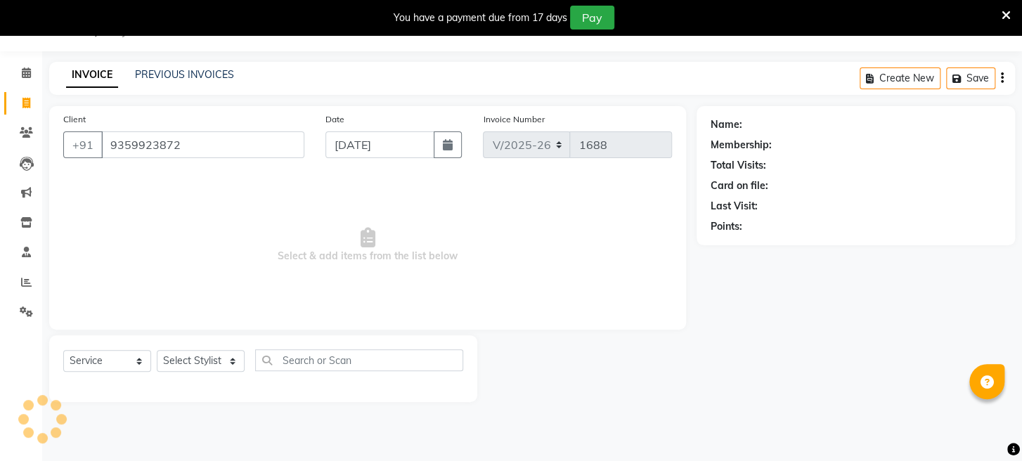
type input "9359923872"
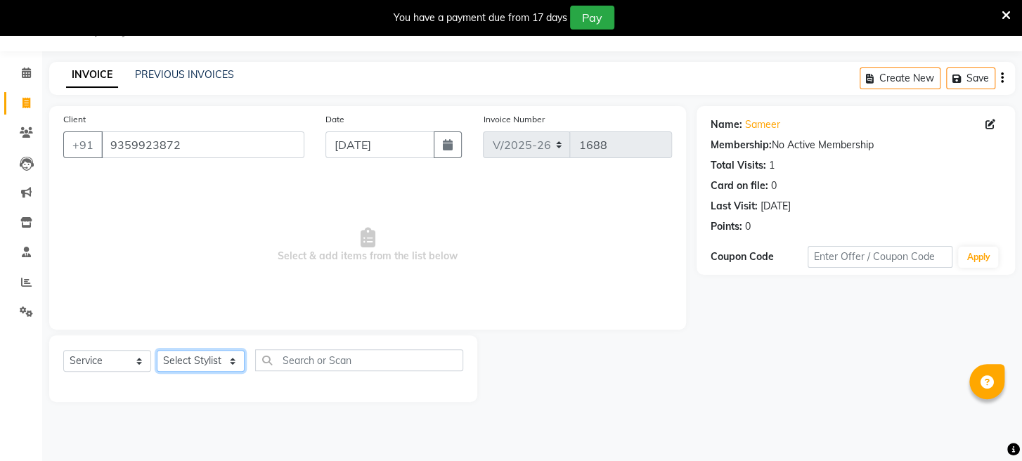
click at [190, 356] on select "Select Stylist Asif Bhim Mahadev Prem Sanjay wajid" at bounding box center [201, 361] width 88 height 22
select select "12803"
click at [157, 350] on select "Select Stylist Asif Bhim Mahadev Prem Sanjay wajid" at bounding box center [201, 361] width 88 height 22
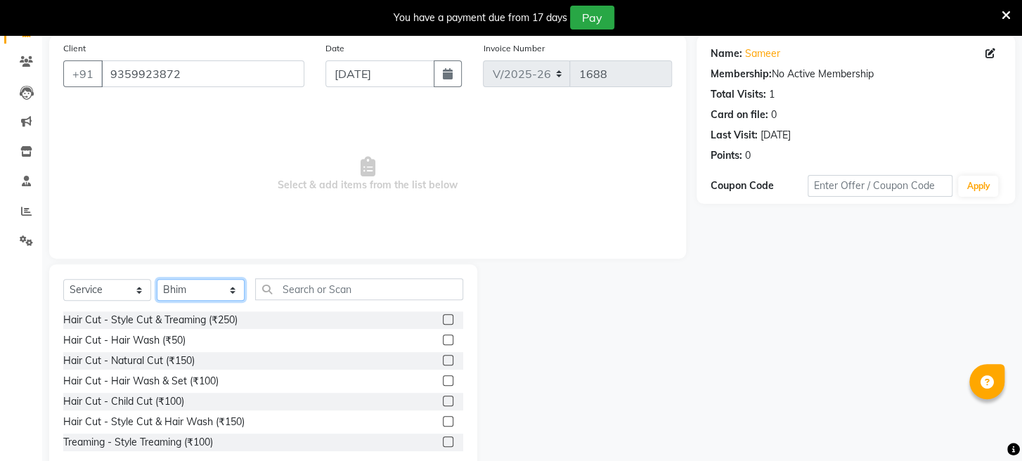
scroll to position [136, 0]
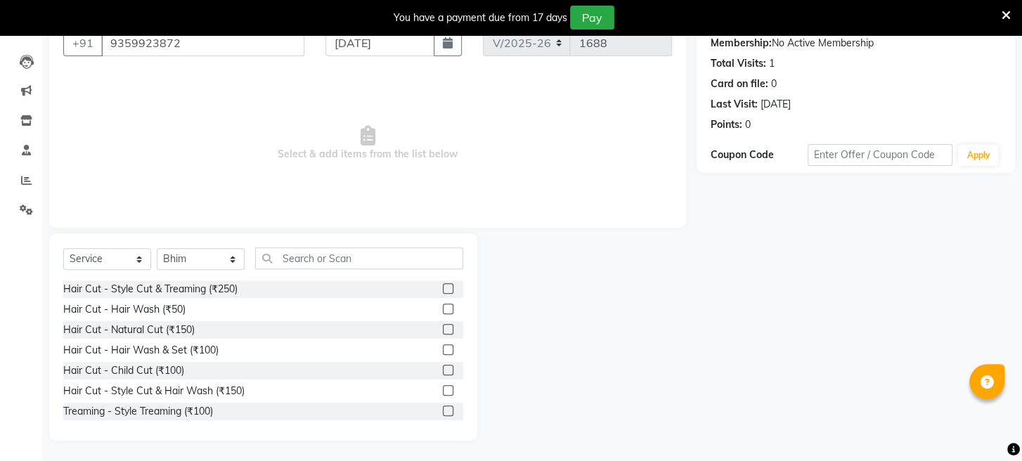
click at [443, 327] on label at bounding box center [448, 329] width 11 height 11
click at [443, 327] on input "checkbox" at bounding box center [447, 329] width 9 height 9
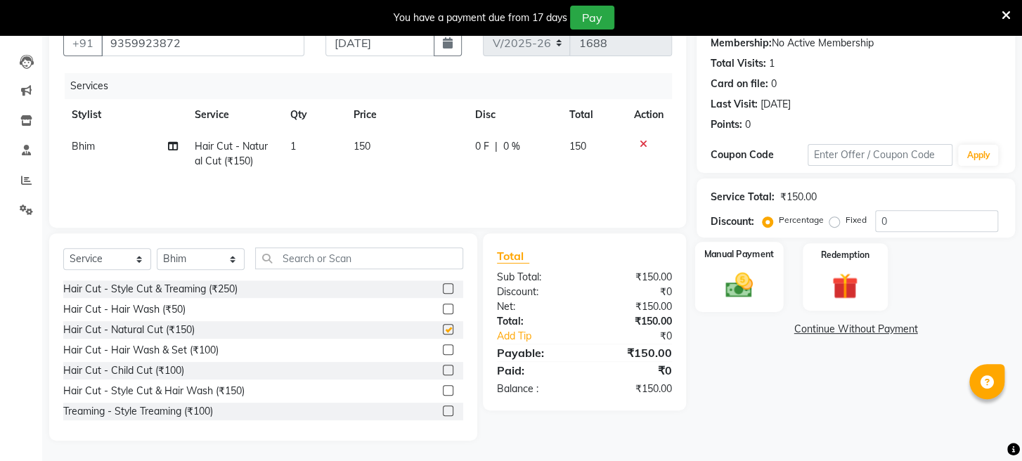
checkbox input "false"
click at [742, 298] on img at bounding box center [739, 286] width 44 height 32
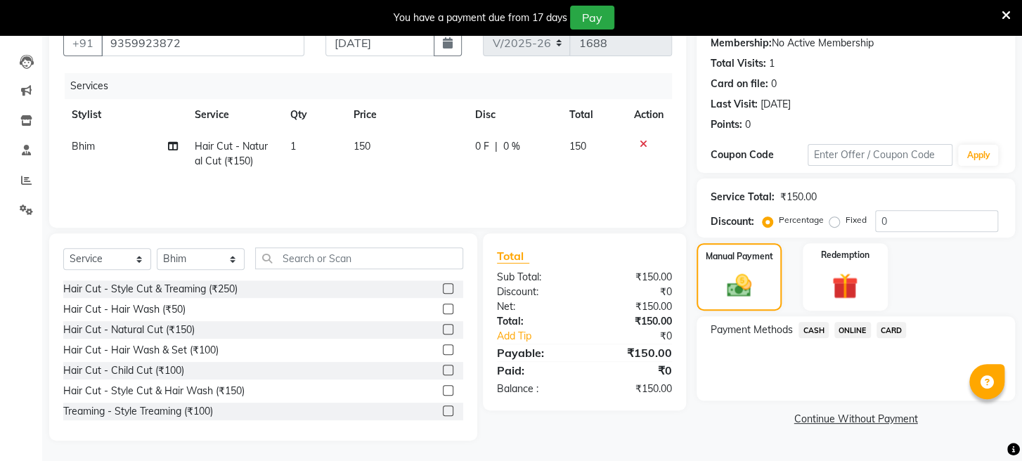
click at [847, 338] on span "ONLINE" at bounding box center [852, 330] width 37 height 16
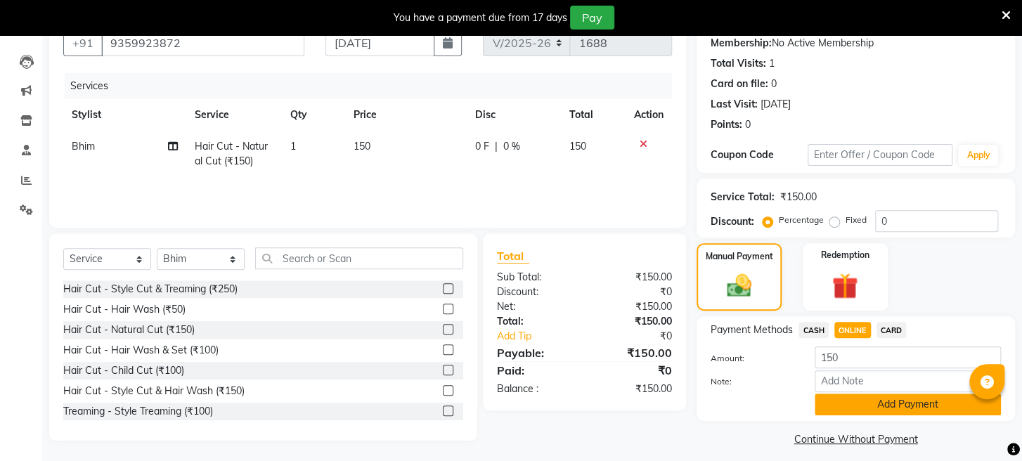
click at [856, 415] on button "Add Payment" at bounding box center [907, 405] width 186 height 22
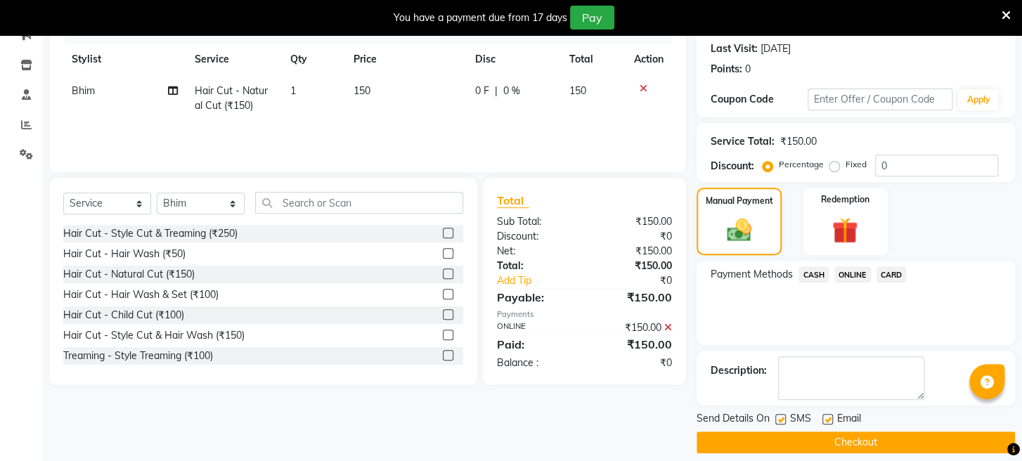
scroll to position [221, 0]
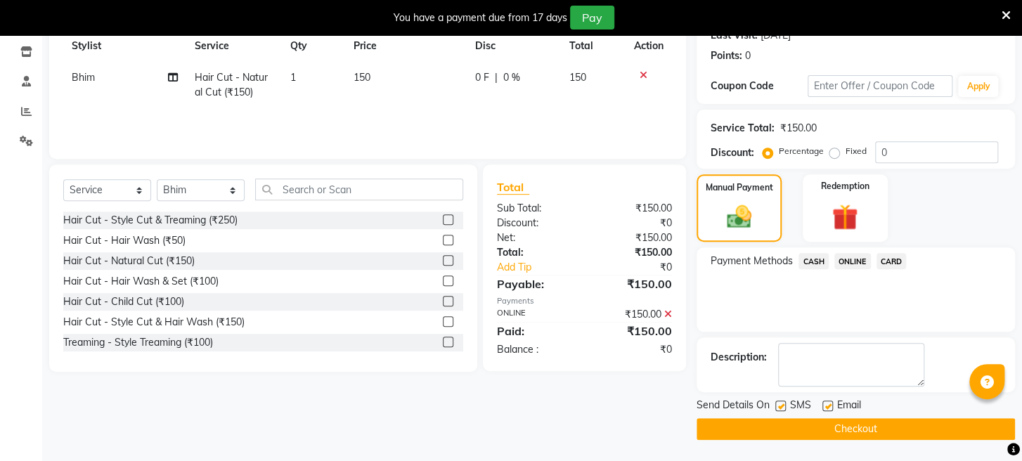
click at [843, 436] on button "Checkout" at bounding box center [855, 429] width 318 height 22
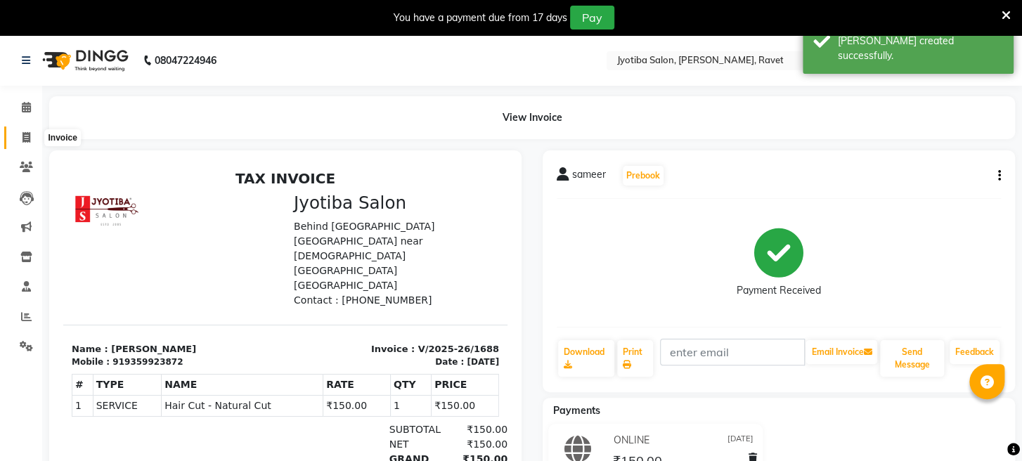
click at [26, 136] on icon at bounding box center [26, 137] width 8 height 11
select select "service"
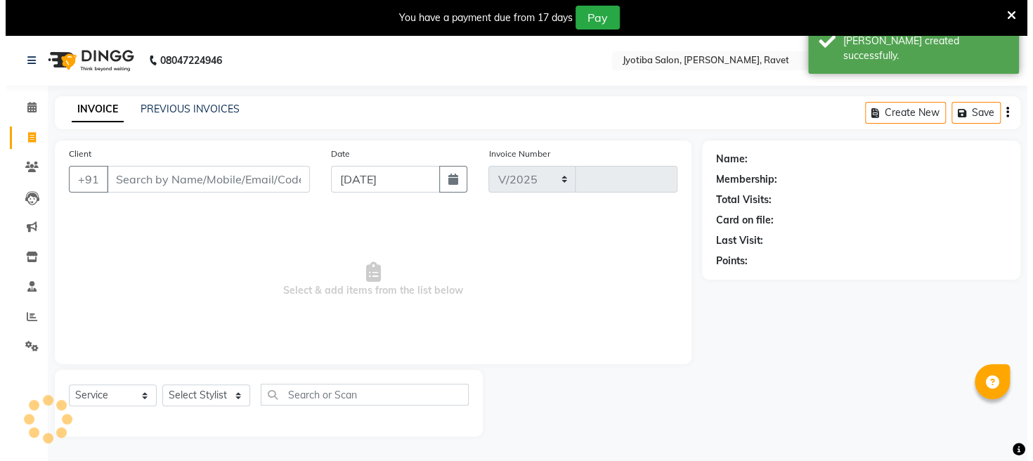
scroll to position [34, 0]
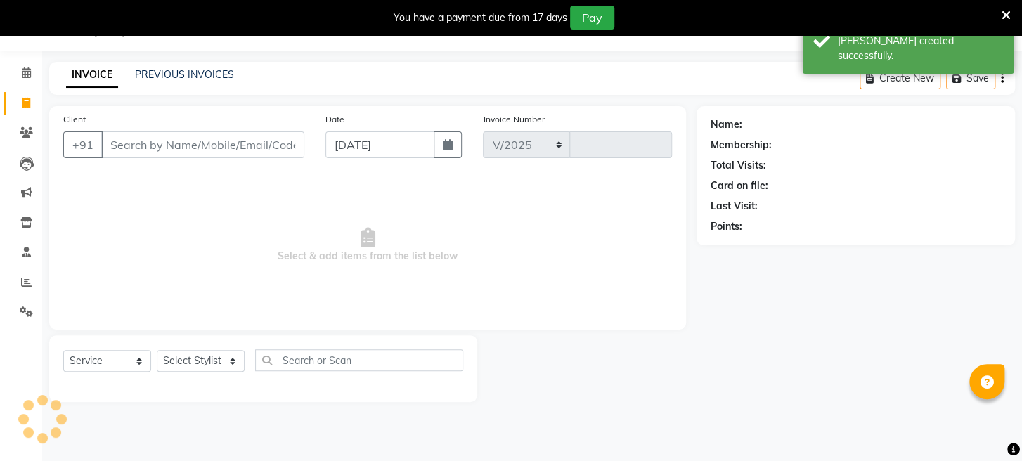
select select "779"
type input "1689"
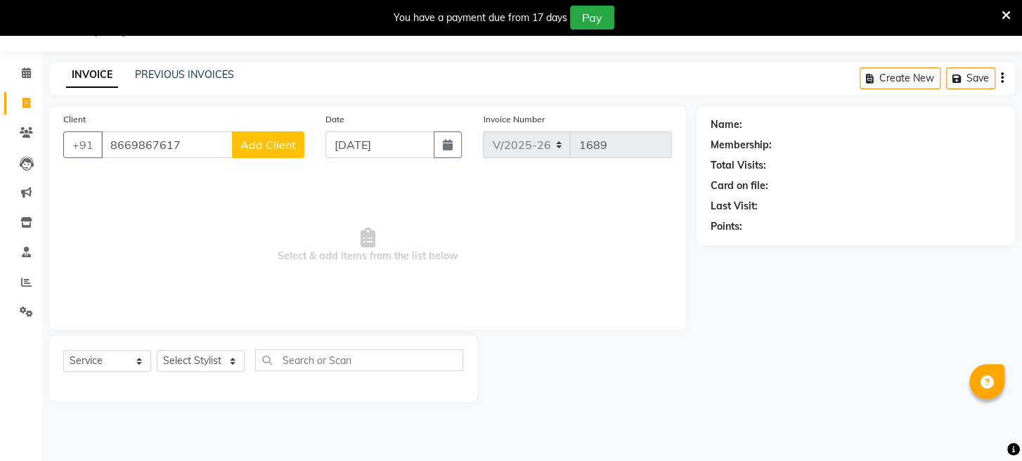
type input "8669867617"
click at [256, 146] on span "Add Client" at bounding box center [268, 145] width 56 height 14
select select "22"
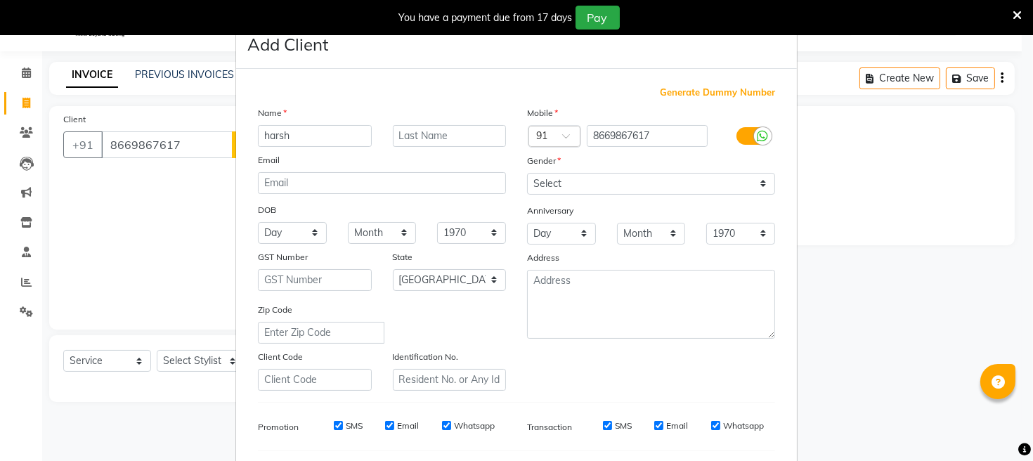
type input "harsh"
click at [550, 181] on select "Select Male Female Other Prefer Not To Say" at bounding box center [651, 184] width 248 height 22
select select "male"
click at [527, 173] on select "Select Male Female Other Prefer Not To Say" at bounding box center [651, 184] width 248 height 22
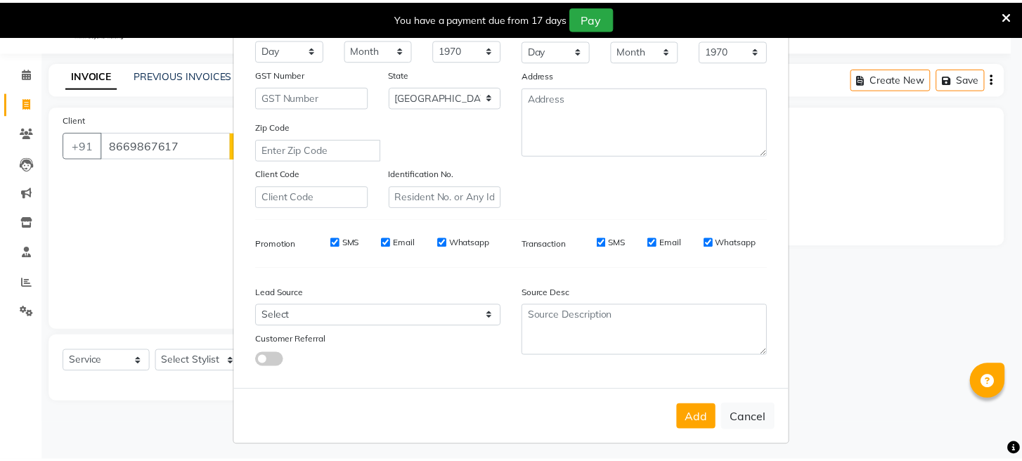
scroll to position [186, 0]
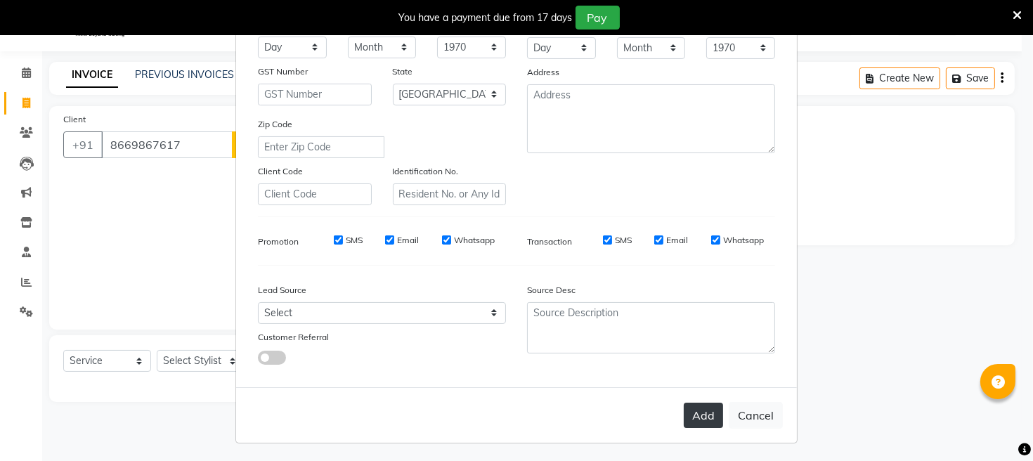
click at [703, 422] on button "Add" at bounding box center [703, 415] width 39 height 25
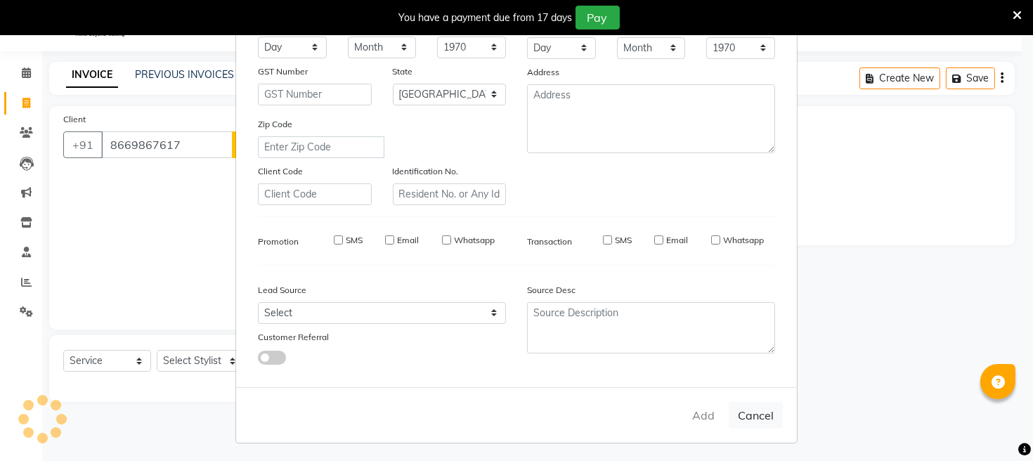
select select
select select "null"
select select
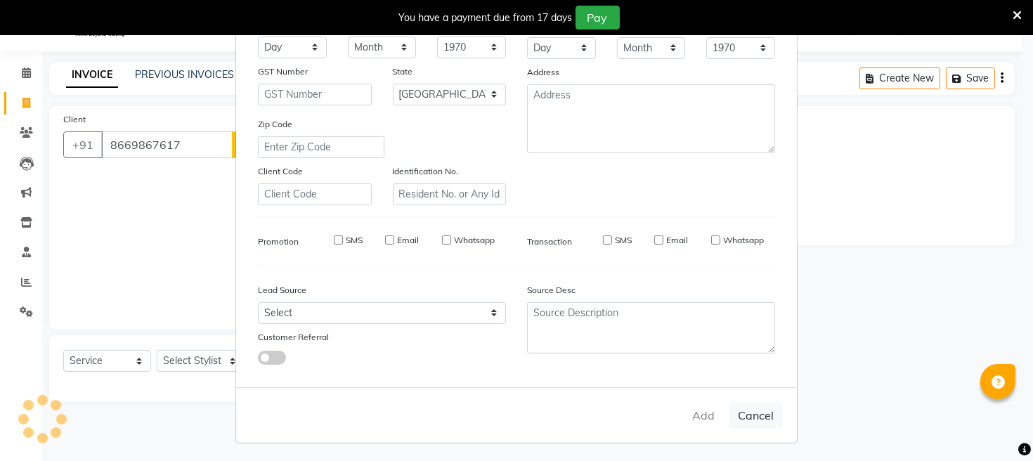
select select
checkbox input "false"
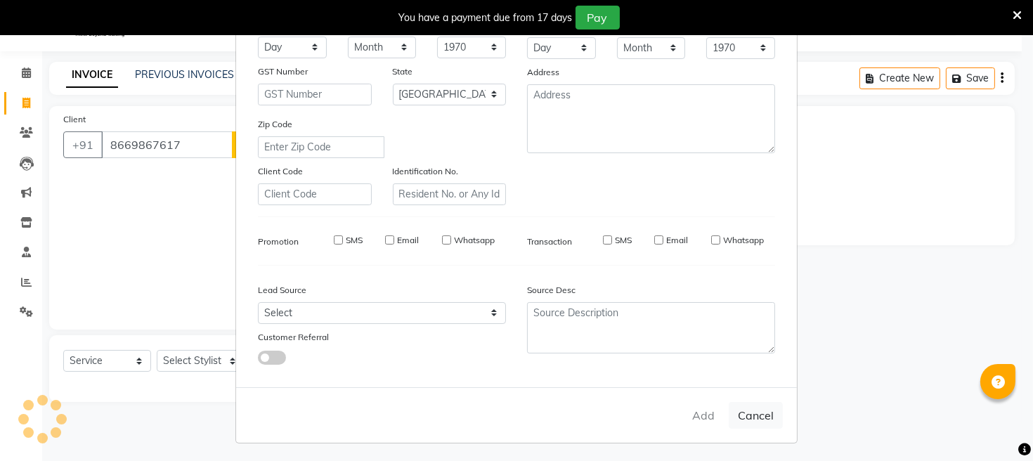
checkbox input "false"
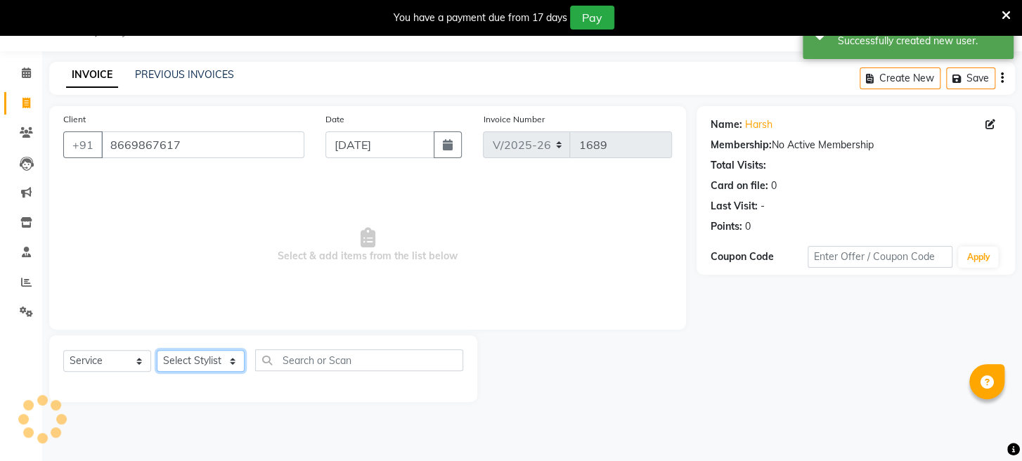
click at [204, 363] on select "Select Stylist Asif Bhim Mahadev Prem Sanjay wajid" at bounding box center [201, 361] width 88 height 22
select select "16429"
click at [157, 350] on select "Select Stylist Asif Bhim Mahadev Prem Sanjay wajid" at bounding box center [201, 361] width 88 height 22
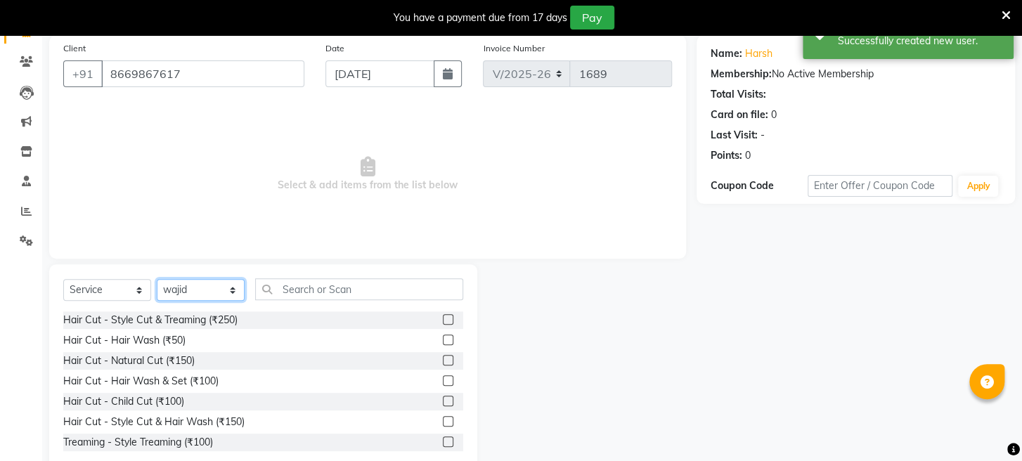
scroll to position [136, 0]
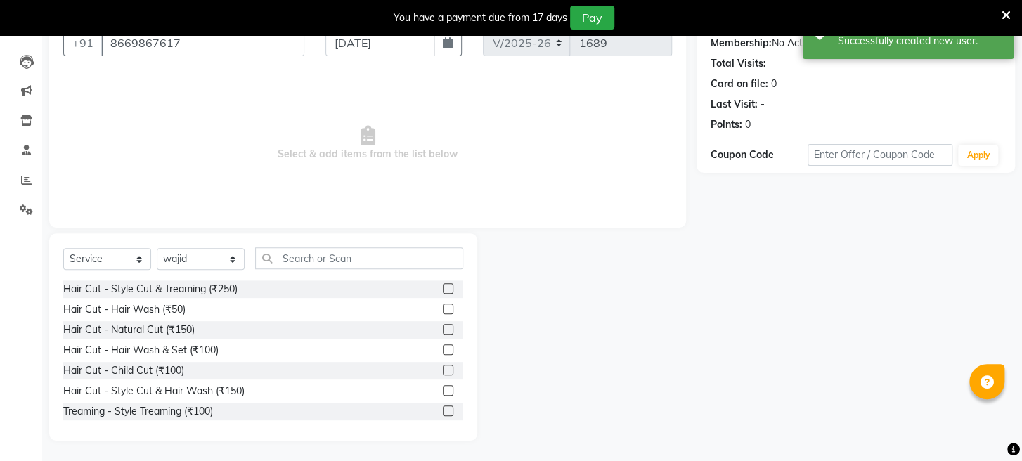
click at [443, 329] on label at bounding box center [448, 329] width 11 height 11
click at [443, 329] on input "checkbox" at bounding box center [447, 329] width 9 height 9
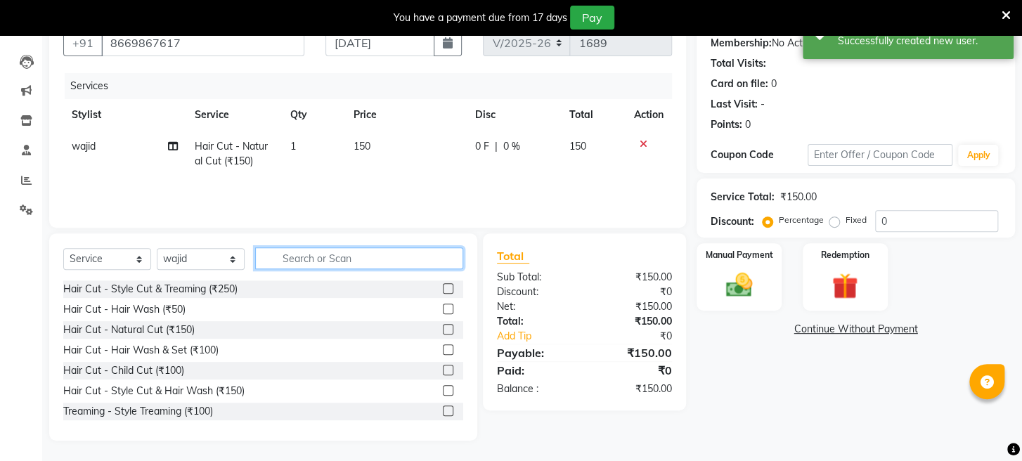
checkbox input "false"
click at [342, 263] on input "text" at bounding box center [359, 258] width 208 height 22
type input "300"
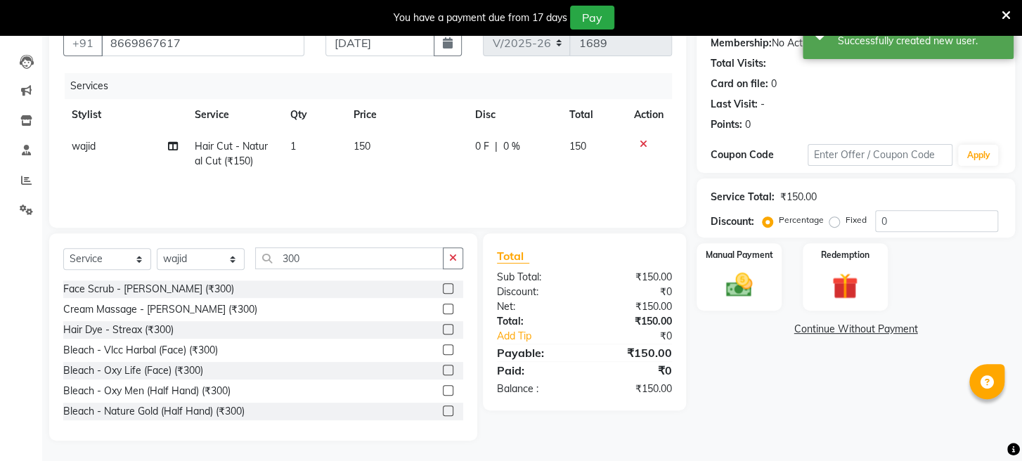
click at [443, 325] on label at bounding box center [448, 329] width 11 height 11
click at [443, 325] on input "checkbox" at bounding box center [447, 329] width 9 height 9
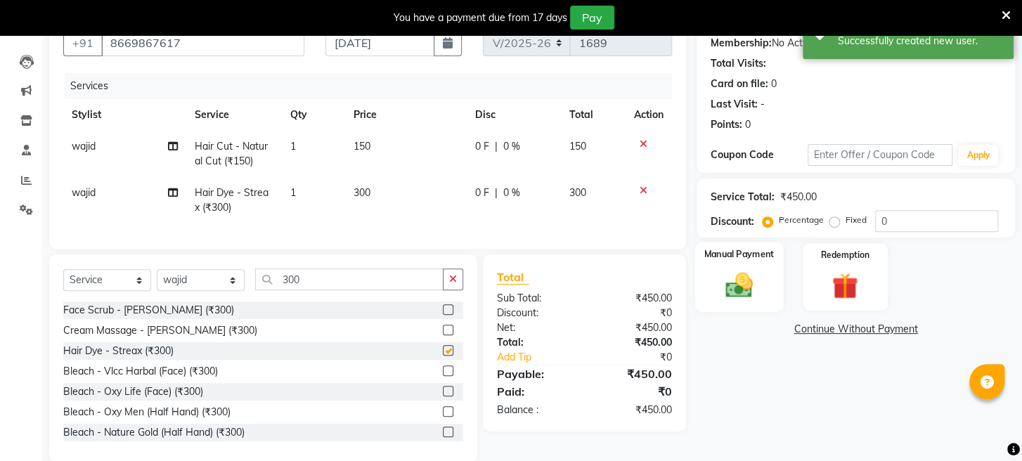
checkbox input "false"
click at [735, 297] on img at bounding box center [739, 286] width 44 height 32
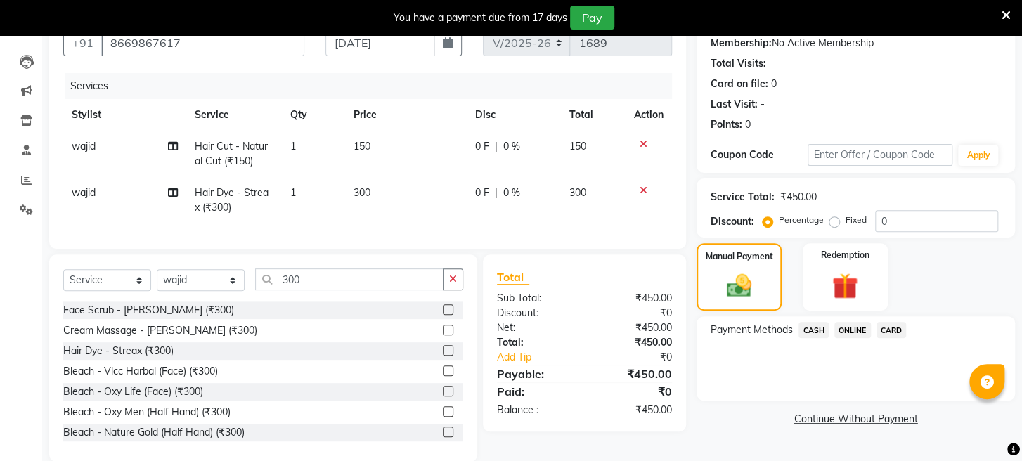
click at [840, 338] on span "ONLINE" at bounding box center [852, 330] width 37 height 16
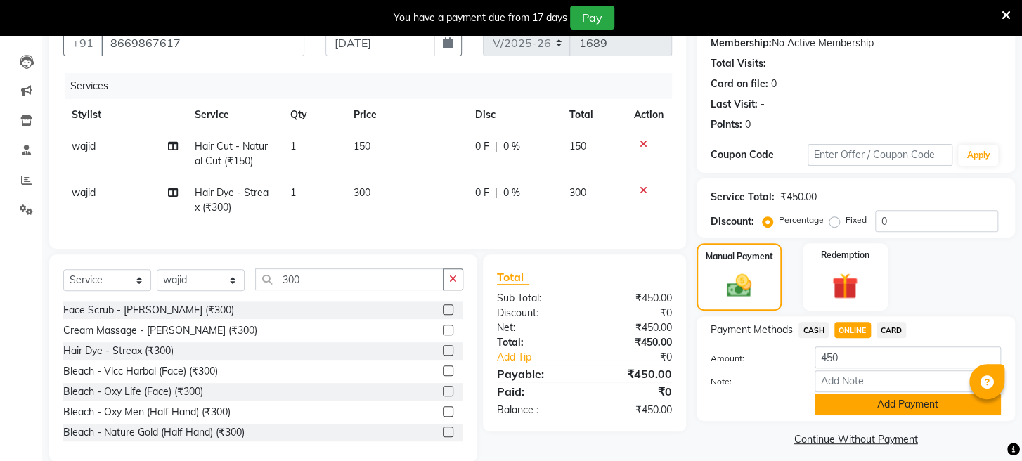
click at [850, 415] on button "Add Payment" at bounding box center [907, 405] width 186 height 22
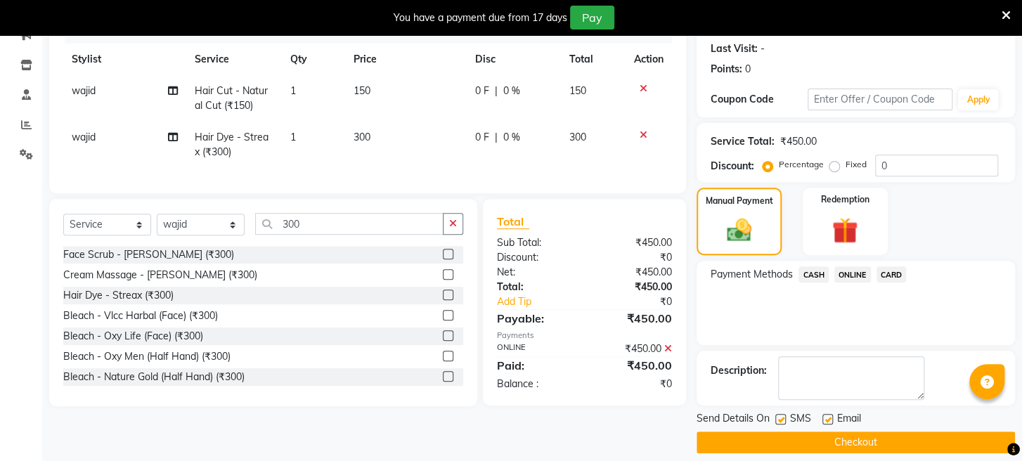
scroll to position [221, 0]
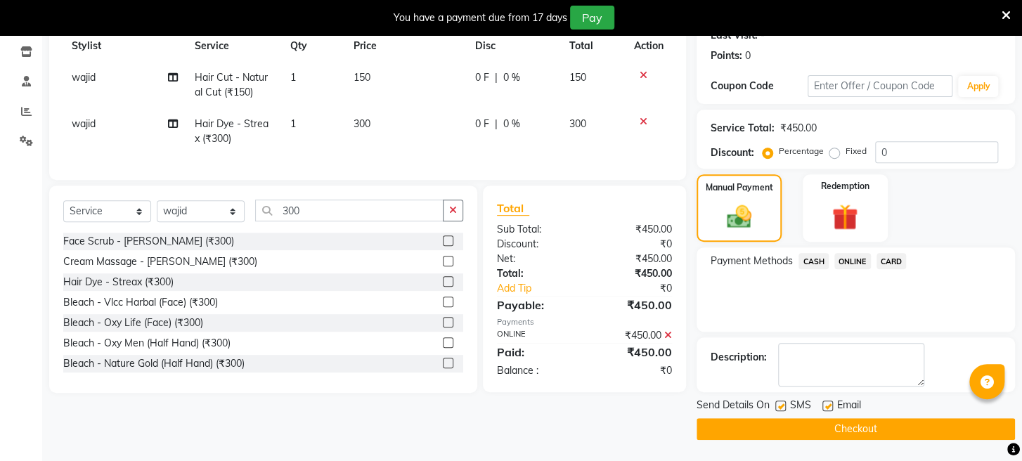
click at [838, 435] on button "Checkout" at bounding box center [855, 429] width 318 height 22
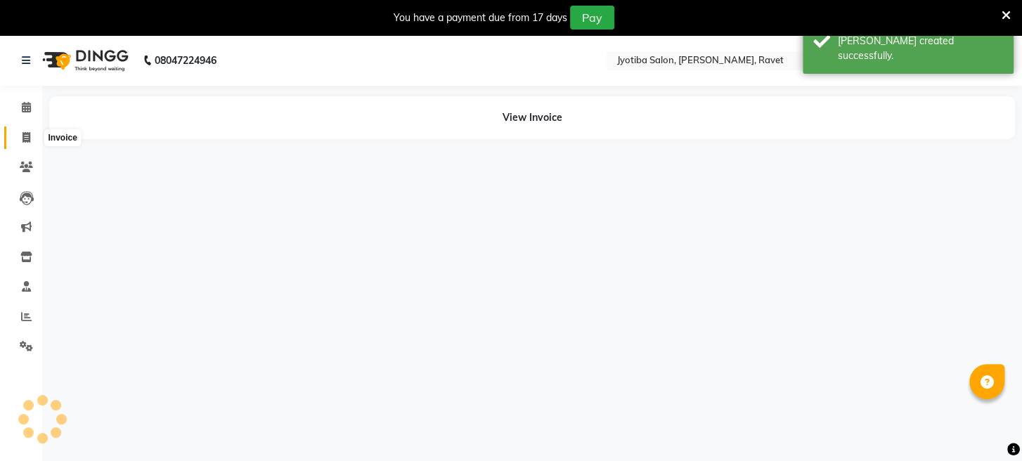
click at [23, 138] on icon at bounding box center [26, 137] width 8 height 11
select select "service"
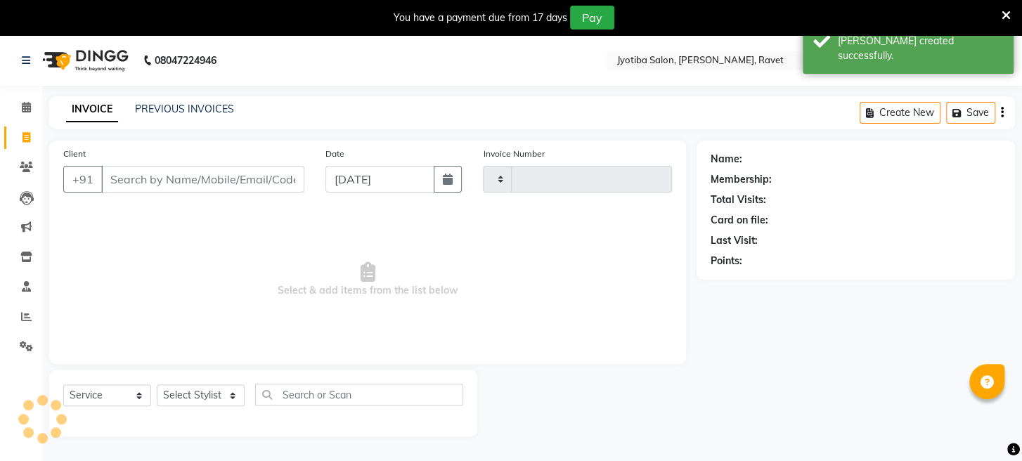
type input "1690"
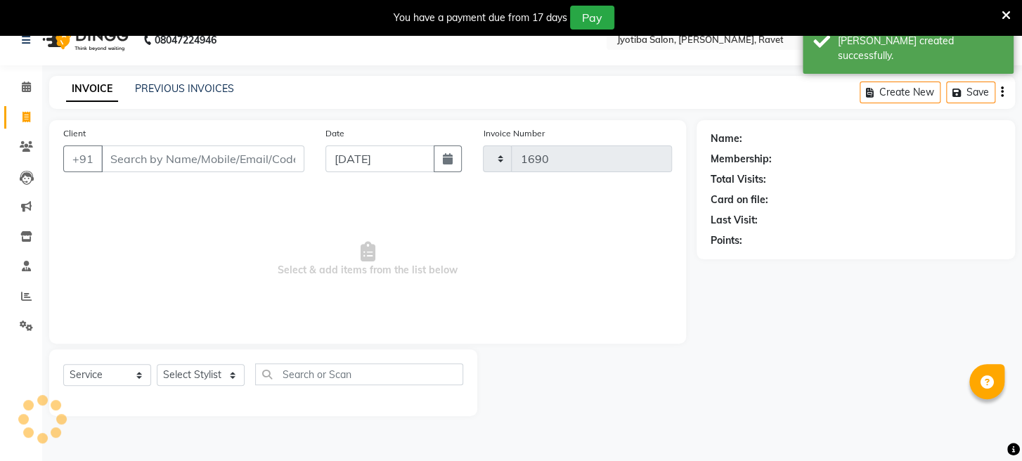
select select "779"
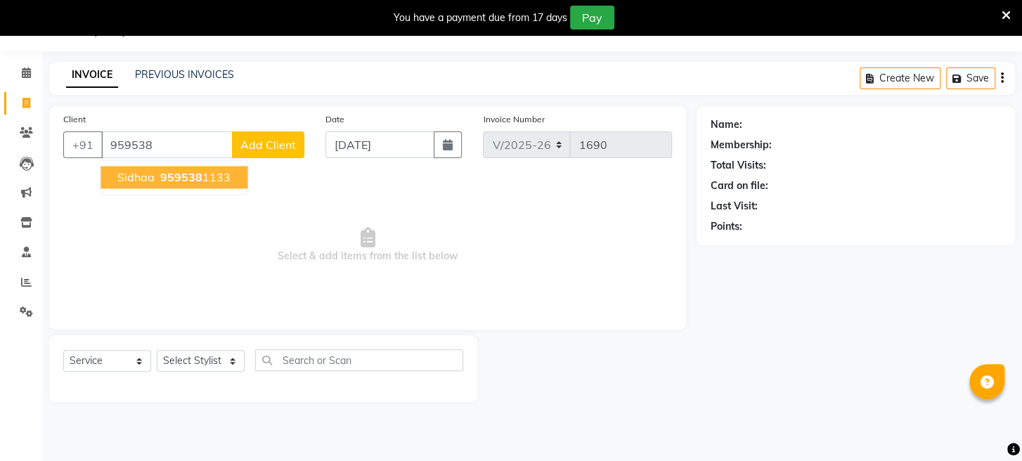
click at [160, 176] on span "959538" at bounding box center [181, 177] width 42 height 14
type input "9595381133"
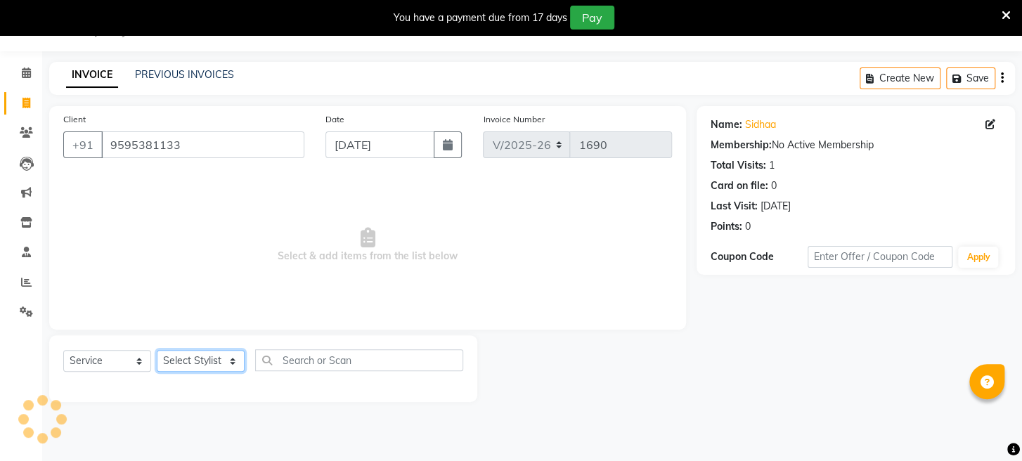
click at [208, 356] on select "Select Stylist Asif Bhim Mahadev Prem Sanjay wajid" at bounding box center [201, 361] width 88 height 22
select select "63247"
click at [157, 350] on select "Select Stylist Asif Bhim Mahadev Prem Sanjay wajid" at bounding box center [201, 361] width 88 height 22
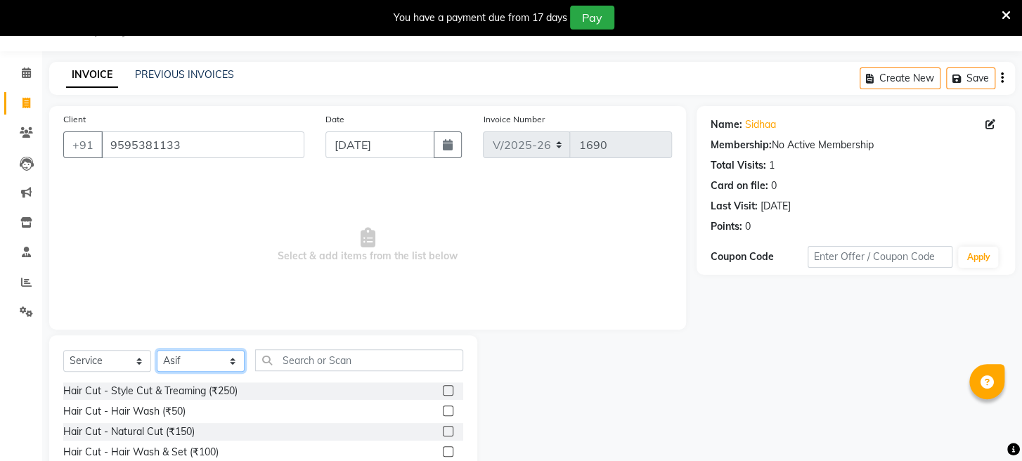
scroll to position [136, 0]
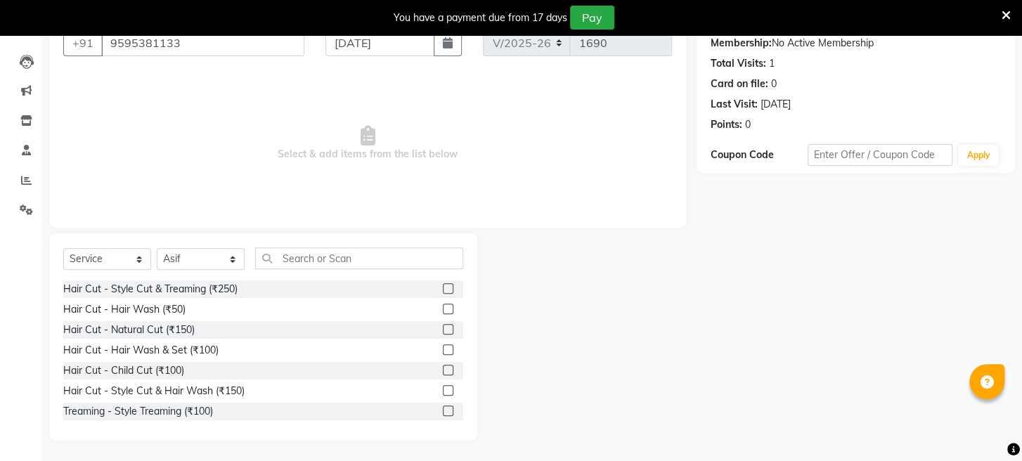
click at [443, 408] on label at bounding box center [448, 410] width 11 height 11
click at [443, 408] on input "checkbox" at bounding box center [447, 411] width 9 height 9
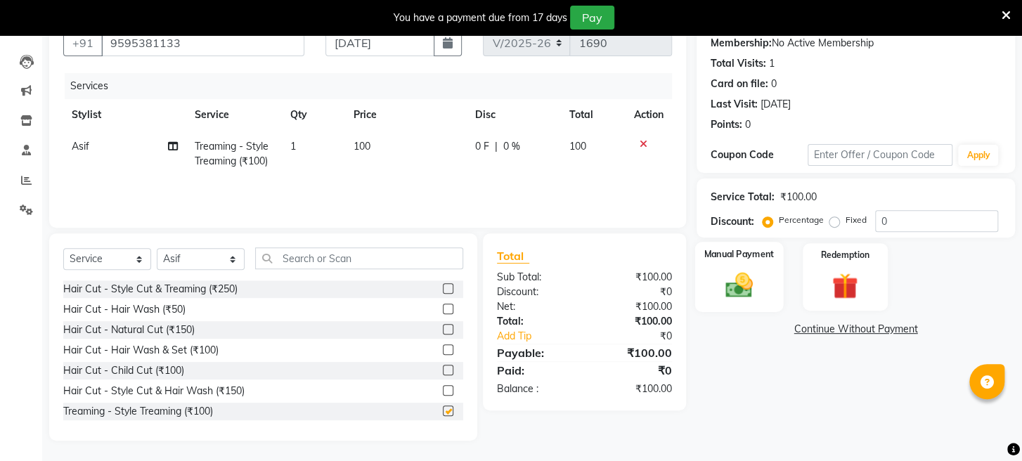
checkbox input "false"
click at [739, 301] on img at bounding box center [739, 286] width 44 height 32
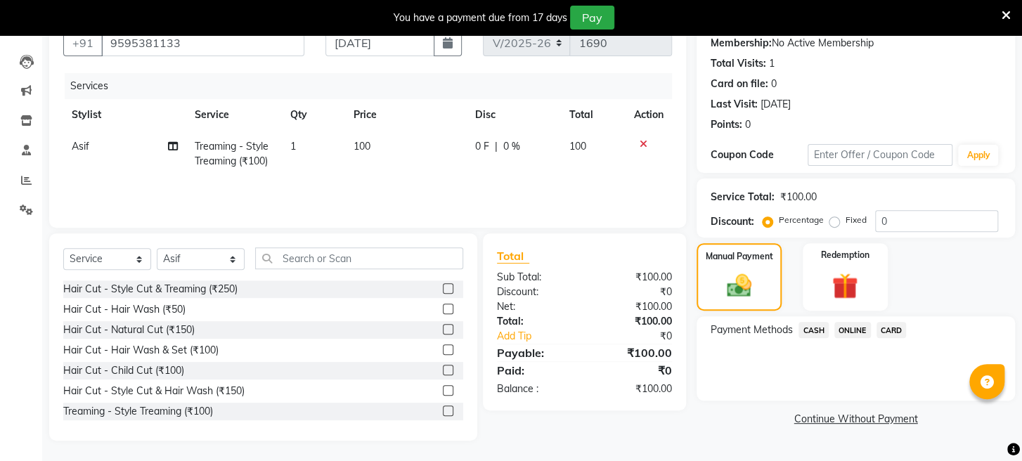
click at [858, 338] on span "ONLINE" at bounding box center [852, 330] width 37 height 16
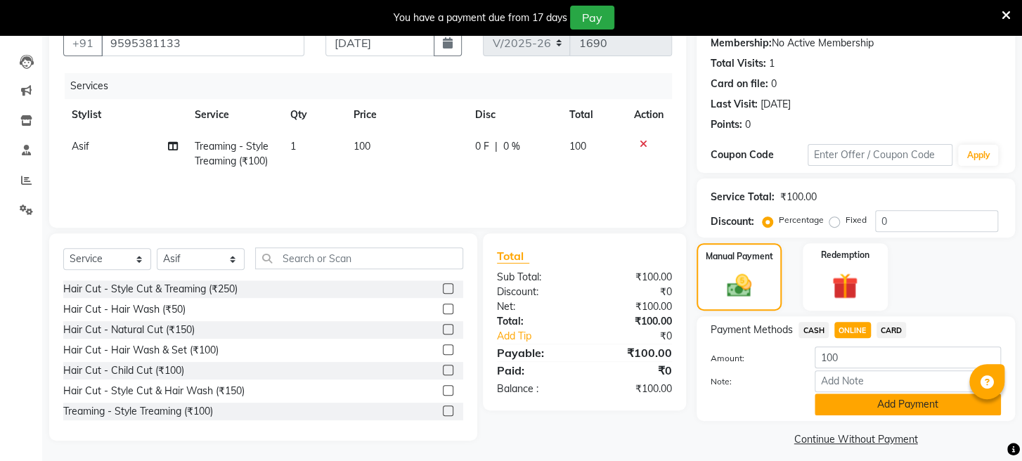
click at [855, 415] on button "Add Payment" at bounding box center [907, 405] width 186 height 22
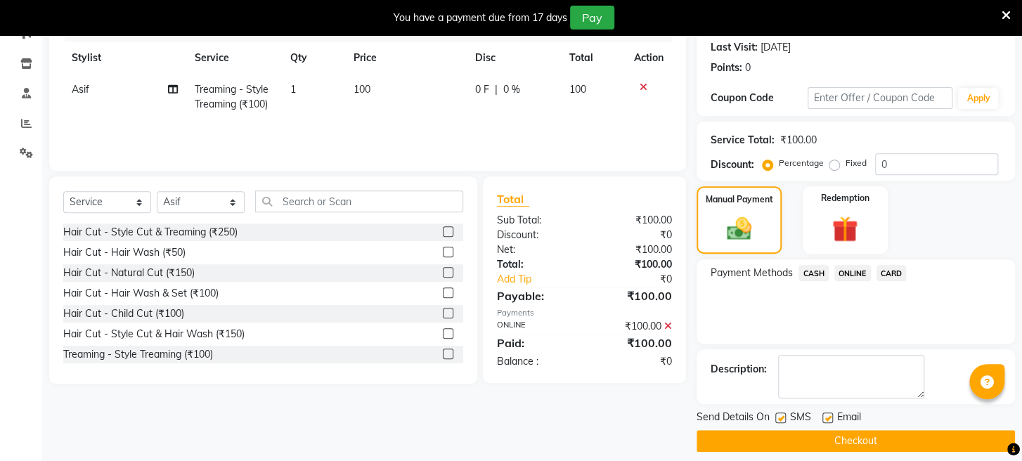
scroll to position [221, 0]
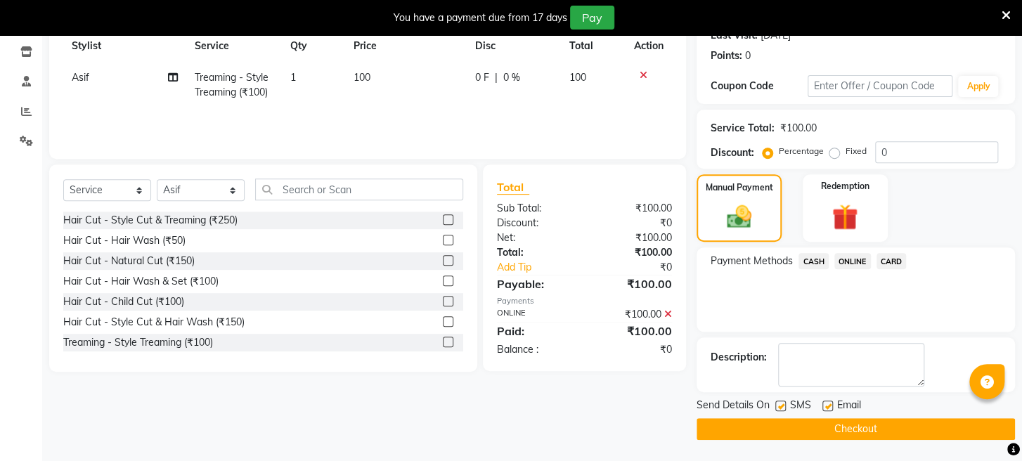
click at [841, 431] on button "Checkout" at bounding box center [855, 429] width 318 height 22
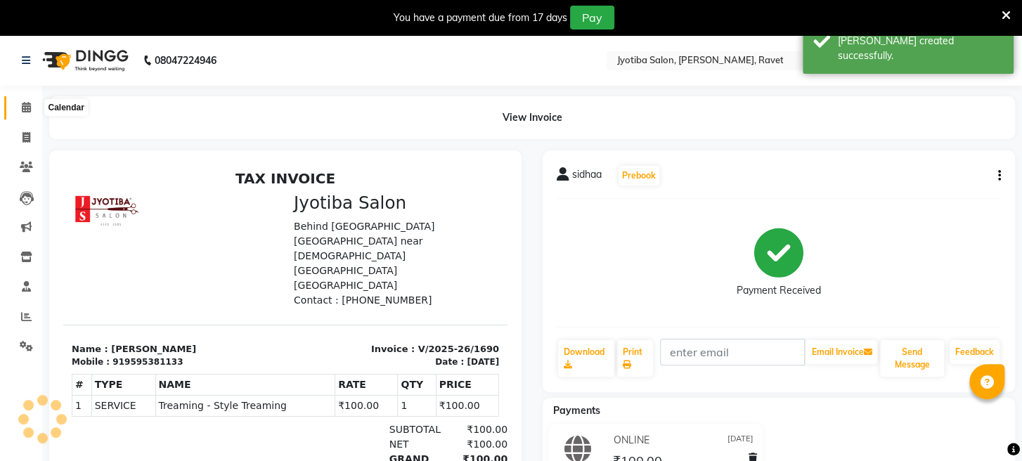
click at [26, 106] on icon at bounding box center [26, 107] width 9 height 11
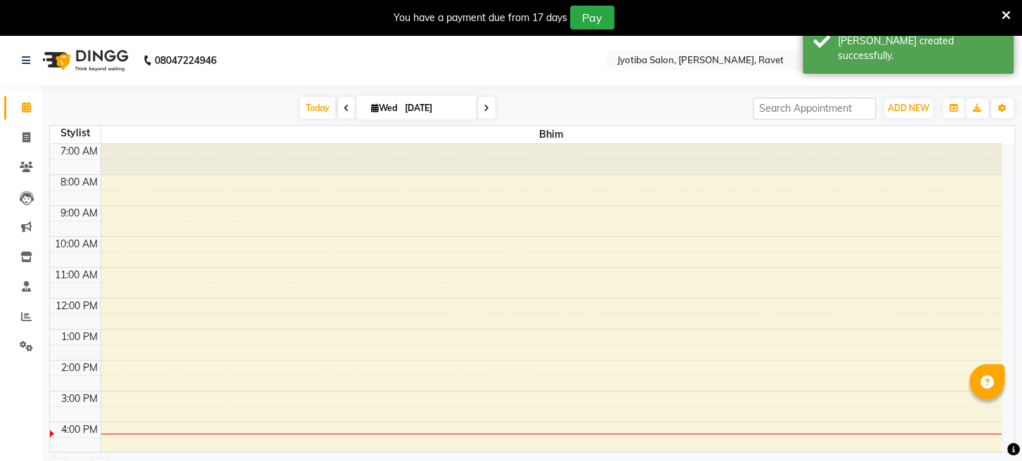
click at [951, 60] on select "English ENGLISH Español العربية मराठी हिंदी ગુજરાતી தமிழ் 中文" at bounding box center [927, 60] width 60 height 19
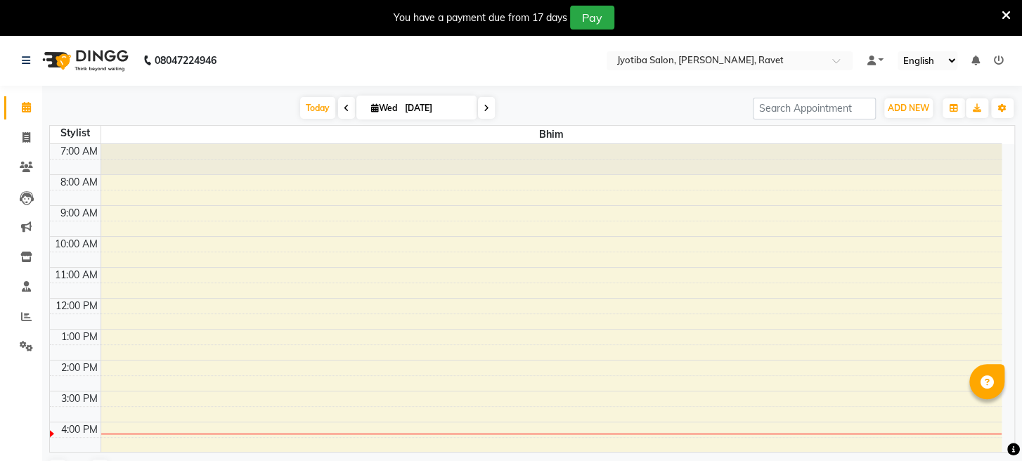
select select "hi"
click at [897, 51] on select "English ENGLISH Español العربية मराठी हिंदी ગુજરાતી தமிழ் 中文" at bounding box center [927, 60] width 60 height 19
click at [916, 103] on span "नया जोड़ें" at bounding box center [915, 108] width 27 height 11
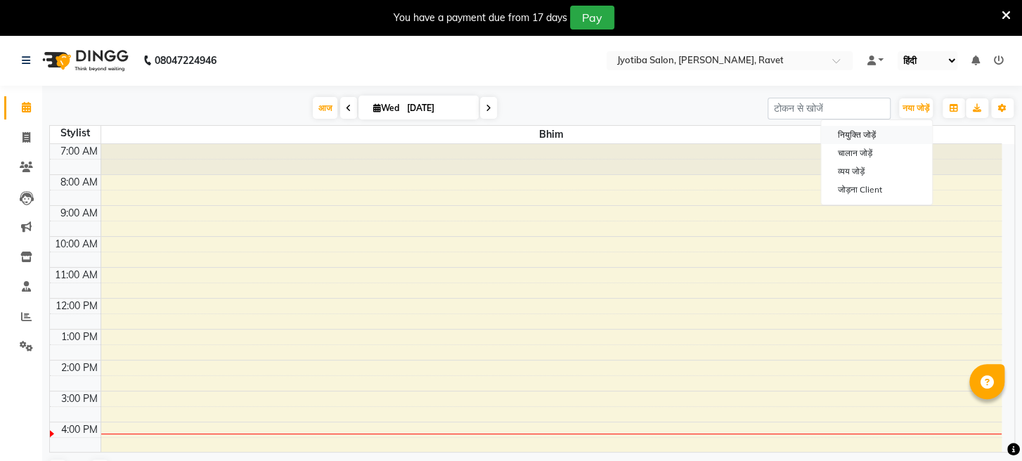
click at [876, 138] on button "नियुक्ति जोड़ें" at bounding box center [876, 135] width 111 height 18
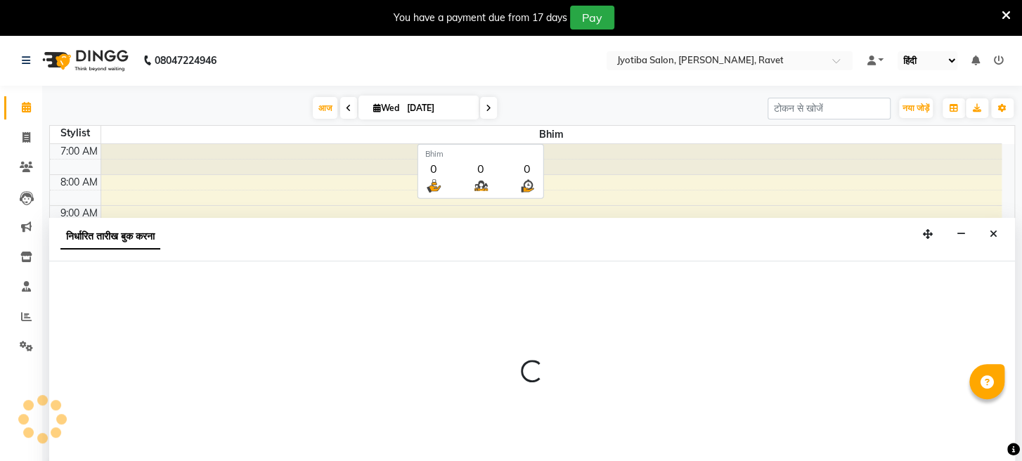
select select "480"
select select "tentative"
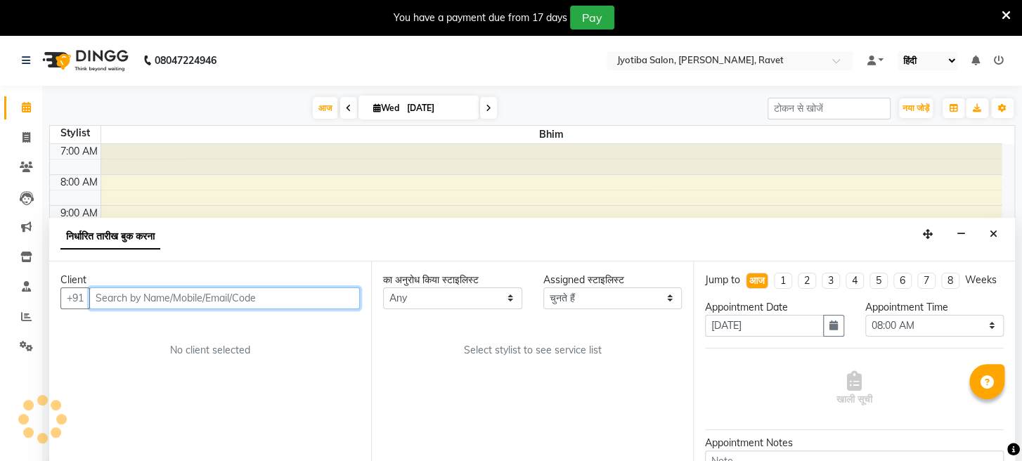
scroll to position [34, 0]
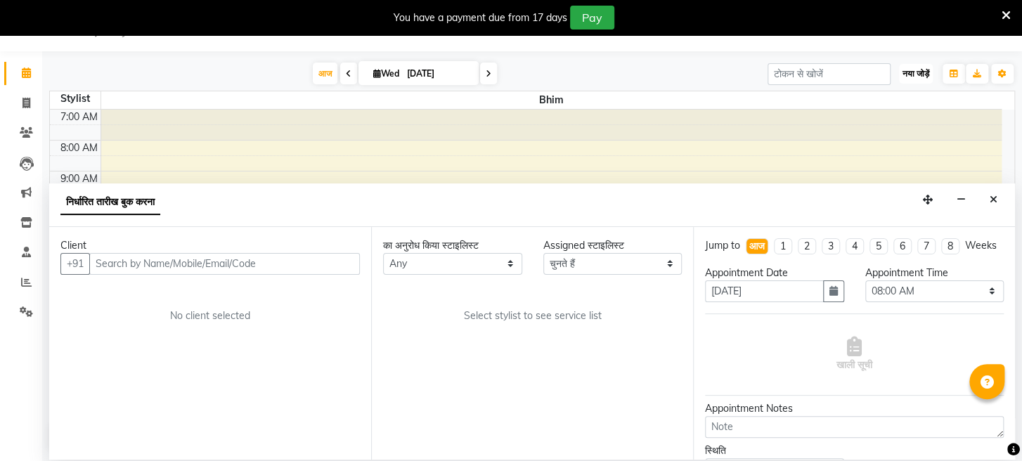
click at [908, 71] on span "नया जोड़ें" at bounding box center [915, 73] width 27 height 11
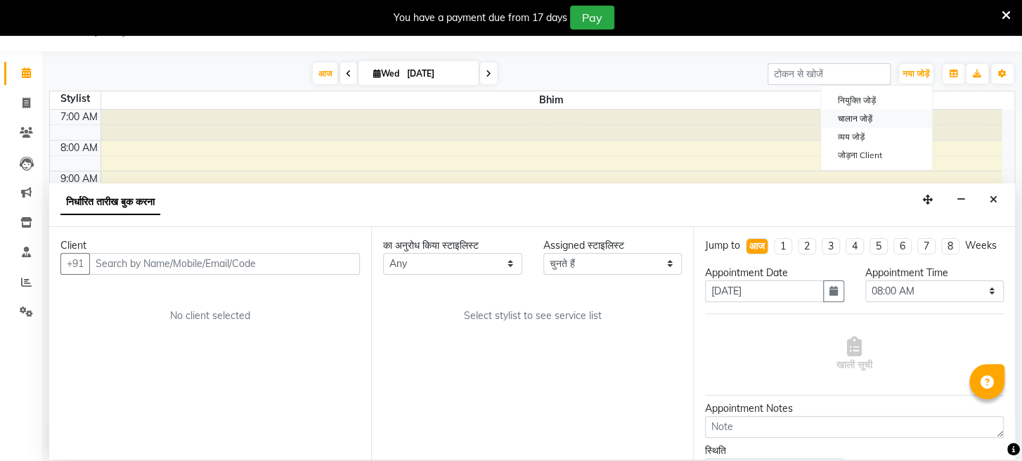
click at [888, 120] on link "चालान जोड़ें" at bounding box center [876, 119] width 111 height 18
select select "779"
select select "service"
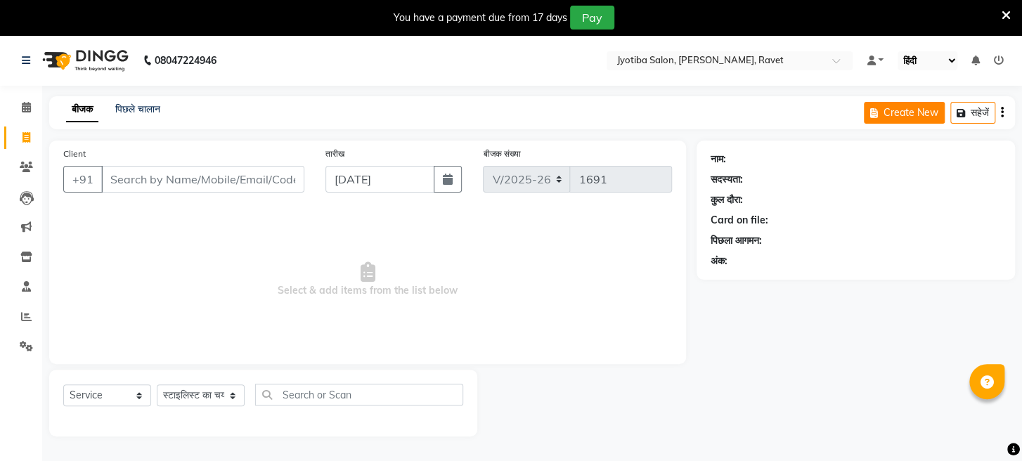
click at [918, 111] on button "Create New" at bounding box center [904, 113] width 81 height 22
select select "service"
type input "1691"
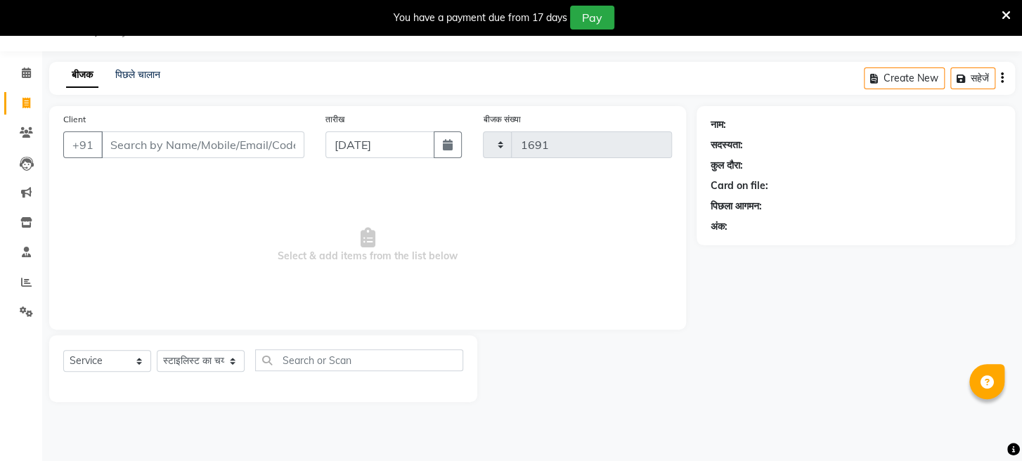
select select "779"
click at [923, 77] on button "Create New" at bounding box center [904, 78] width 81 height 22
select select "779"
select select "service"
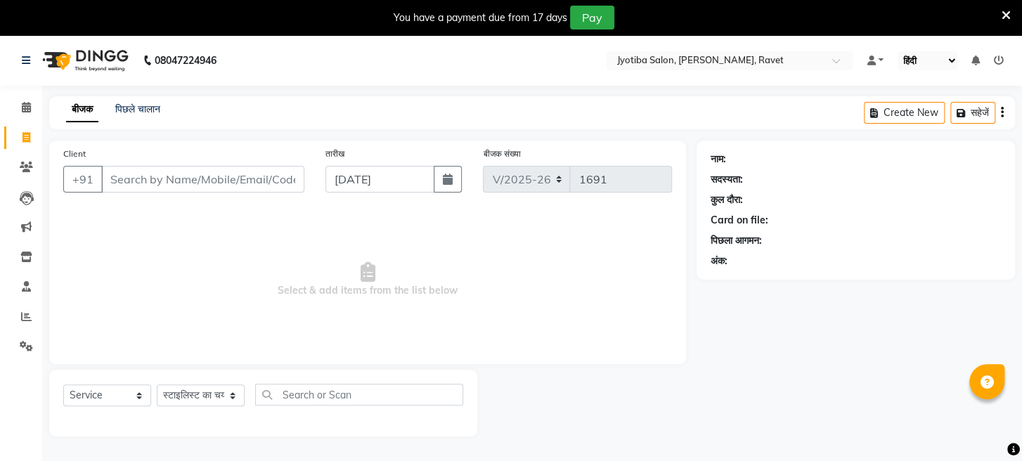
click at [922, 62] on select "English ENGLISH Español العربية मराठी हिंदी ગુજરાતી தமிழ் 中文" at bounding box center [927, 60] width 60 height 19
select select "ec"
click at [897, 51] on select "English ENGLISH Español العربية मराठी हिंदी ગુજરાતી தமிழ் 中文" at bounding box center [927, 60] width 60 height 19
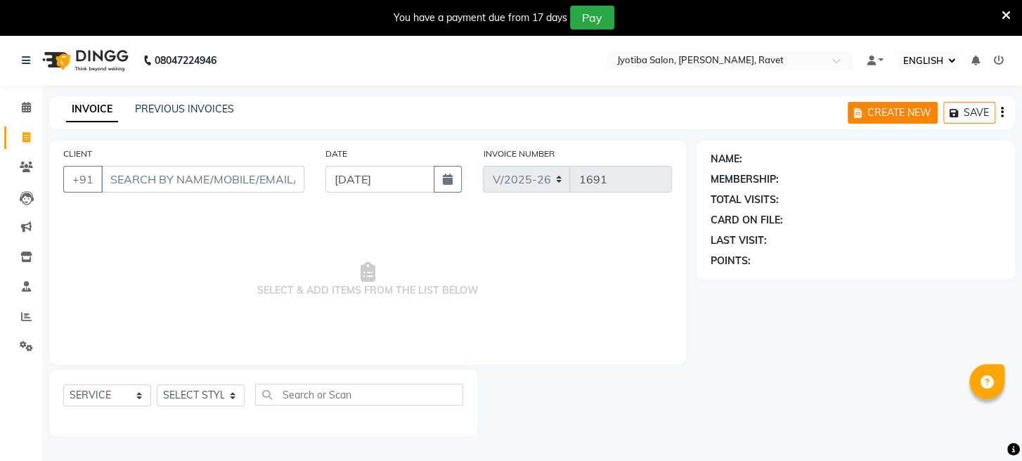
click at [898, 114] on button "CREATE NEW" at bounding box center [892, 113] width 90 height 22
select select "service"
select select "779"
type input "1691"
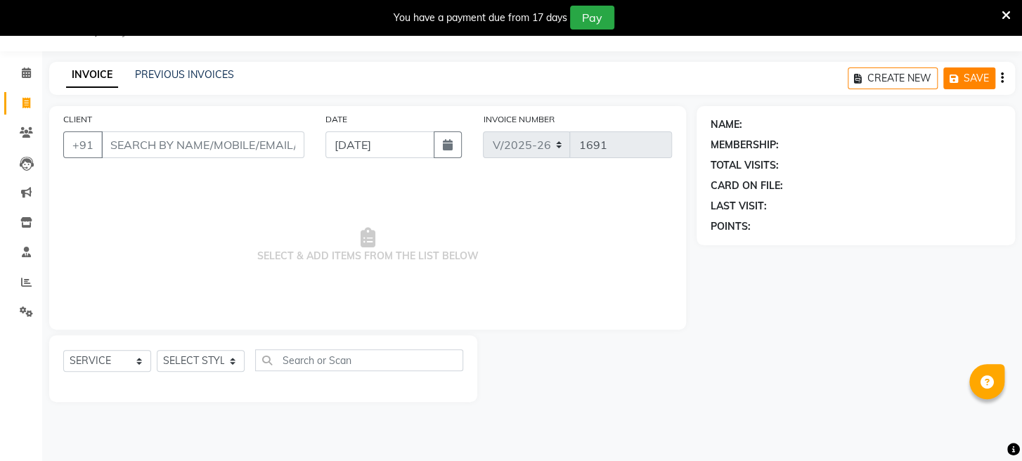
click at [975, 86] on button "SAVE" at bounding box center [969, 78] width 52 height 22
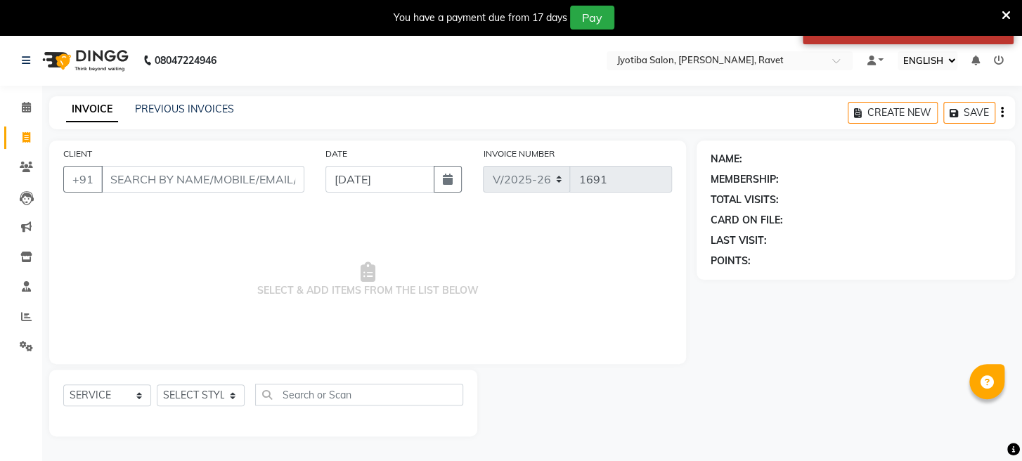
click at [949, 60] on select "English ENGLISH Español العربية मराठी हिंदी ગુજરાતી தமிழ் 中文" at bounding box center [927, 60] width 60 height 19
click at [947, 58] on select "English ENGLISH Español العربية मराठी हिंदी ગુજરાતી தமிழ் 中文" at bounding box center [927, 60] width 60 height 19
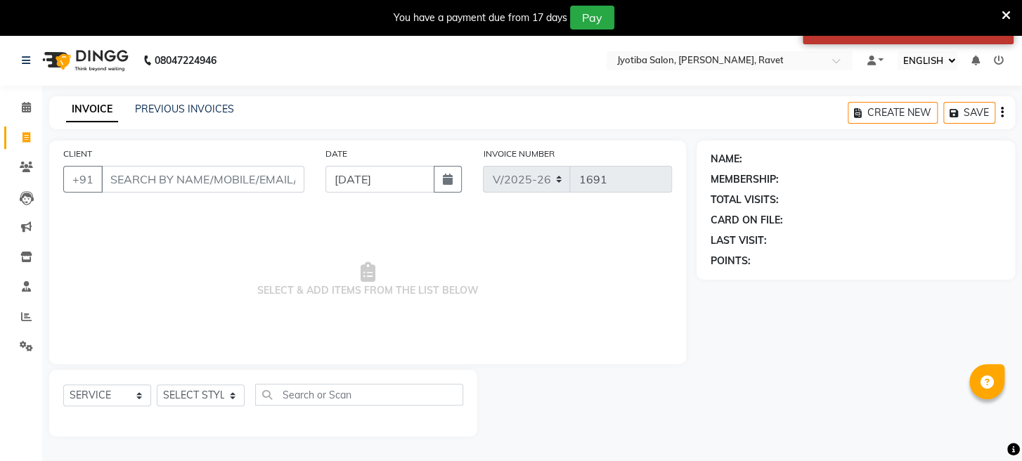
click at [947, 58] on select "English ENGLISH Español العربية मराठी हिंदी ગુજરાતી தமிழ் 中文" at bounding box center [927, 60] width 60 height 19
click at [877, 60] on link at bounding box center [874, 60] width 17 height 15
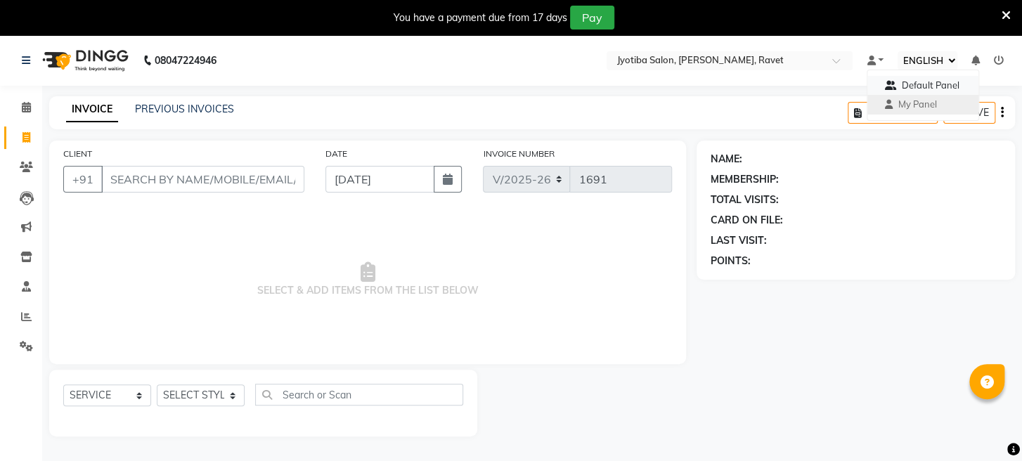
click at [901, 81] on span "Default Panel" at bounding box center [930, 84] width 58 height 11
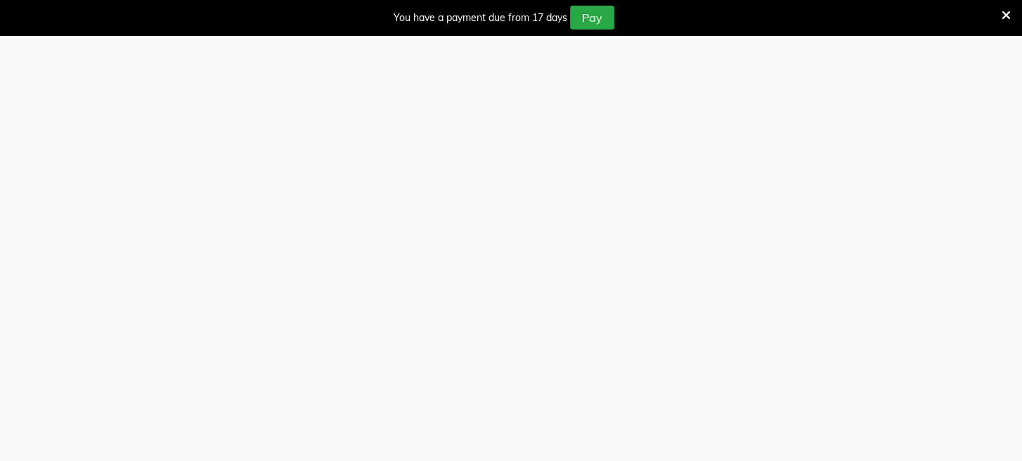
select select "ec"
select select "779"
select select "service"
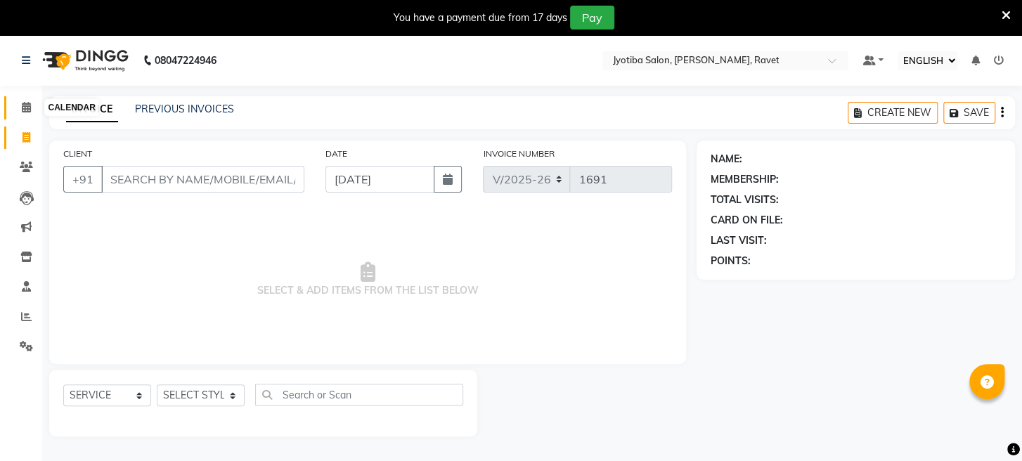
click at [28, 105] on icon at bounding box center [26, 107] width 9 height 11
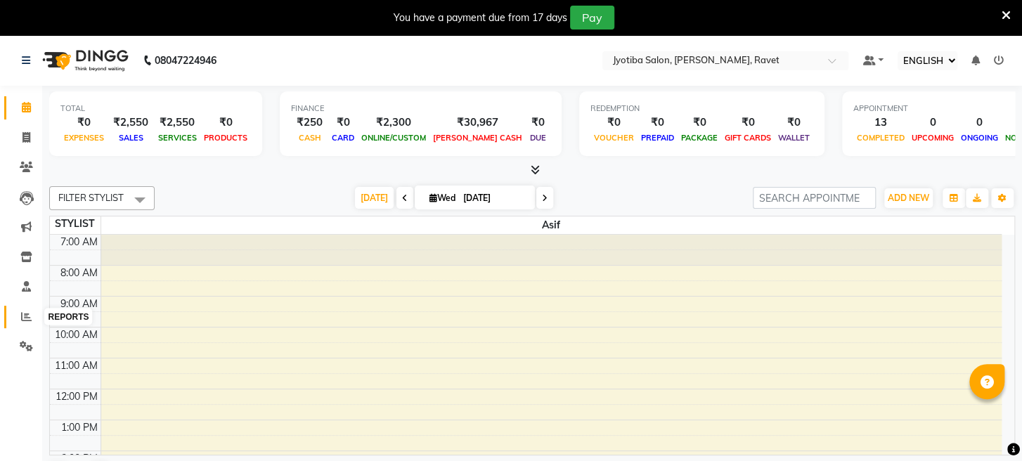
click at [26, 318] on icon at bounding box center [26, 316] width 11 height 11
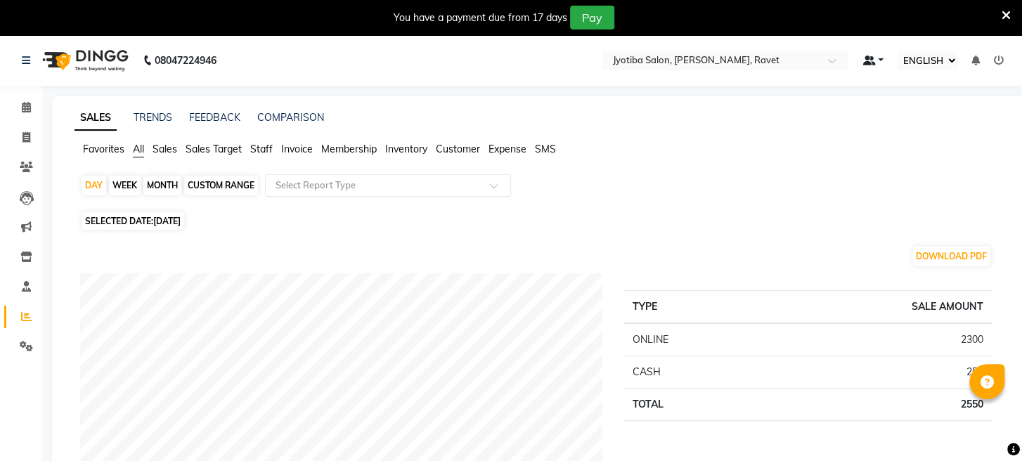
click at [881, 58] on link at bounding box center [872, 60] width 21 height 15
click at [916, 100] on span "My Panel" at bounding box center [912, 103] width 39 height 11
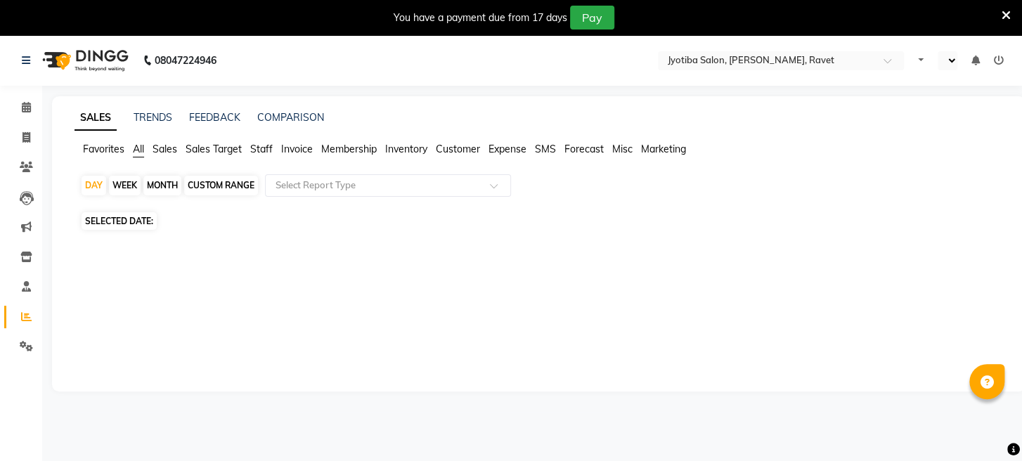
select select "ec"
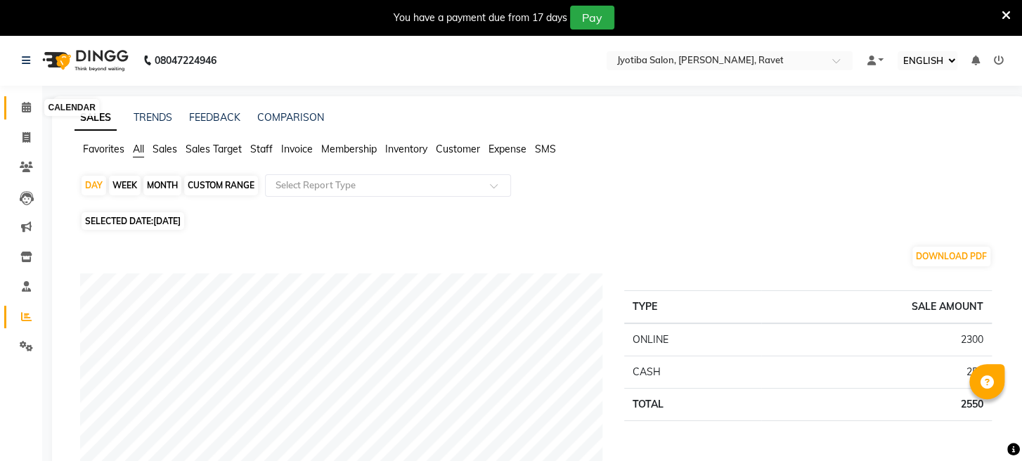
click at [27, 108] on icon at bounding box center [26, 107] width 9 height 11
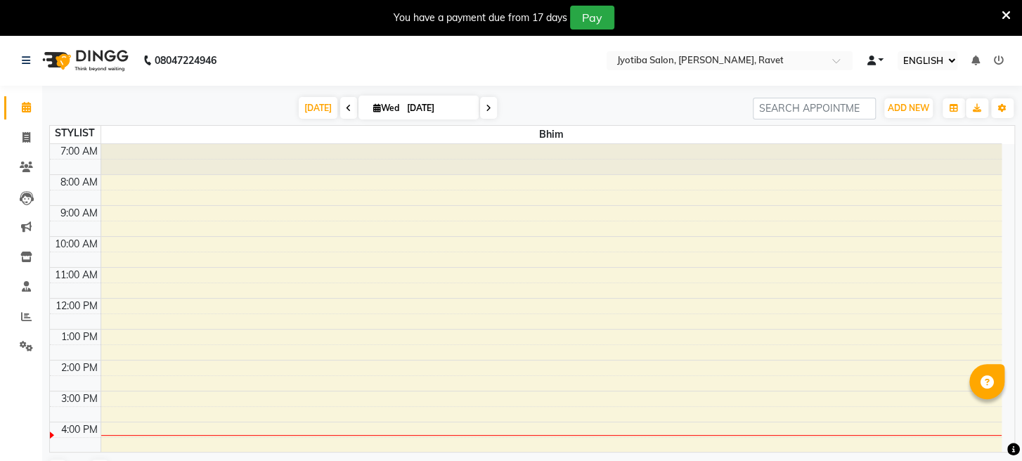
click at [882, 57] on link at bounding box center [874, 60] width 17 height 15
click at [918, 83] on span "Default Panel" at bounding box center [930, 84] width 58 height 11
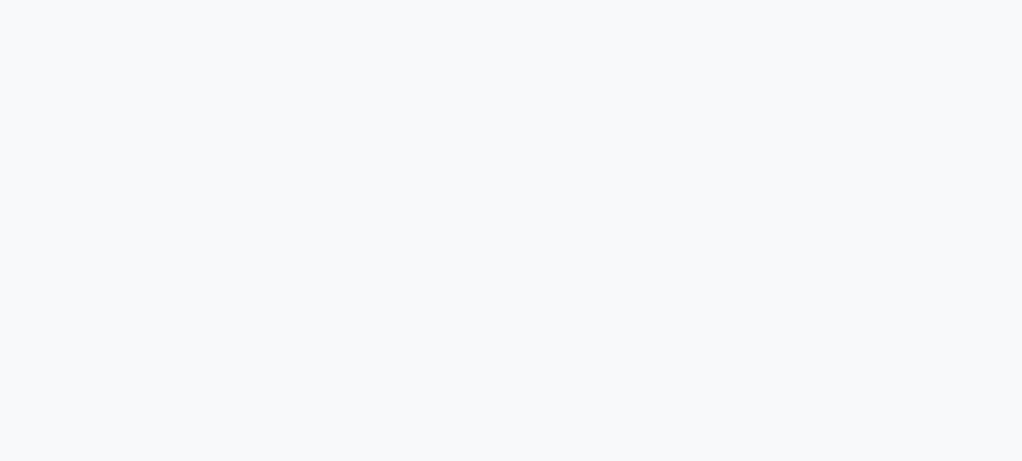
select select "ec"
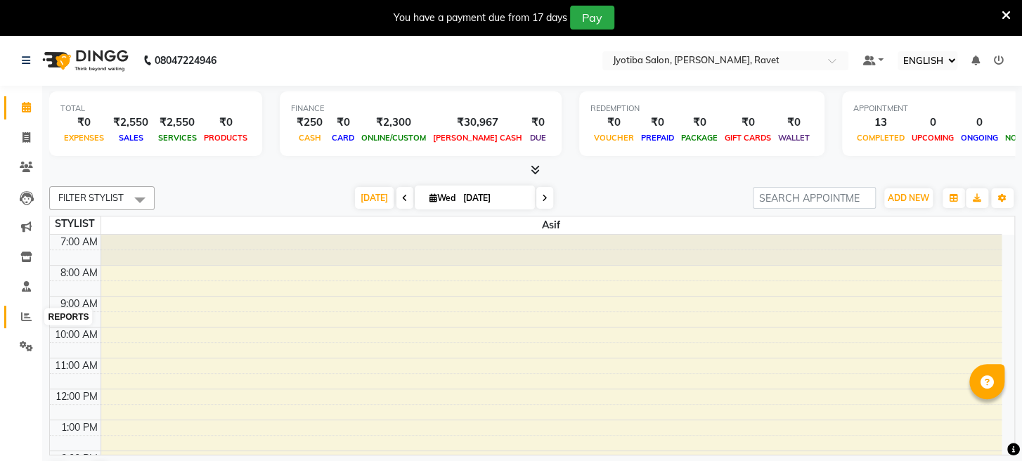
click at [28, 312] on icon at bounding box center [26, 316] width 11 height 11
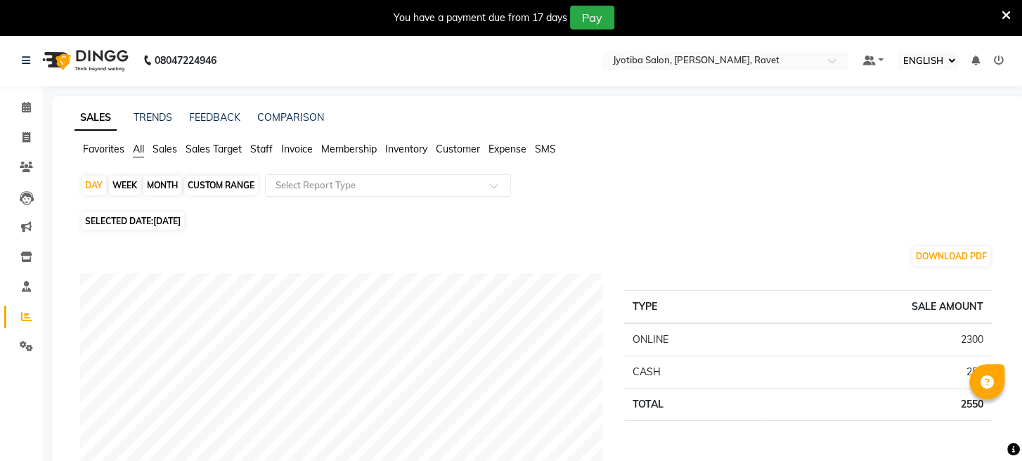
click at [154, 186] on div "MONTH" at bounding box center [162, 186] width 38 height 20
select select "9"
select select "2025"
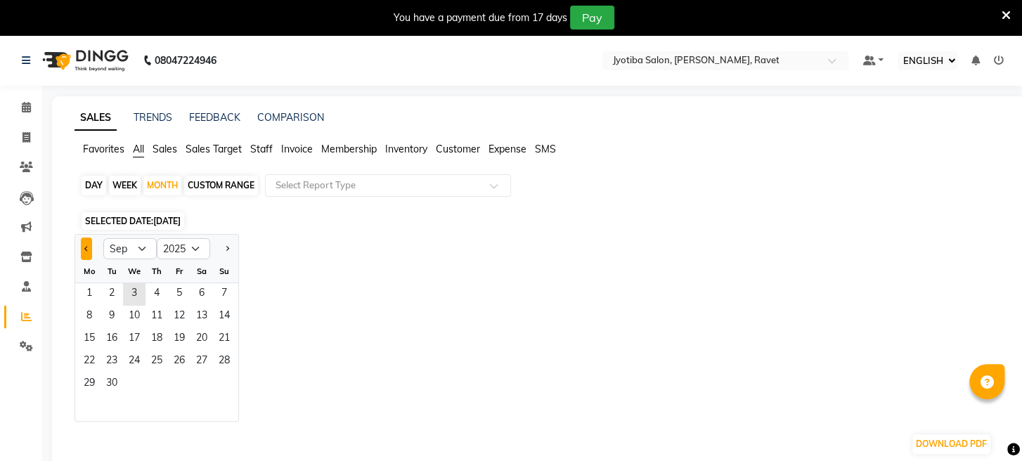
click at [84, 249] on button "Previous month" at bounding box center [86, 249] width 11 height 22
select select "8"
click at [128, 343] on span "13" at bounding box center [134, 339] width 22 height 22
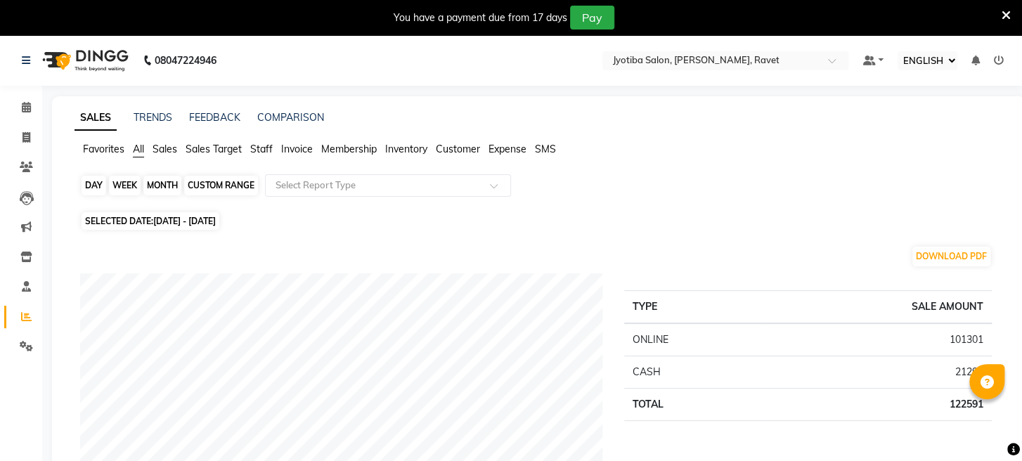
click at [171, 183] on div "MONTH" at bounding box center [162, 186] width 38 height 20
select select "8"
select select "2025"
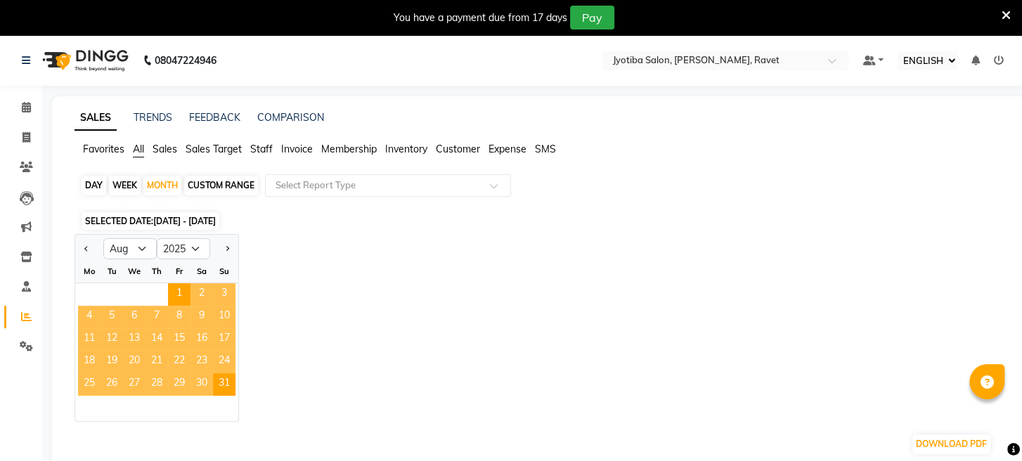
click at [509, 148] on span "Expense" at bounding box center [507, 149] width 38 height 13
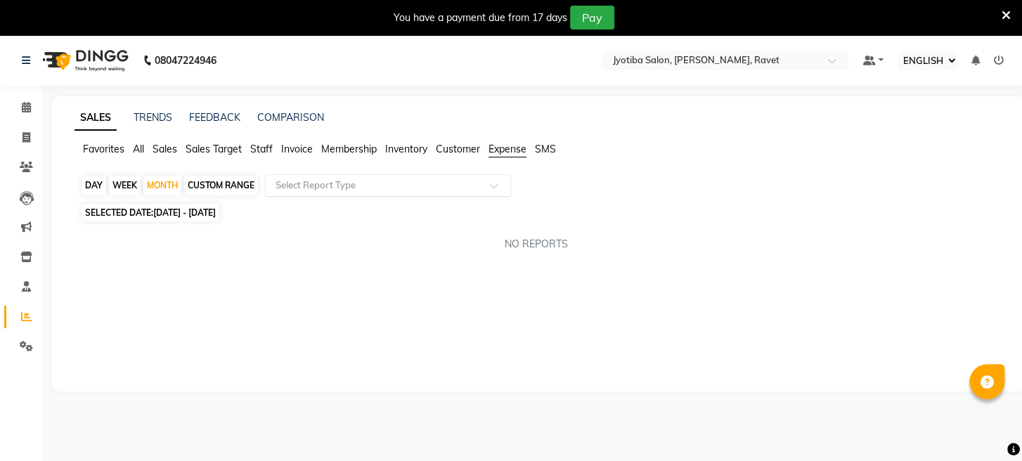
click at [385, 180] on input "text" at bounding box center [374, 185] width 202 height 14
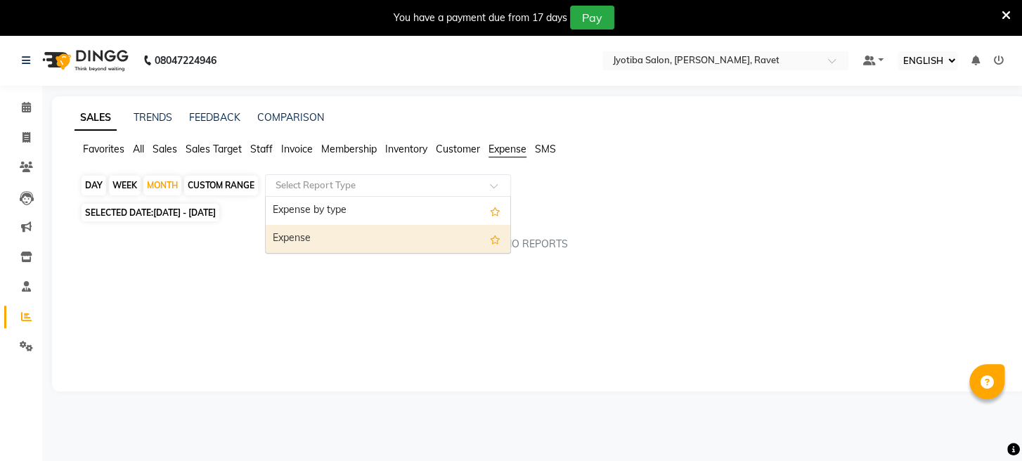
click at [356, 236] on div "Expense" at bounding box center [388, 239] width 245 height 28
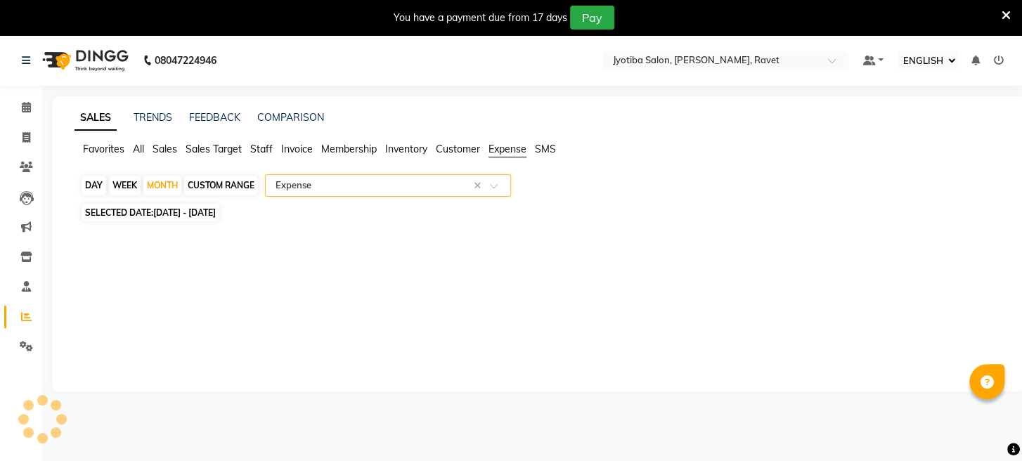
select select "full_report"
select select "pdf"
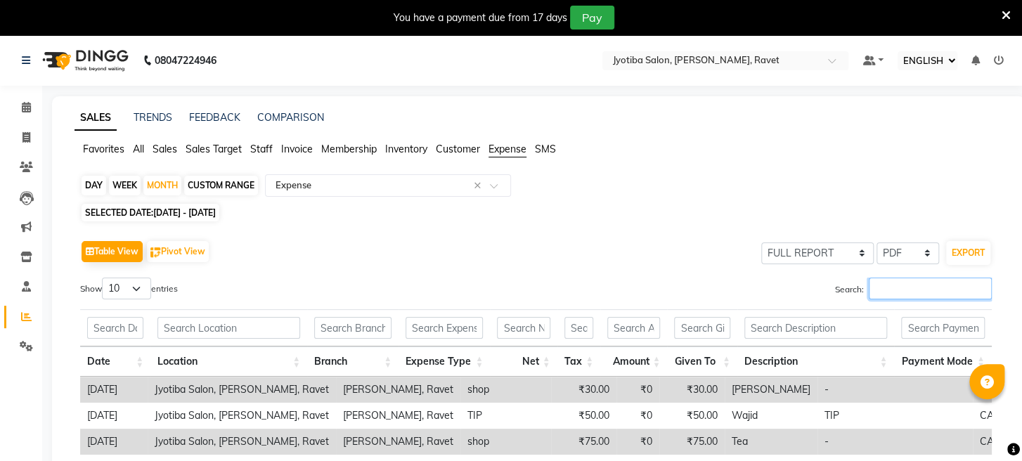
click at [920, 280] on input "Search:" at bounding box center [930, 289] width 123 height 22
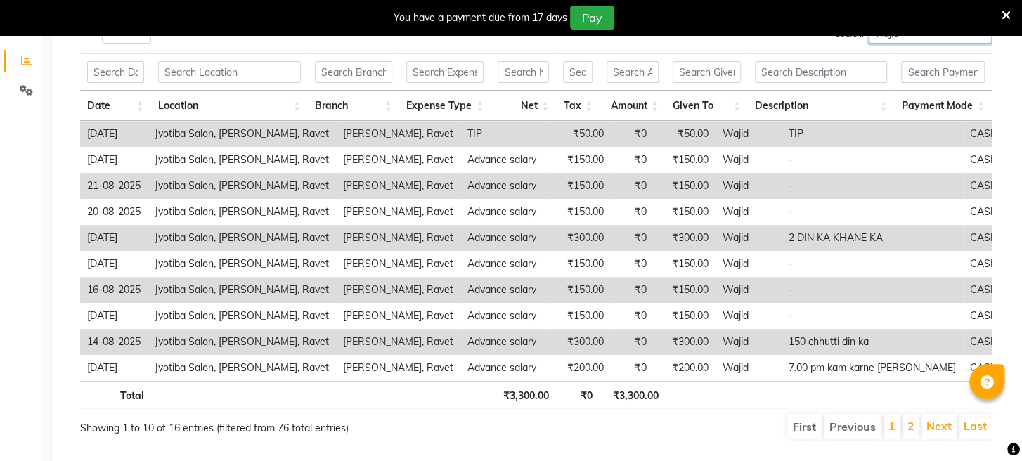
scroll to position [260, 0]
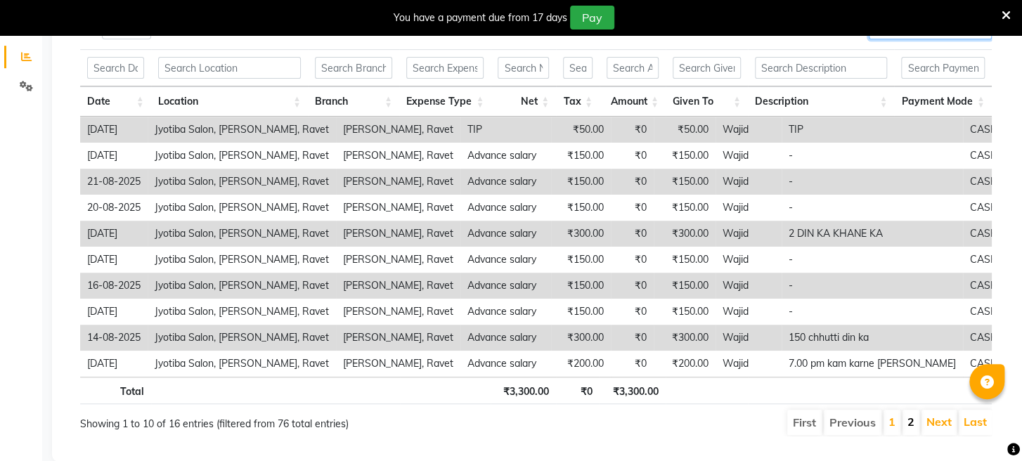
type input "wajid"
click at [909, 417] on link "2" at bounding box center [910, 422] width 7 height 14
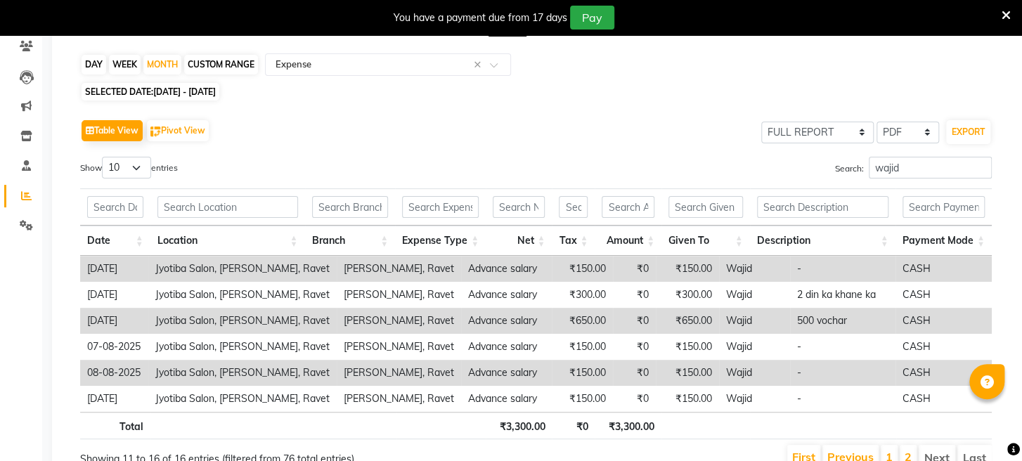
scroll to position [0, 0]
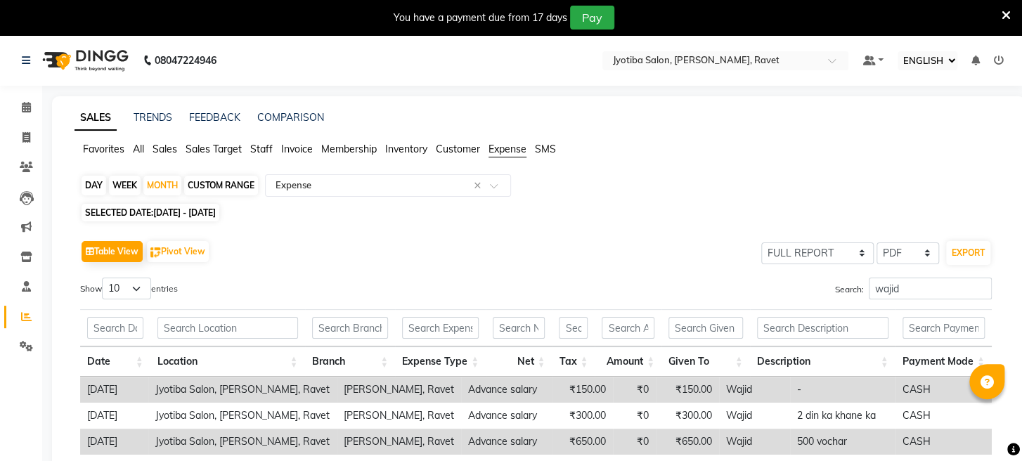
click at [93, 183] on div "DAY" at bounding box center [94, 186] width 25 height 20
select select "8"
select select "2025"
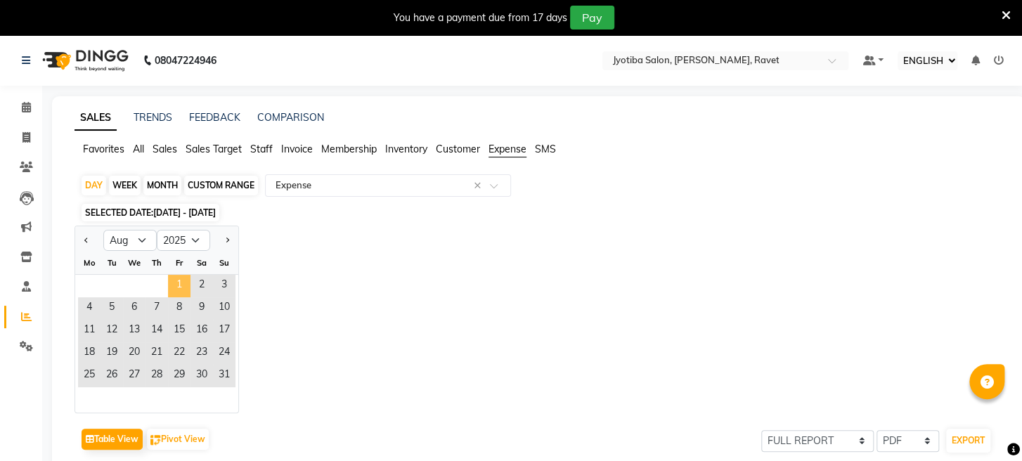
click at [177, 287] on span "1" at bounding box center [179, 286] width 22 height 22
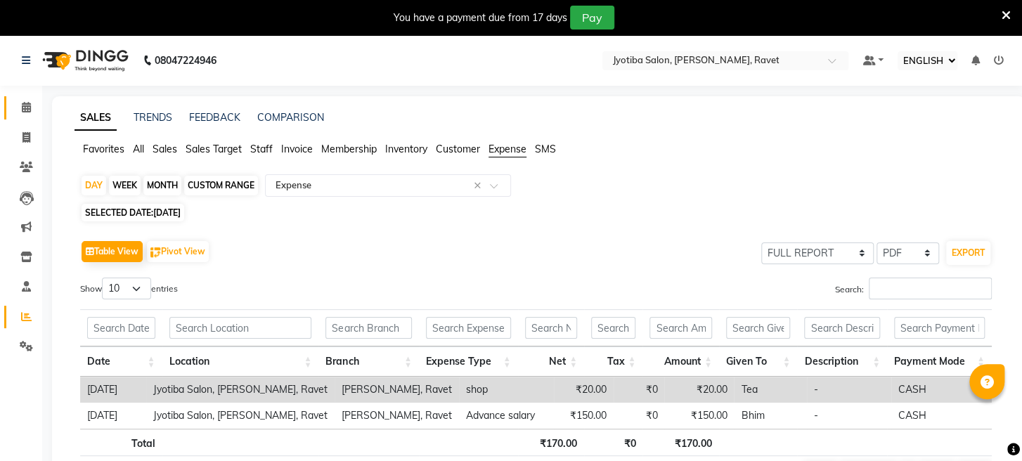
click at [19, 103] on span at bounding box center [26, 108] width 25 height 16
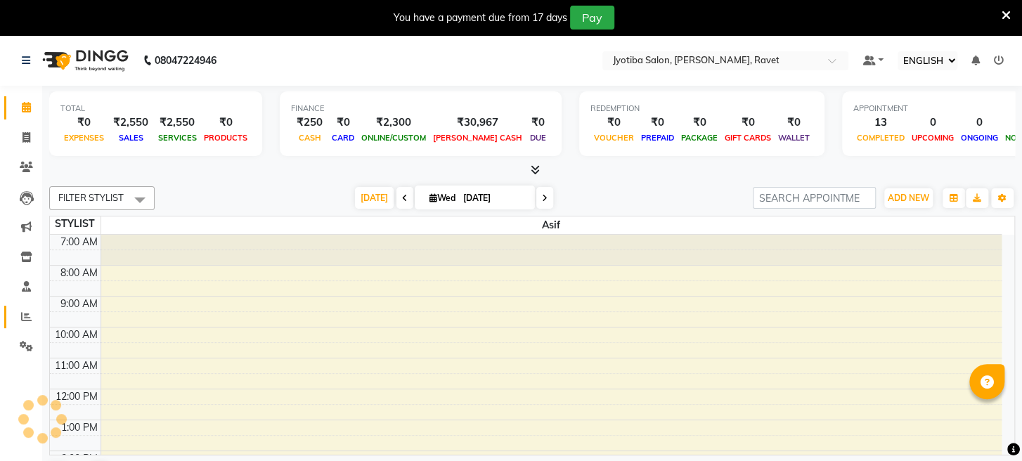
scroll to position [241, 0]
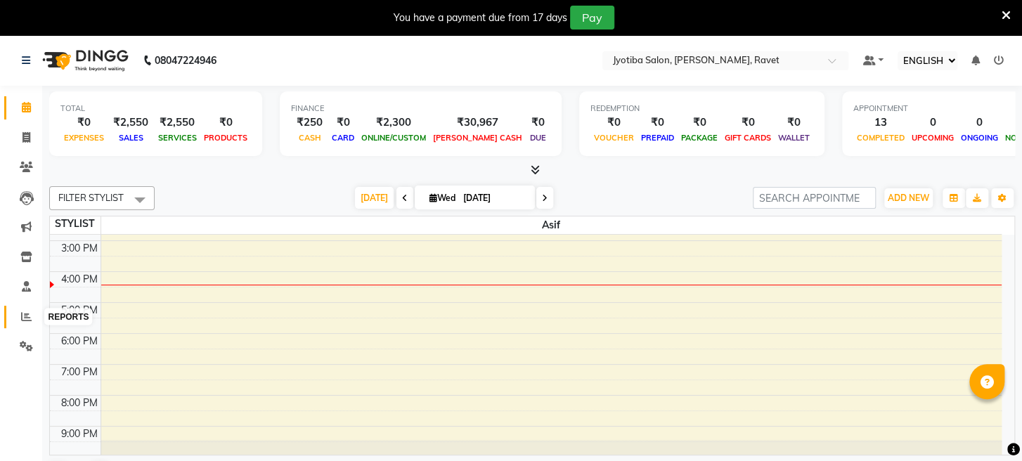
click at [26, 309] on span at bounding box center [26, 317] width 25 height 16
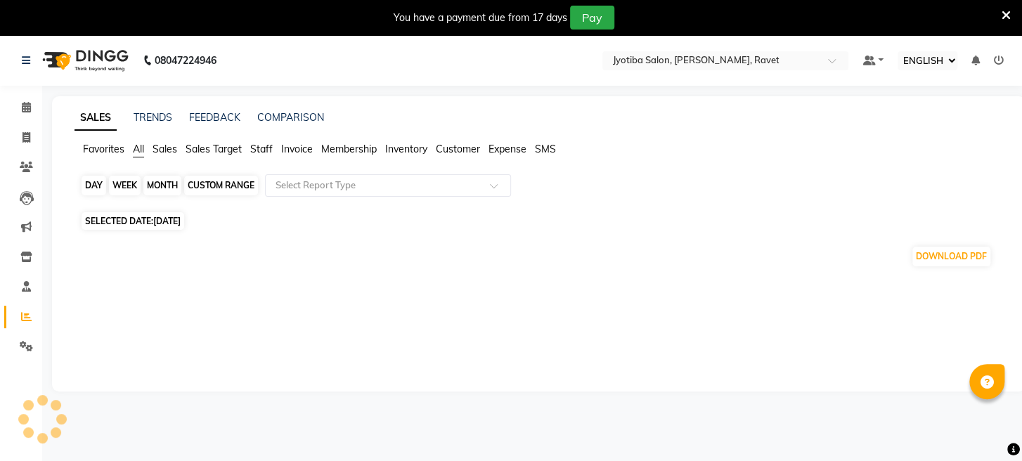
click at [94, 178] on div "DAY" at bounding box center [94, 186] width 25 height 20
select select "9"
select select "2025"
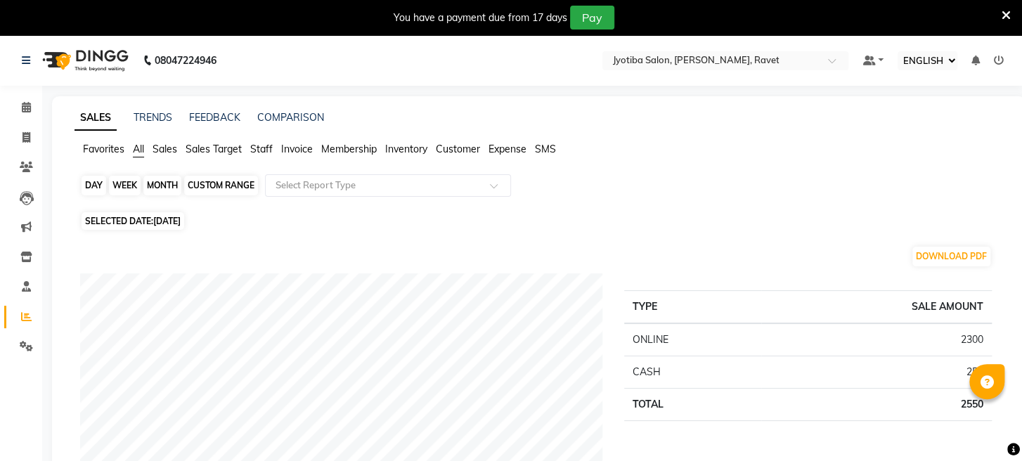
click at [98, 188] on div "DAY" at bounding box center [94, 186] width 25 height 20
select select "9"
select select "2025"
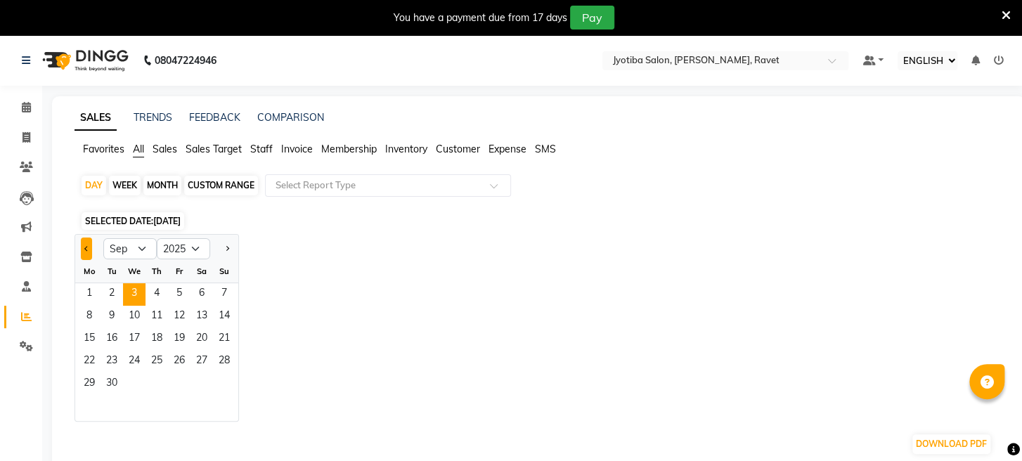
click at [84, 250] on button "Previous month" at bounding box center [86, 249] width 11 height 22
select select "8"
click at [174, 294] on span "1" at bounding box center [179, 294] width 22 height 22
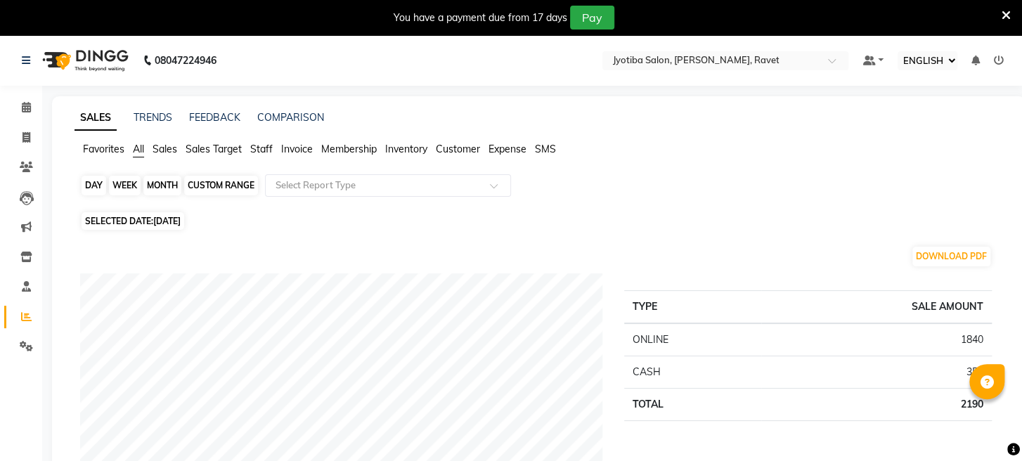
click at [97, 188] on div "DAY" at bounding box center [94, 186] width 25 height 20
select select "8"
select select "2025"
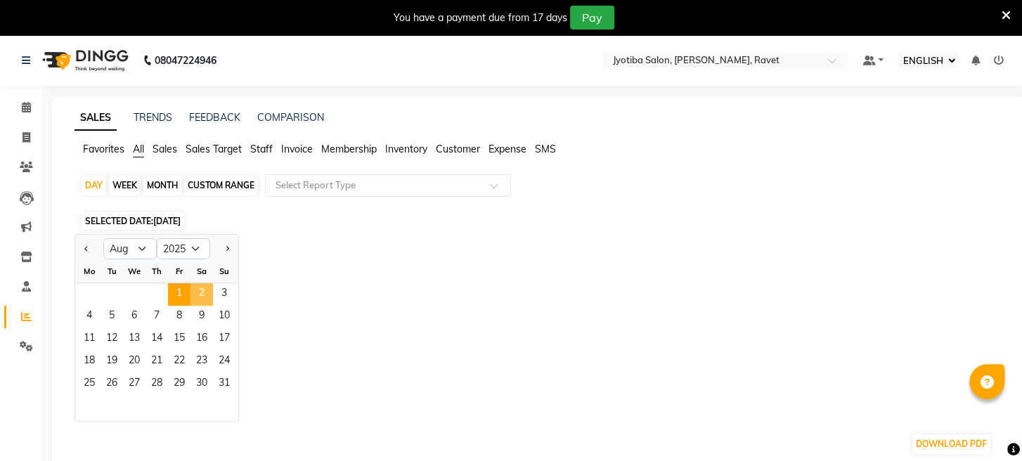
click at [201, 287] on span "2" at bounding box center [201, 294] width 22 height 22
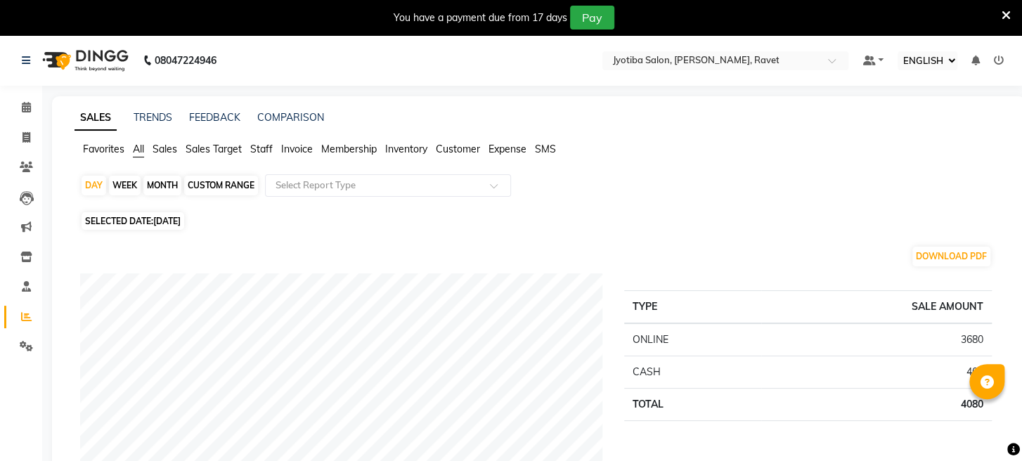
click at [166, 178] on div "MONTH" at bounding box center [162, 186] width 38 height 20
select select "8"
select select "2025"
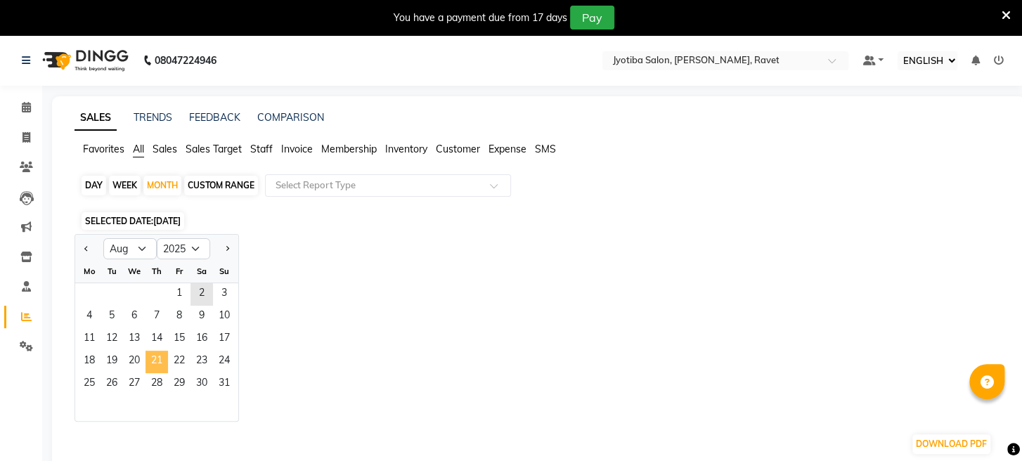
click at [156, 351] on span "21" at bounding box center [156, 362] width 22 height 22
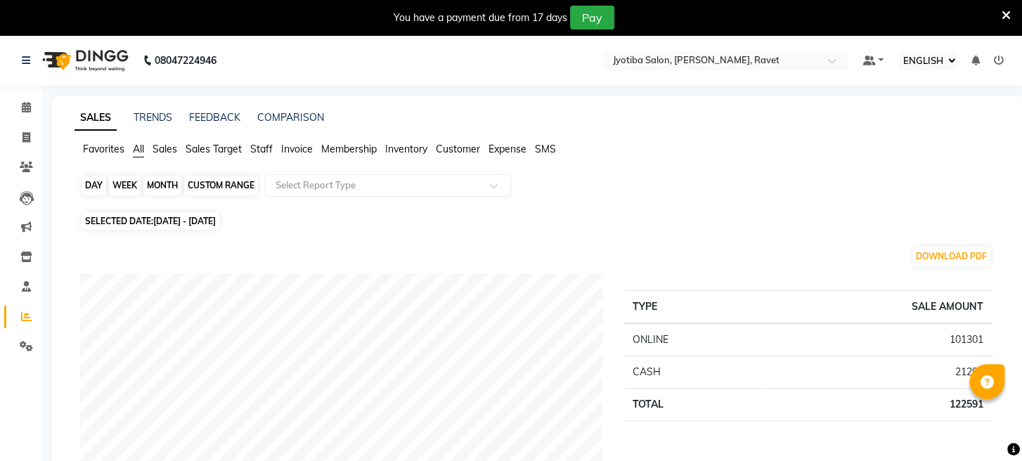
click at [162, 185] on div "MONTH" at bounding box center [162, 186] width 38 height 20
select select "8"
select select "2025"
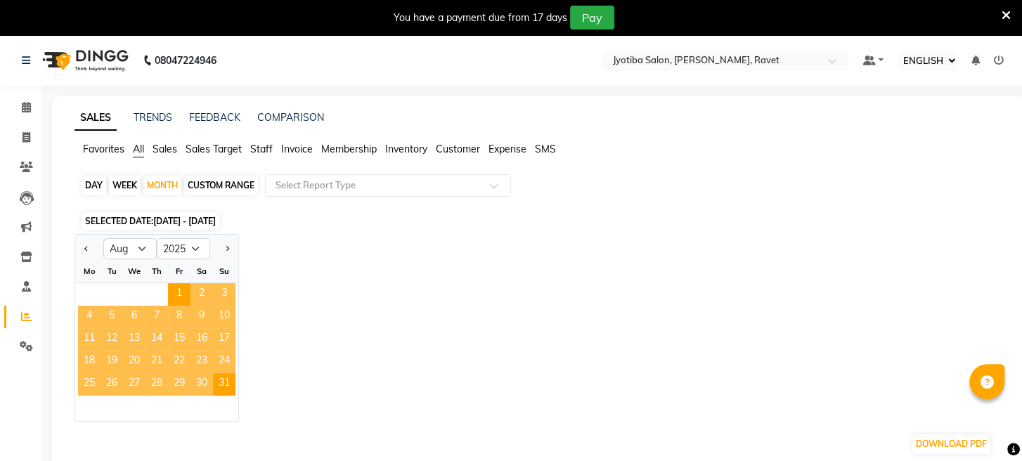
drag, startPoint x: 203, startPoint y: 356, endPoint x: 278, endPoint y: 267, distance: 116.7
click at [203, 354] on span "23" at bounding box center [201, 362] width 22 height 22
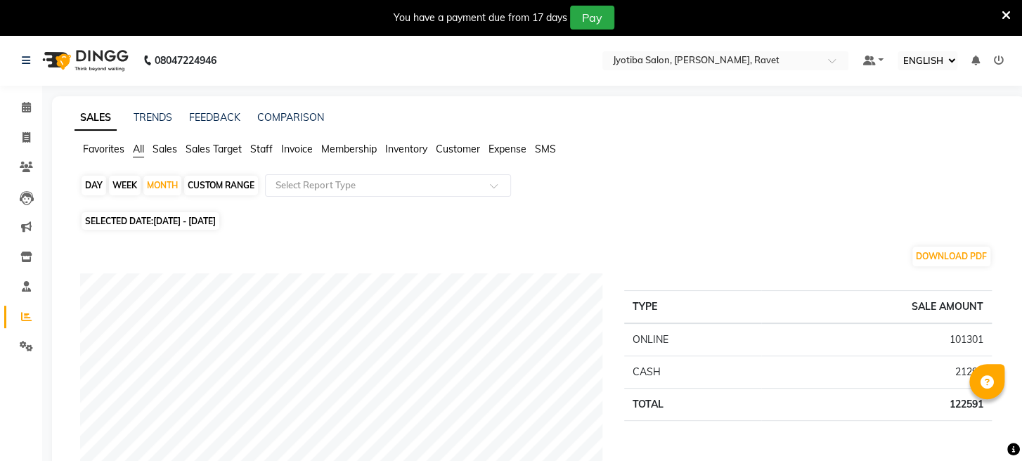
click at [507, 150] on span "Expense" at bounding box center [507, 149] width 38 height 13
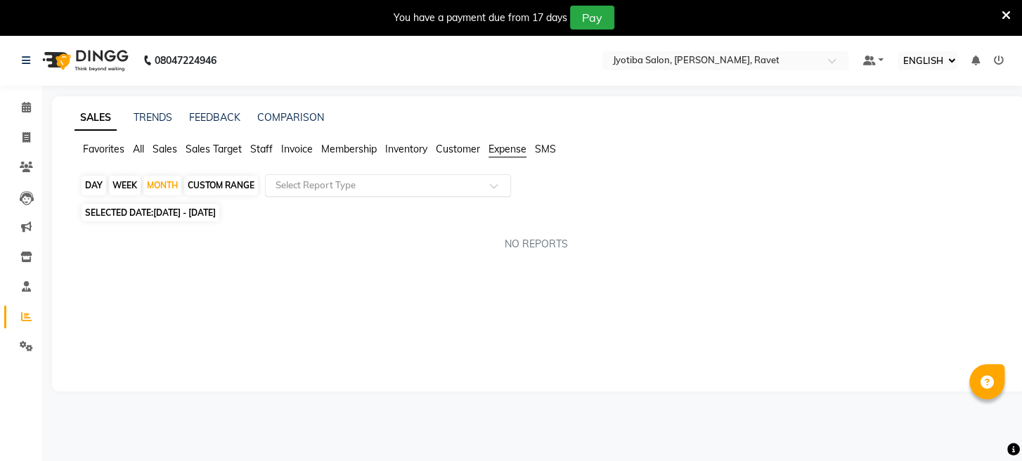
drag, startPoint x: 363, startPoint y: 195, endPoint x: 388, endPoint y: 188, distance: 26.3
click at [363, 195] on div "Select Report Type" at bounding box center [388, 185] width 246 height 22
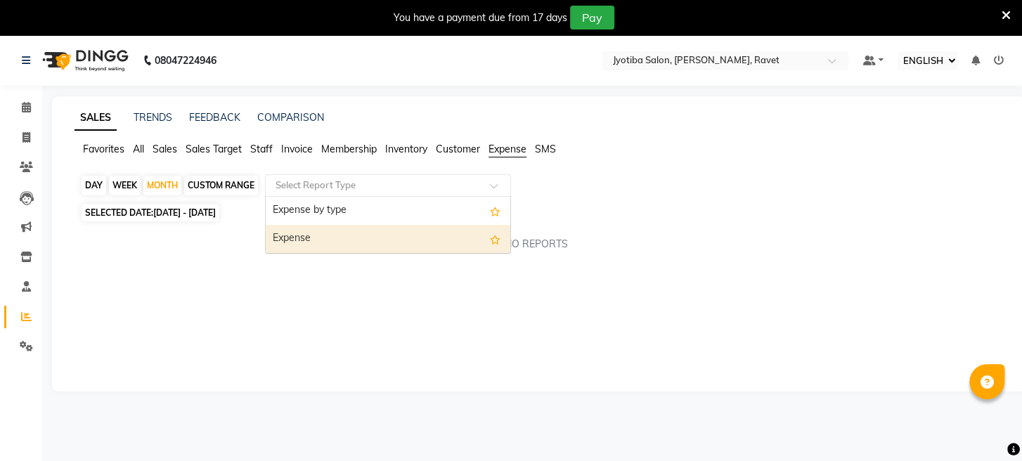
click at [353, 243] on div "Expense" at bounding box center [388, 239] width 245 height 28
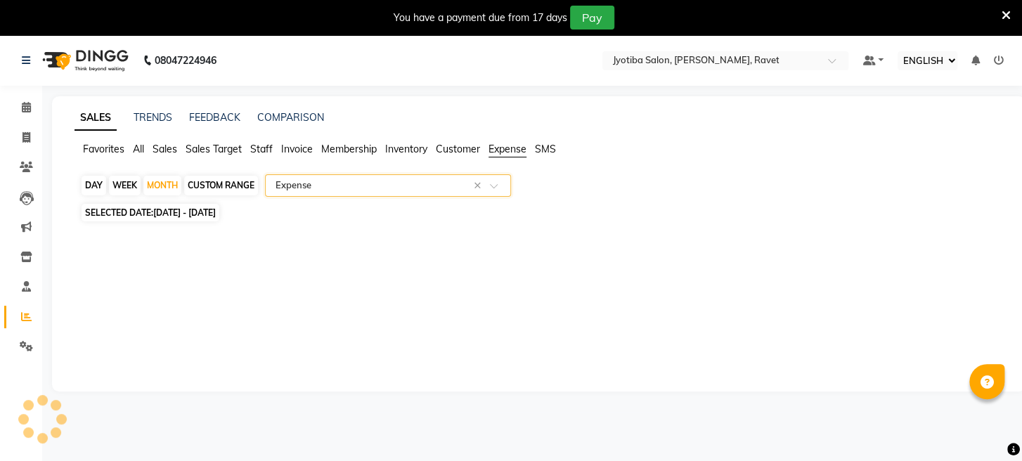
select select "full_report"
select select "pdf"
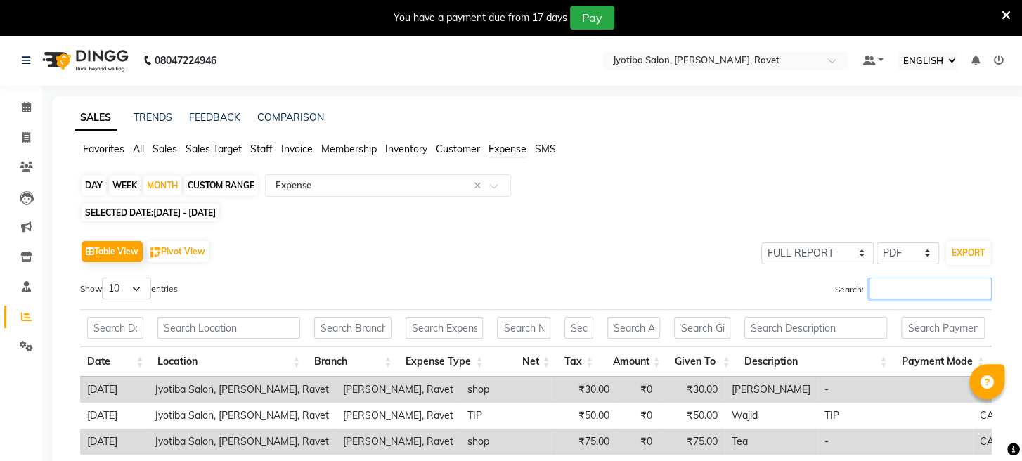
click at [902, 290] on input "Search:" at bounding box center [930, 289] width 123 height 22
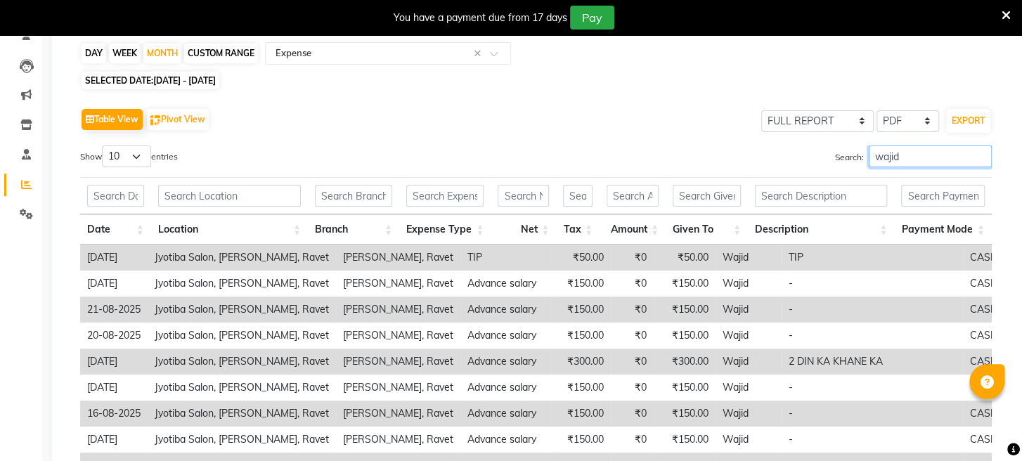
scroll to position [260, 0]
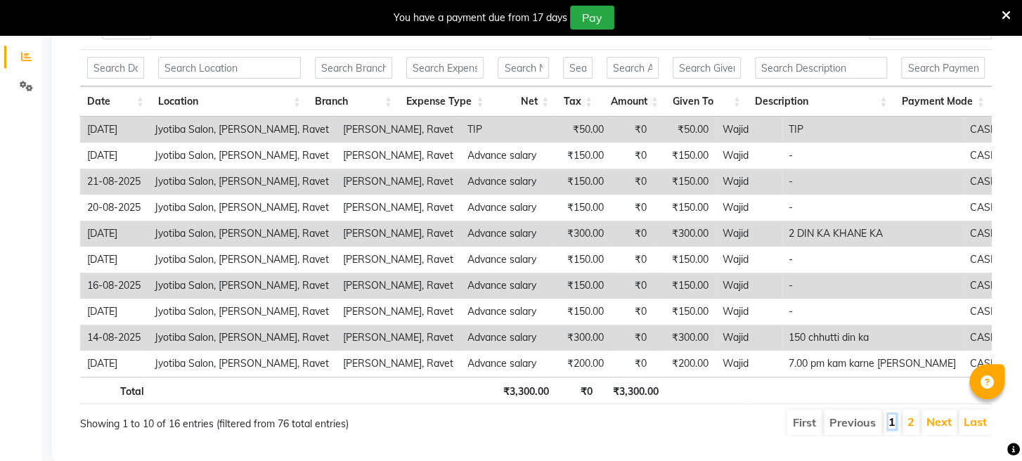
click at [892, 417] on link "1" at bounding box center [891, 422] width 7 height 14
click at [914, 424] on link "2" at bounding box center [910, 422] width 7 height 14
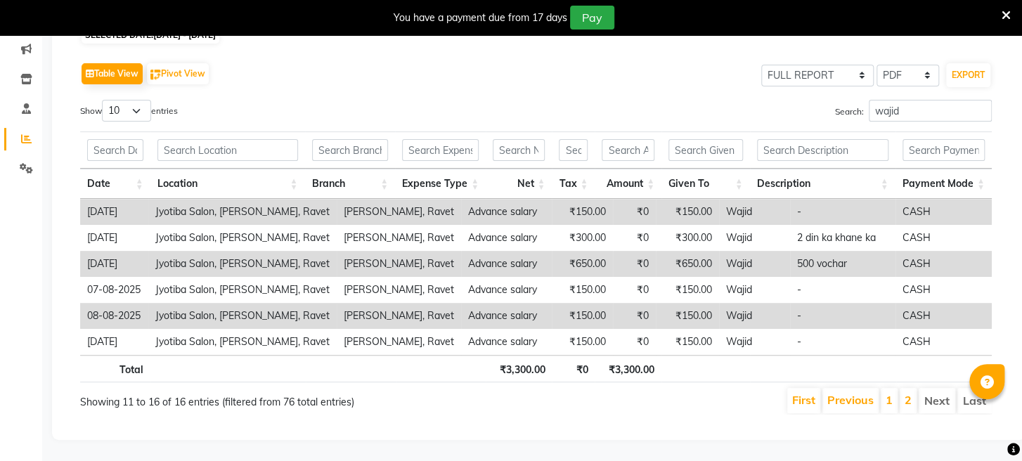
scroll to position [189, 0]
click at [919, 100] on input "wajid" at bounding box center [930, 111] width 123 height 22
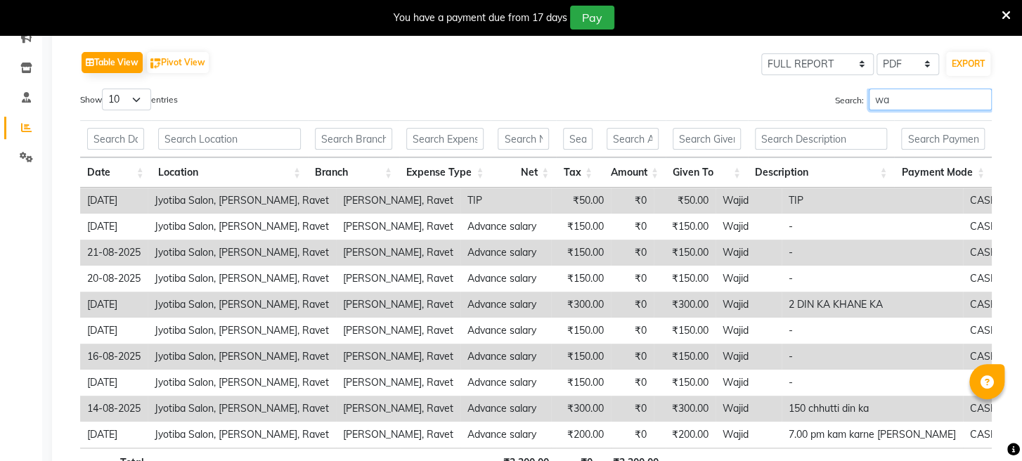
type input "w"
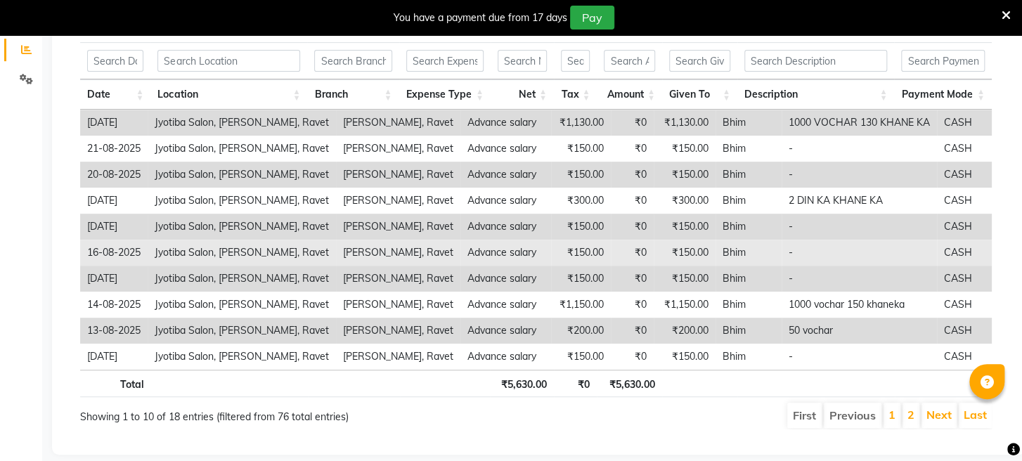
scroll to position [292, 0]
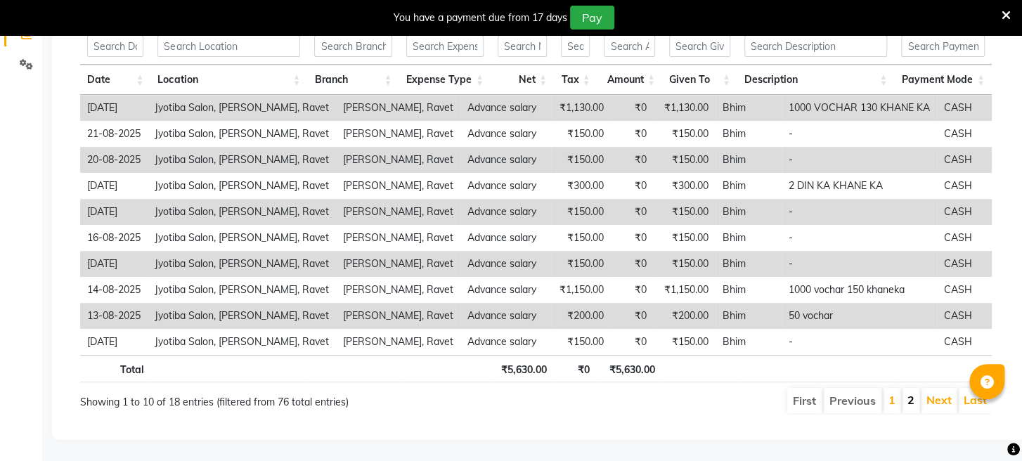
type input "bhim"
click at [909, 393] on link "2" at bounding box center [910, 400] width 7 height 14
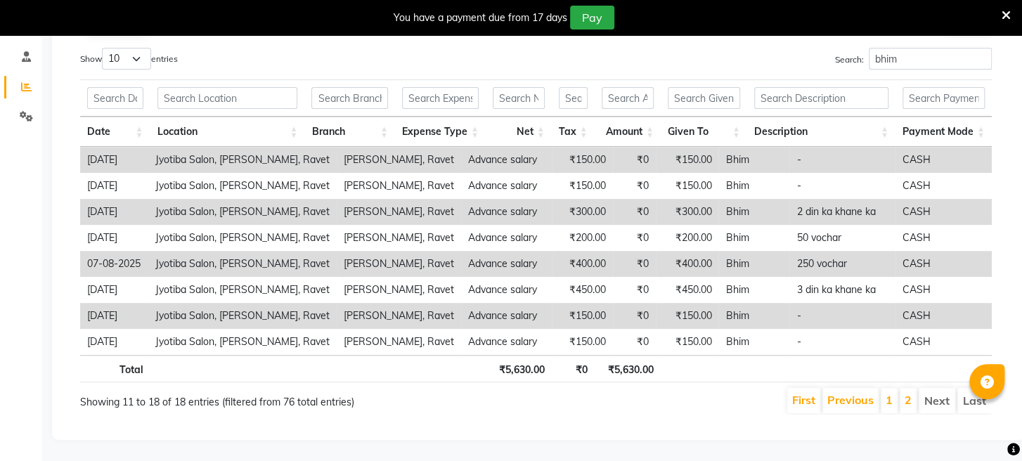
scroll to position [240, 0]
click at [885, 389] on li "1" at bounding box center [889, 400] width 17 height 25
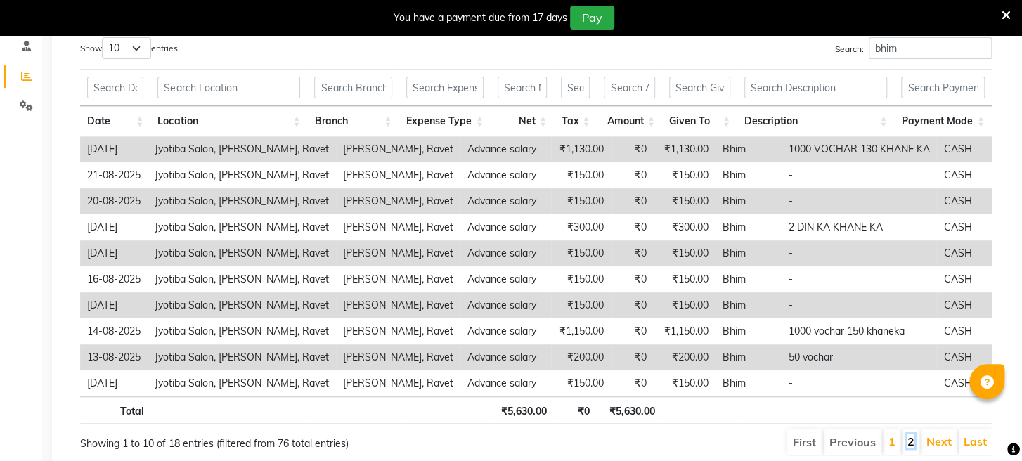
click at [912, 437] on link "2" at bounding box center [910, 441] width 7 height 14
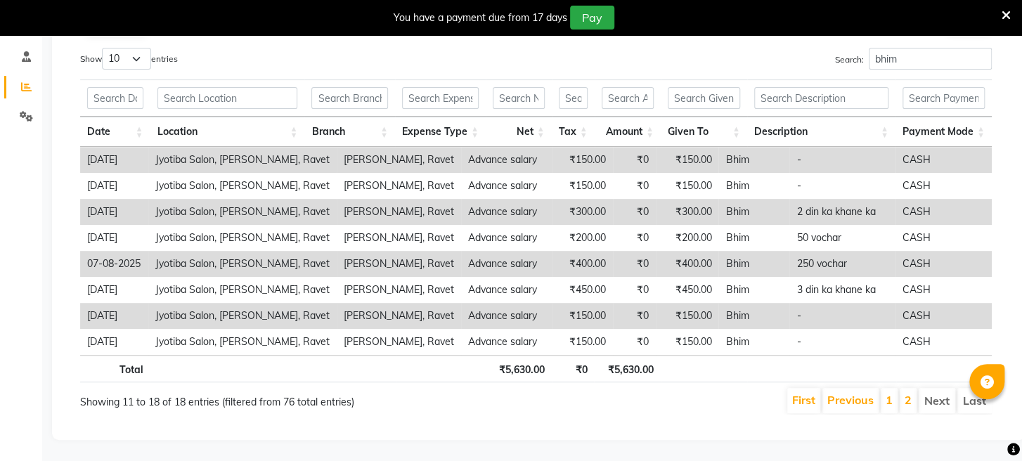
click at [937, 392] on li "Next" at bounding box center [936, 400] width 37 height 25
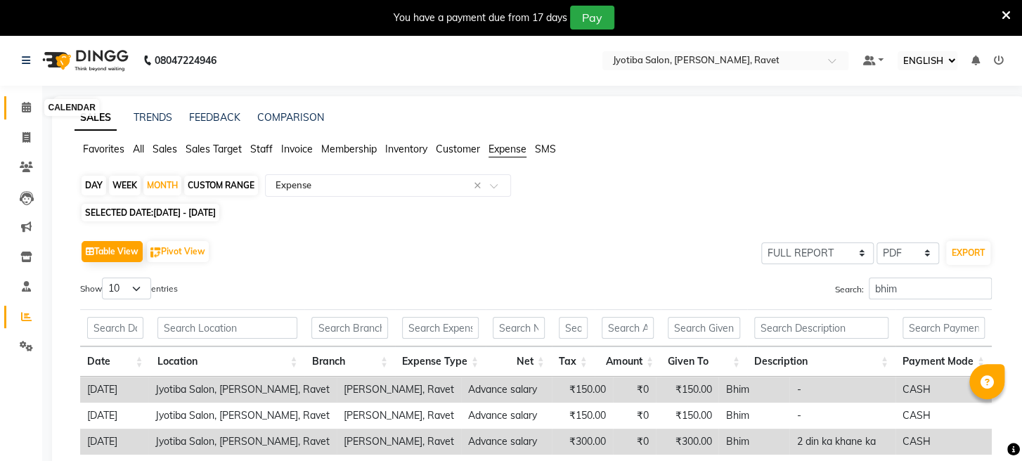
click at [22, 108] on icon at bounding box center [26, 107] width 9 height 11
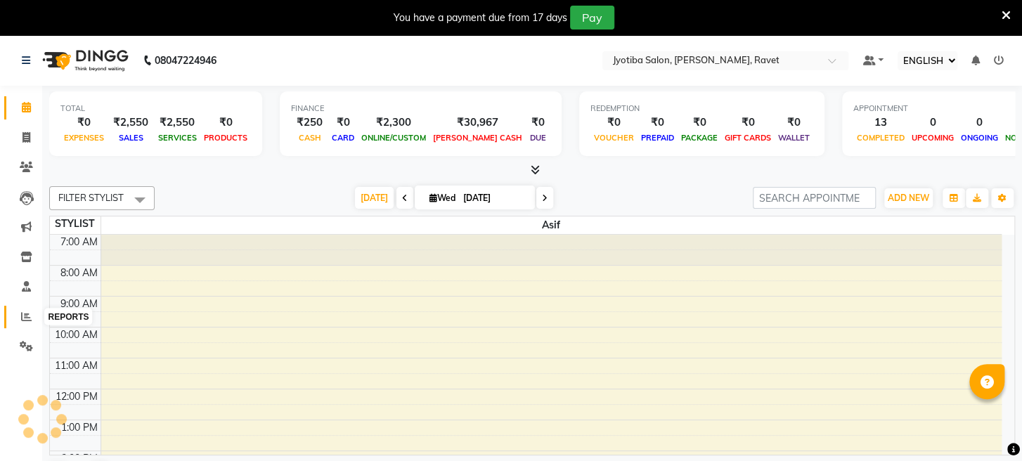
click at [27, 312] on icon at bounding box center [26, 316] width 11 height 11
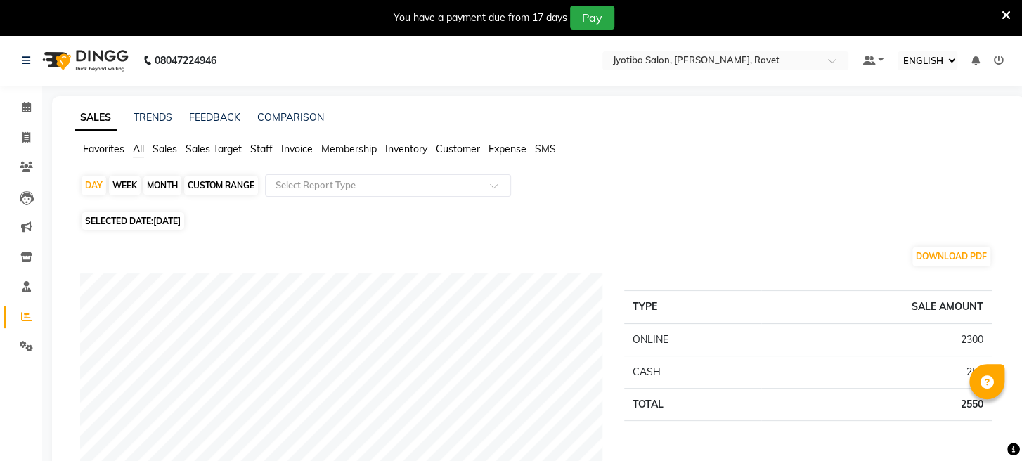
click at [164, 187] on div "MONTH" at bounding box center [162, 186] width 38 height 20
select select "9"
select select "2025"
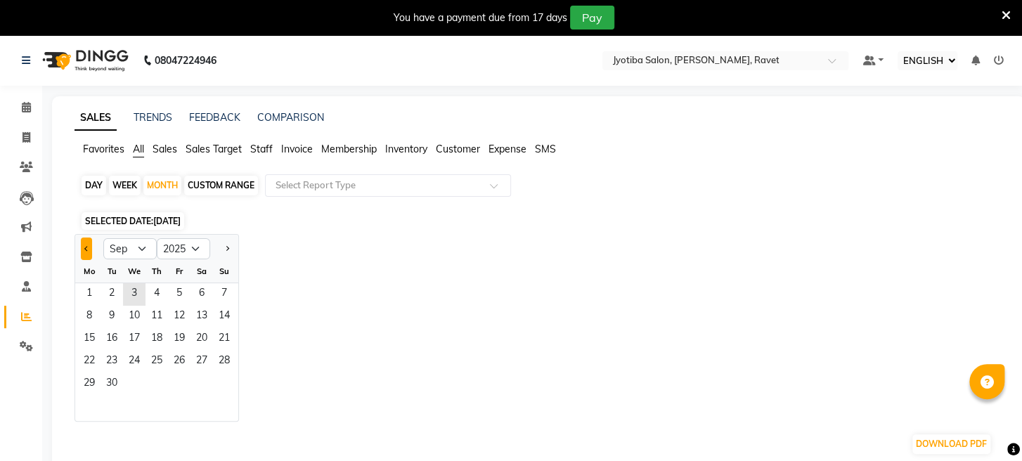
click at [90, 249] on button "Previous month" at bounding box center [86, 249] width 11 height 22
select select "8"
click at [203, 337] on span "16" at bounding box center [201, 339] width 22 height 22
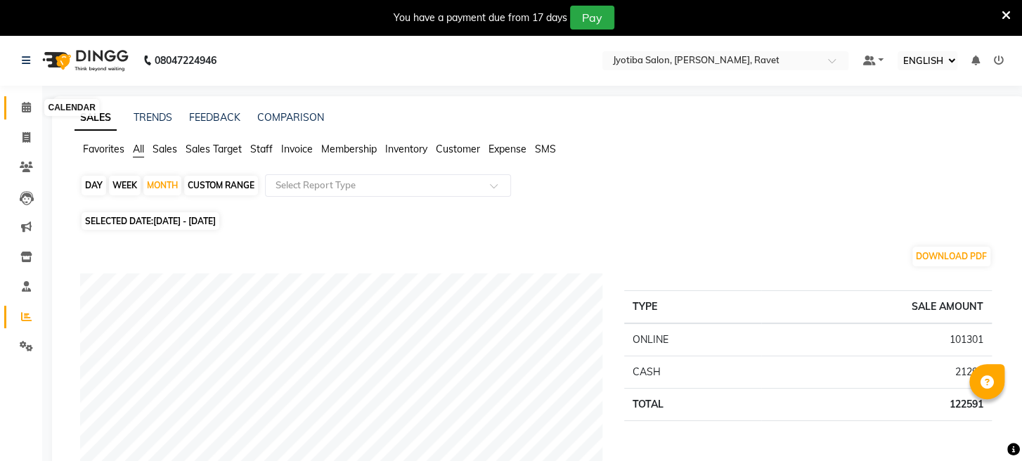
click at [24, 105] on icon at bounding box center [26, 107] width 9 height 11
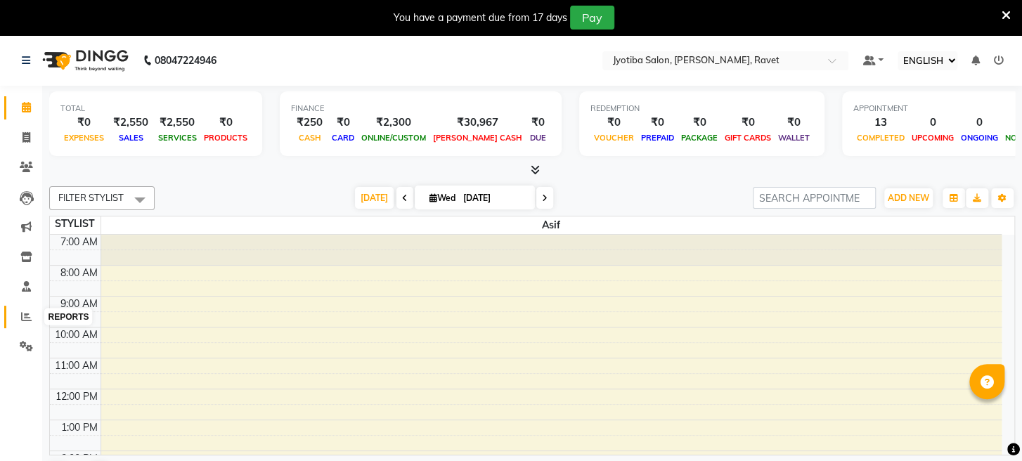
click at [18, 317] on span at bounding box center [26, 317] width 25 height 16
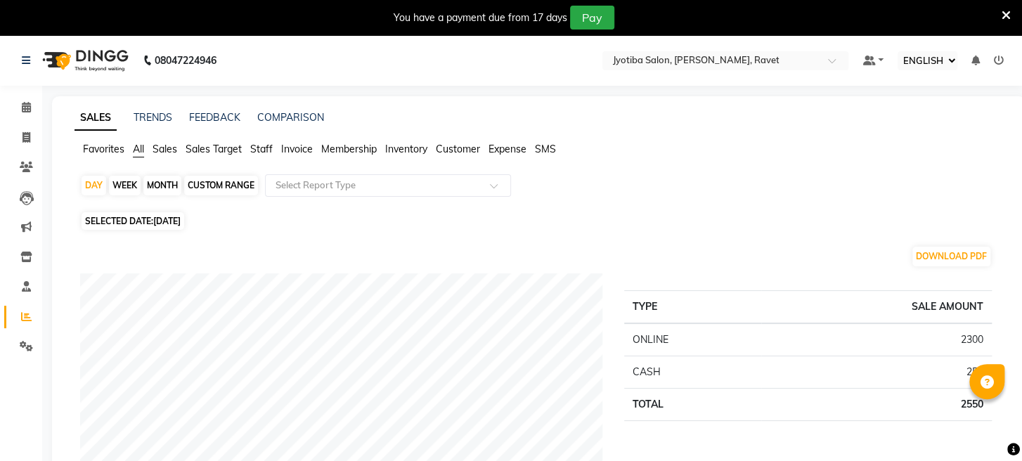
click at [178, 186] on div "MONTH" at bounding box center [162, 186] width 38 height 20
select select "9"
select select "2025"
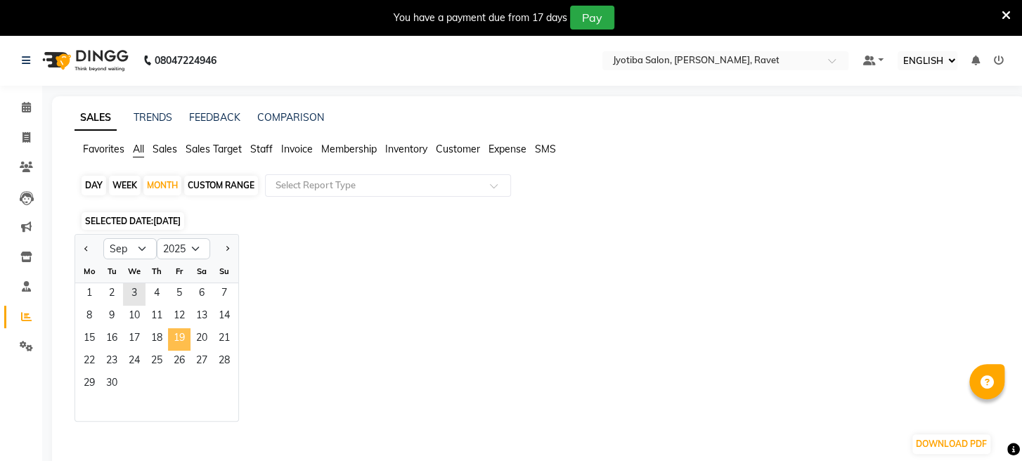
click at [178, 329] on span "19" at bounding box center [179, 339] width 22 height 22
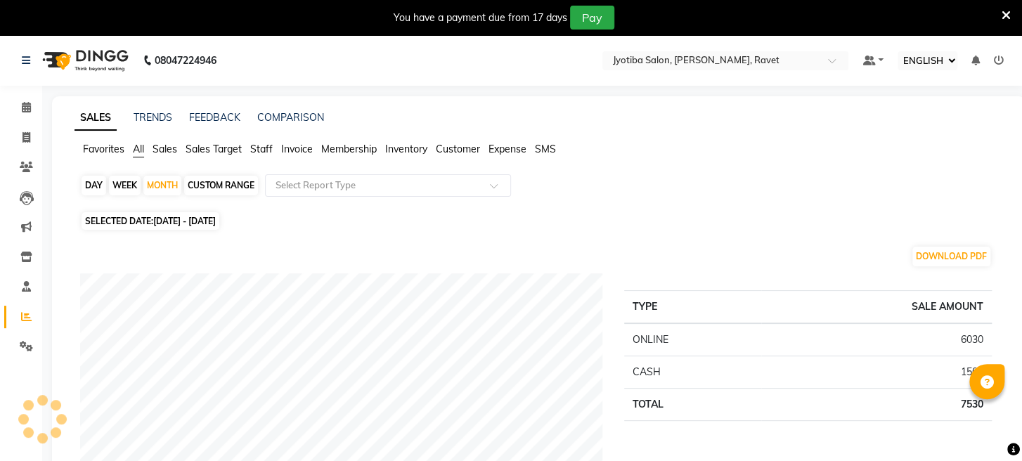
click at [95, 186] on div "DAY" at bounding box center [94, 186] width 25 height 20
select select "9"
select select "2025"
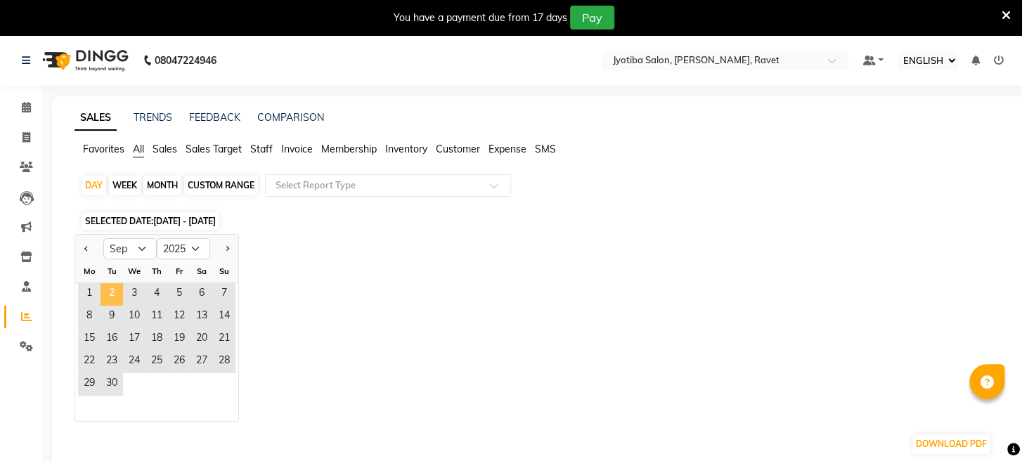
click at [116, 297] on span "2" at bounding box center [111, 294] width 22 height 22
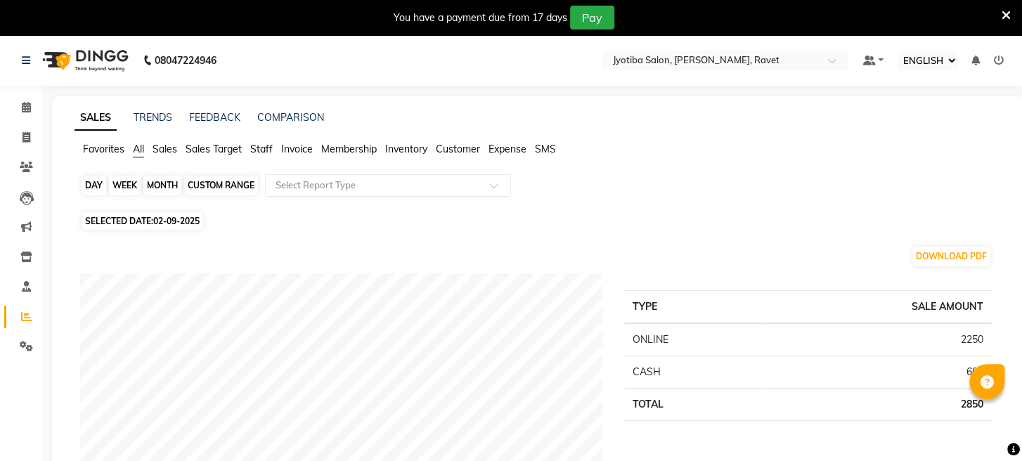
click at [93, 183] on div "DAY" at bounding box center [94, 186] width 25 height 20
select select "9"
select select "2025"
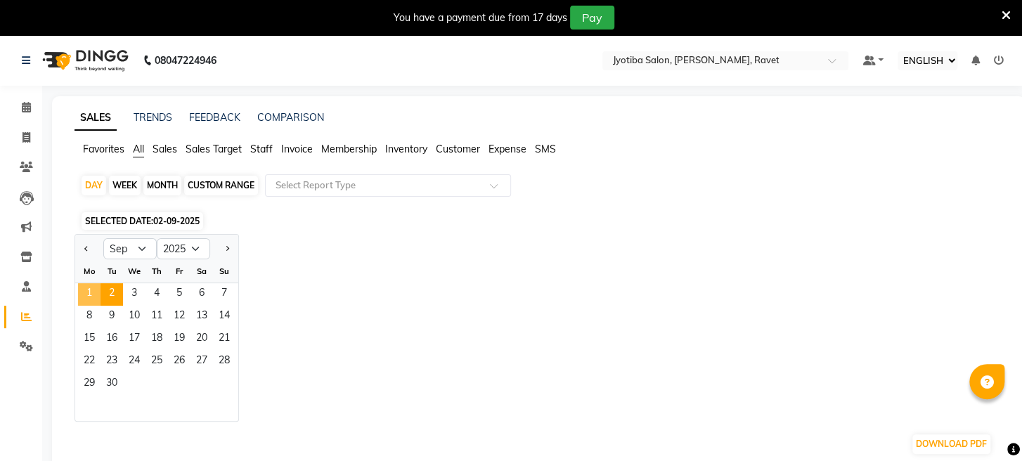
click at [90, 290] on span "1" at bounding box center [89, 294] width 22 height 22
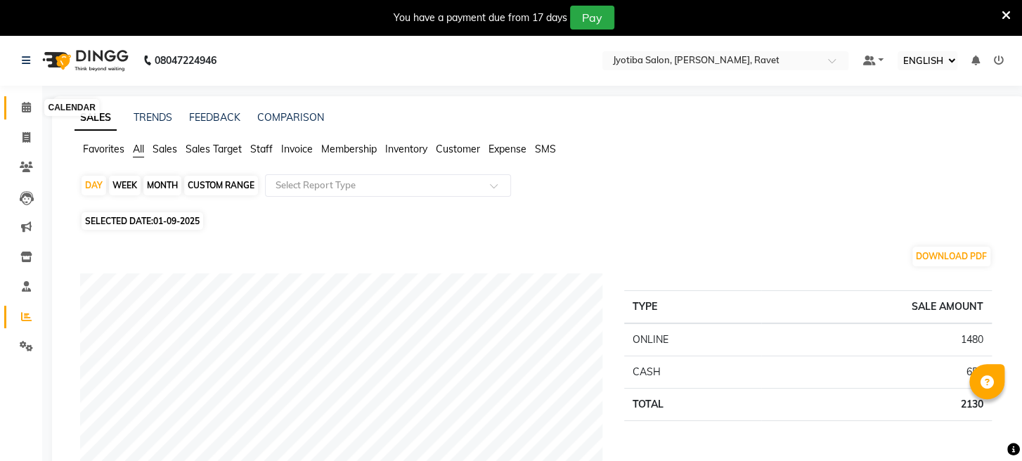
click at [24, 110] on icon at bounding box center [26, 107] width 9 height 11
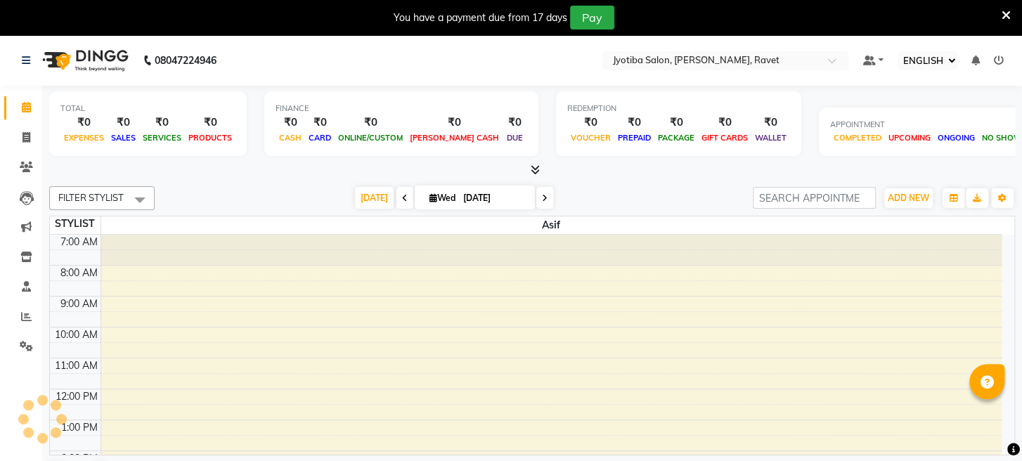
scroll to position [214, 0]
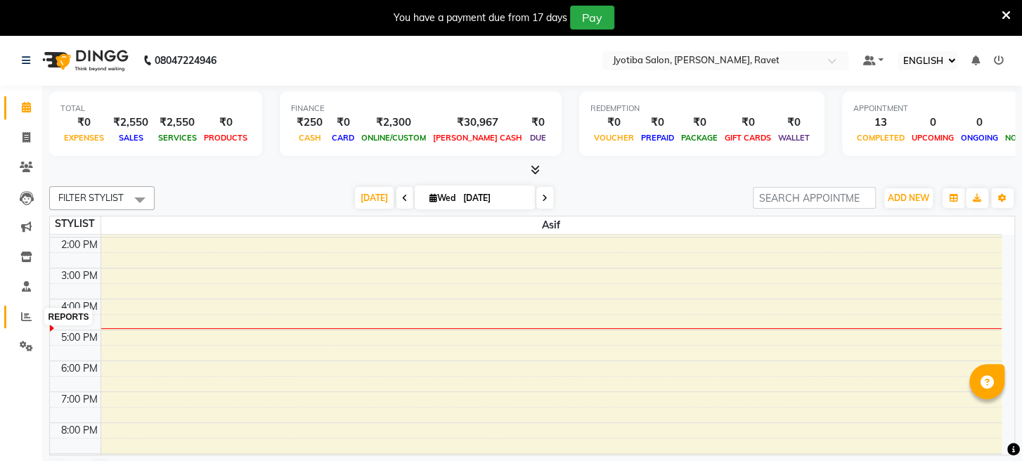
click at [26, 318] on icon at bounding box center [26, 316] width 11 height 11
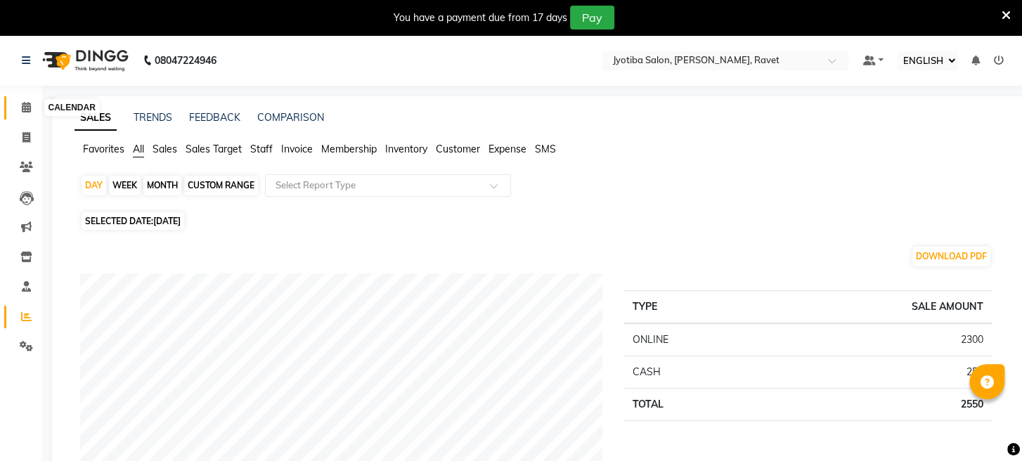
click at [20, 107] on span at bounding box center [26, 108] width 25 height 16
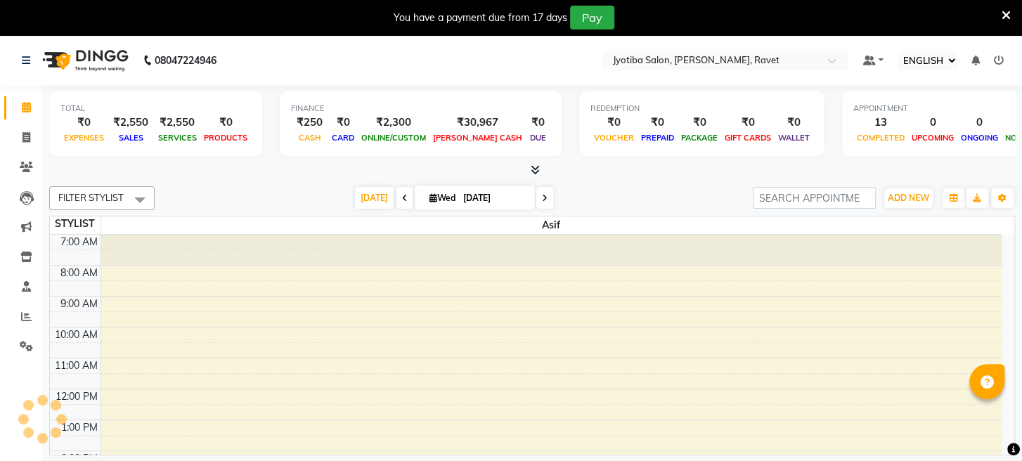
scroll to position [214, 0]
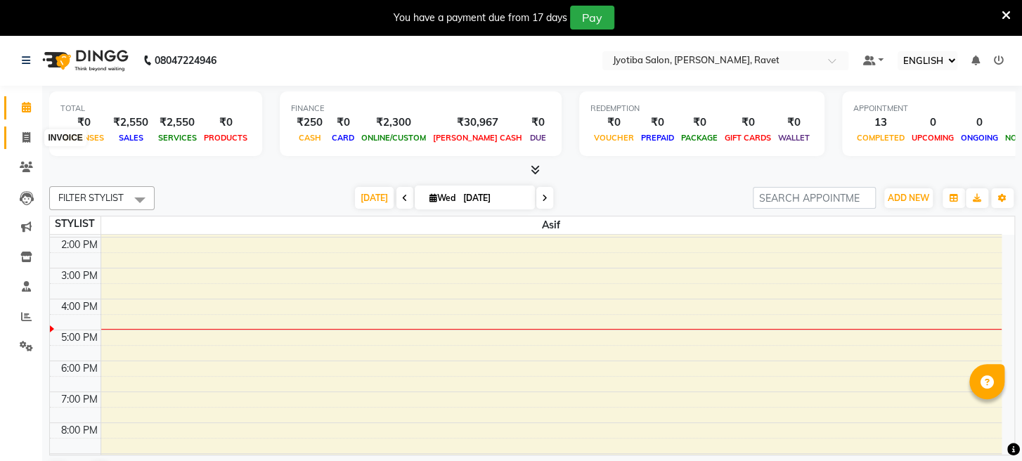
click at [31, 135] on span at bounding box center [26, 138] width 25 height 16
select select "779"
select select "service"
